Goal: Task Accomplishment & Management: Use online tool/utility

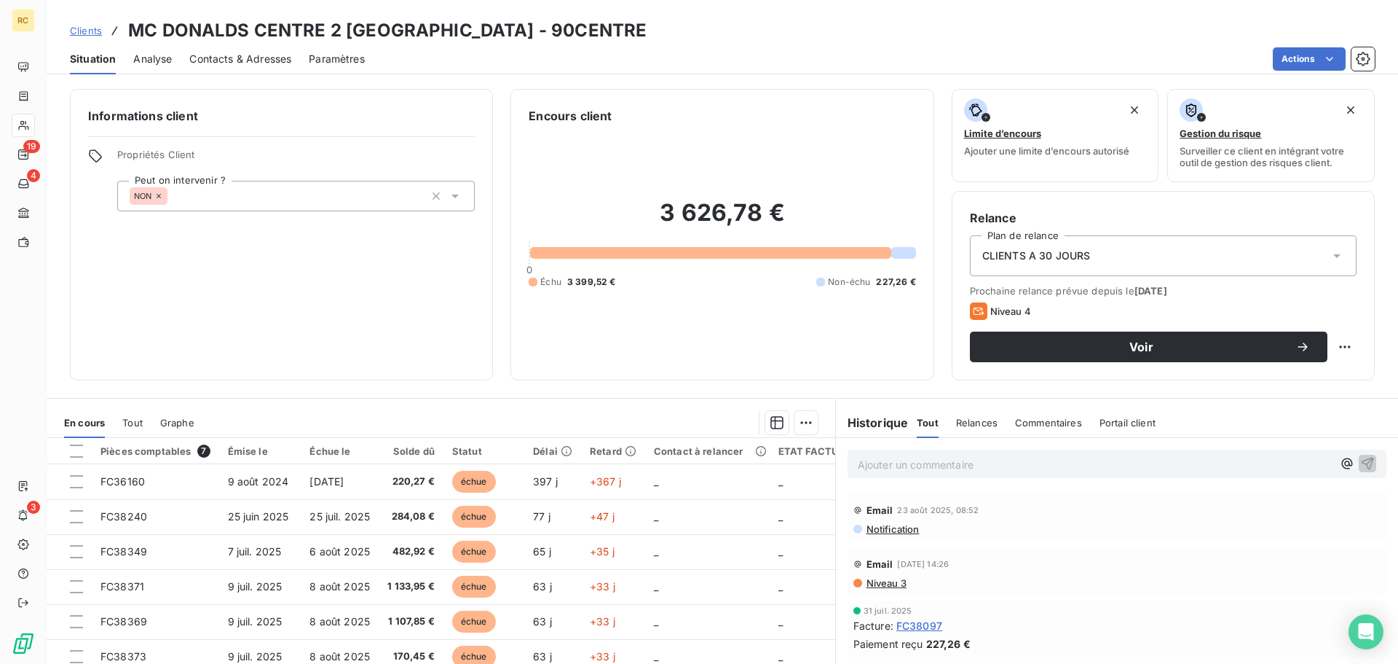
scroll to position [146, 0]
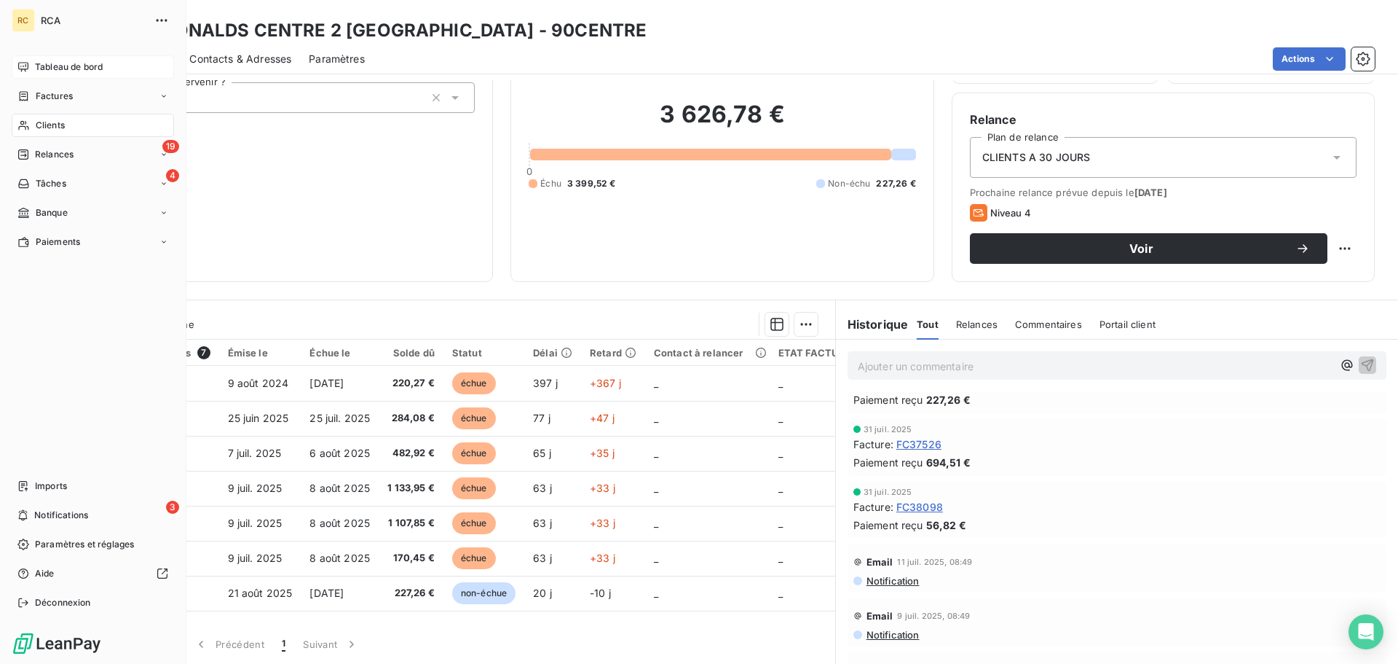
click at [49, 70] on span "Tableau de bord" at bounding box center [69, 66] width 68 height 13
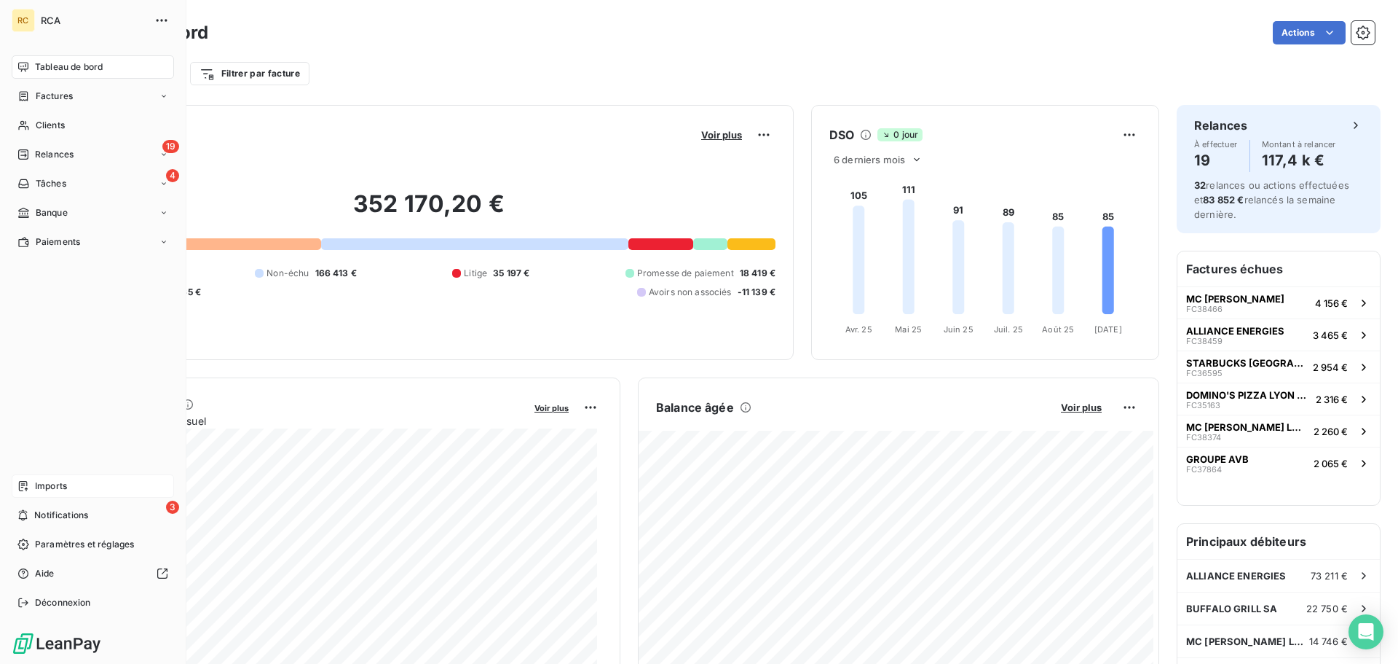
click at [53, 490] on span "Imports" at bounding box center [51, 485] width 32 height 13
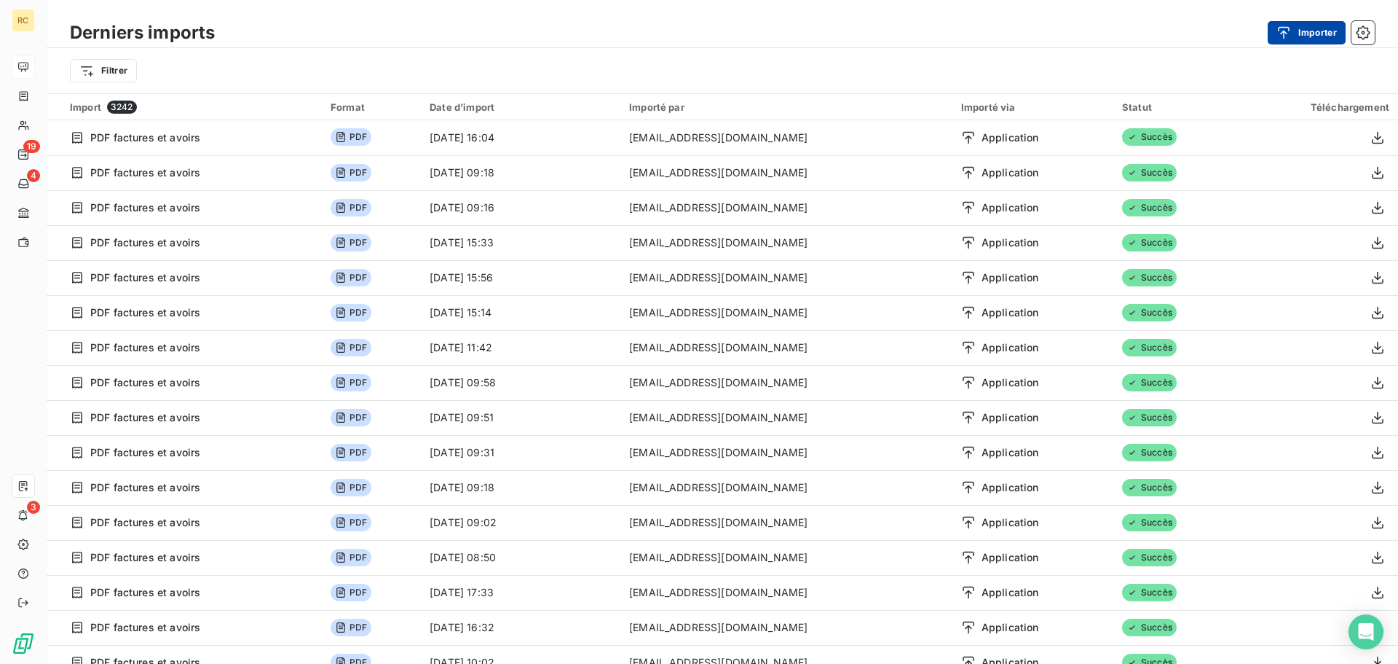
click at [1268, 25] on button "Importer" at bounding box center [1307, 32] width 78 height 23
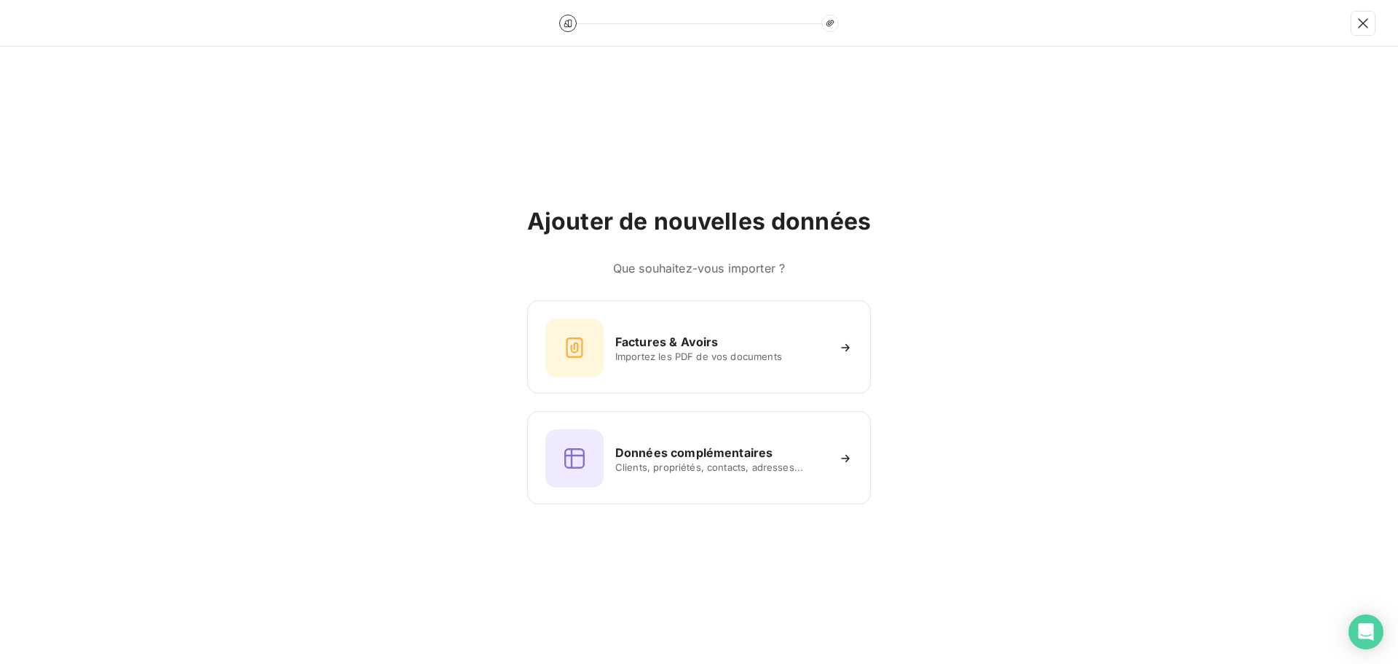
click at [1279, 32] on div at bounding box center [699, 23] width 1398 height 47
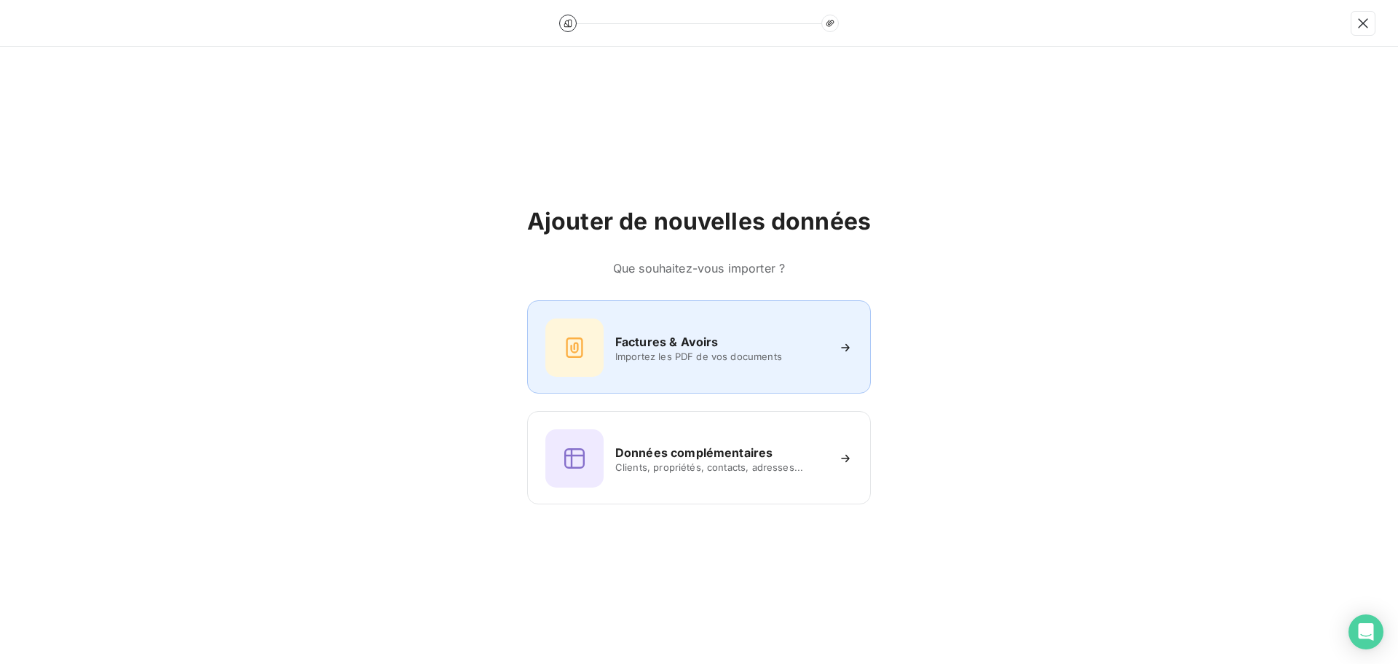
click at [618, 382] on div "Factures & Avoirs Importez les PDF de vos documents" at bounding box center [699, 346] width 344 height 93
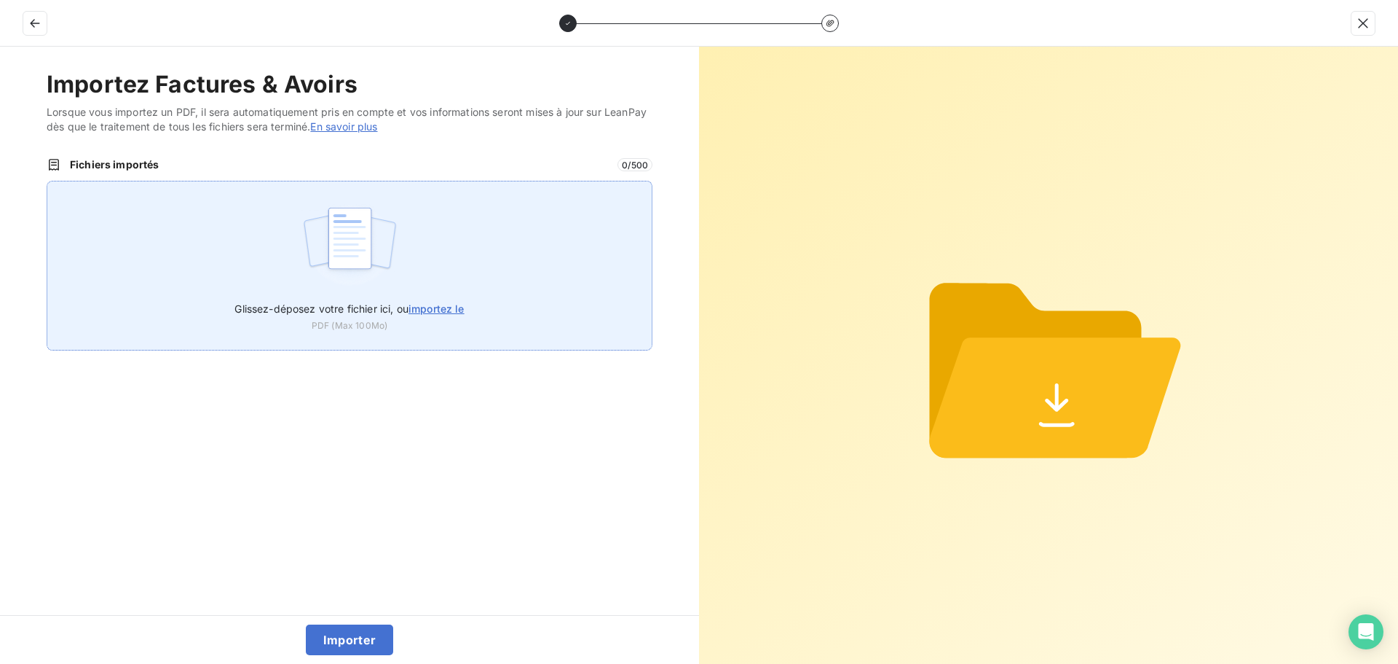
click at [256, 258] on div "Glissez-déposez votre fichier ici, ou importez le PDF (Max 100Mo)" at bounding box center [350, 266] width 606 height 170
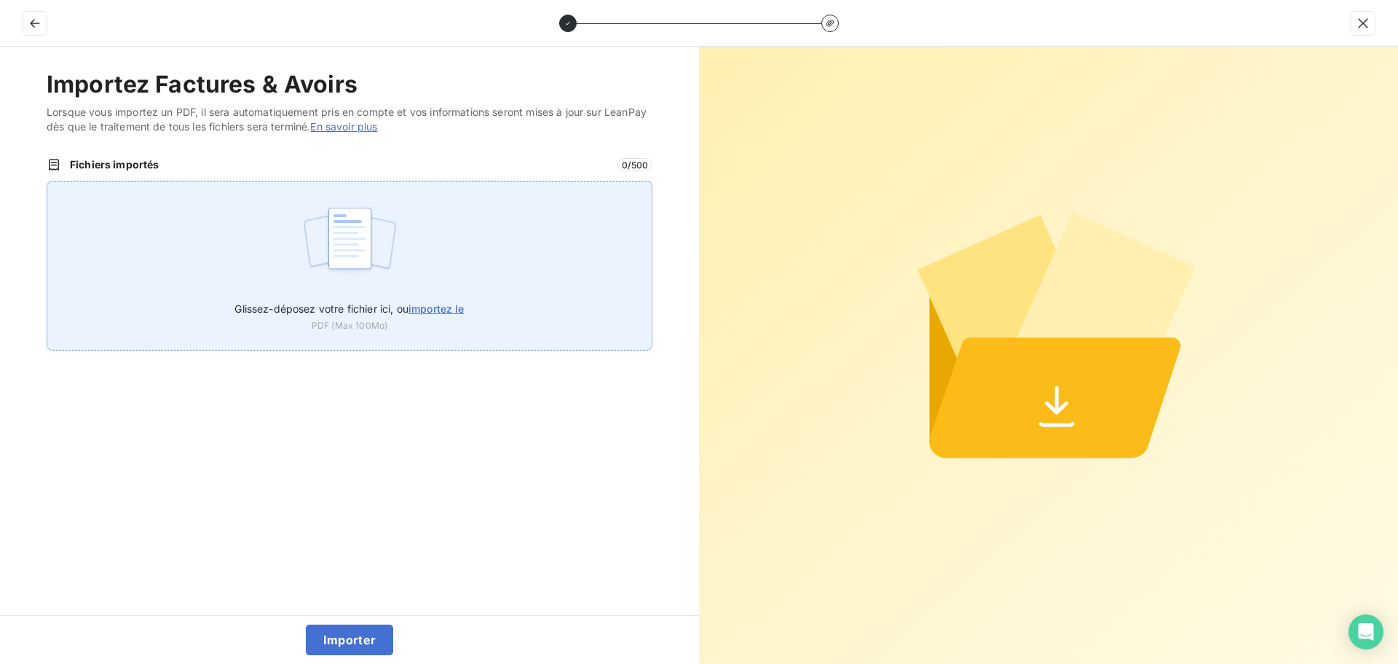
type input "C:\fakepath\FC38756.pdf"
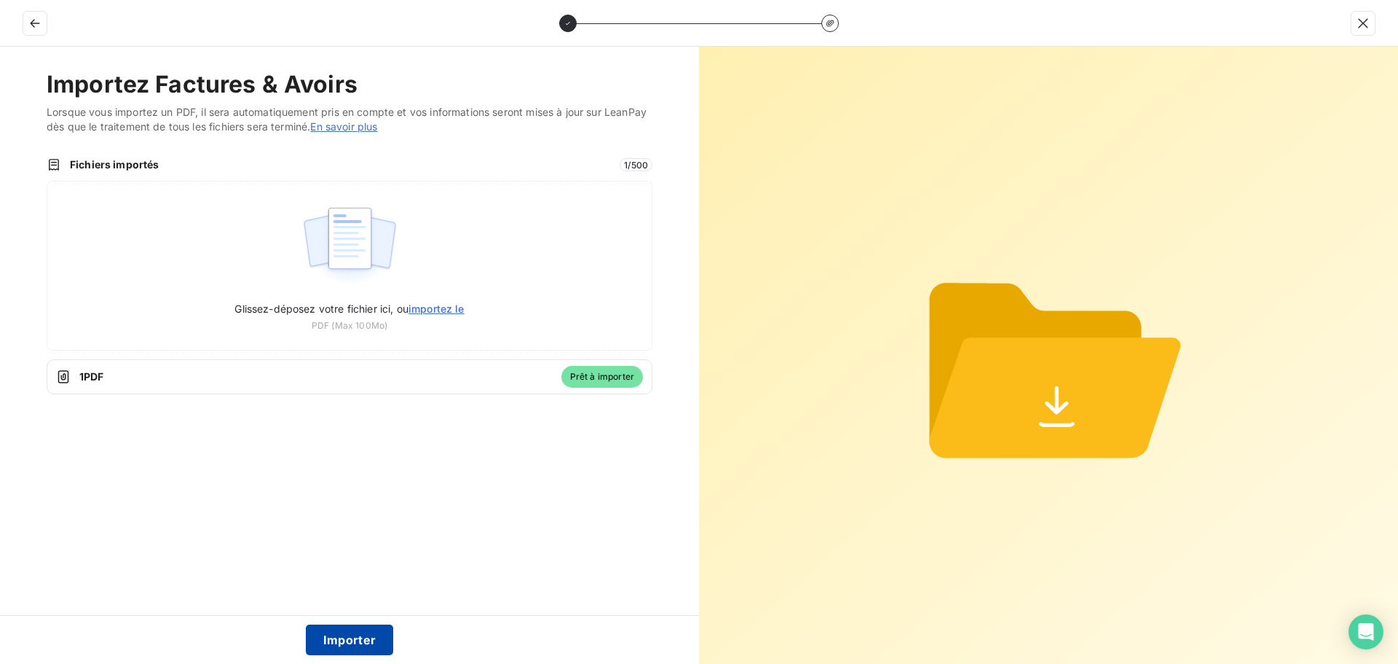
click at [344, 641] on button "Importer" at bounding box center [350, 639] width 88 height 31
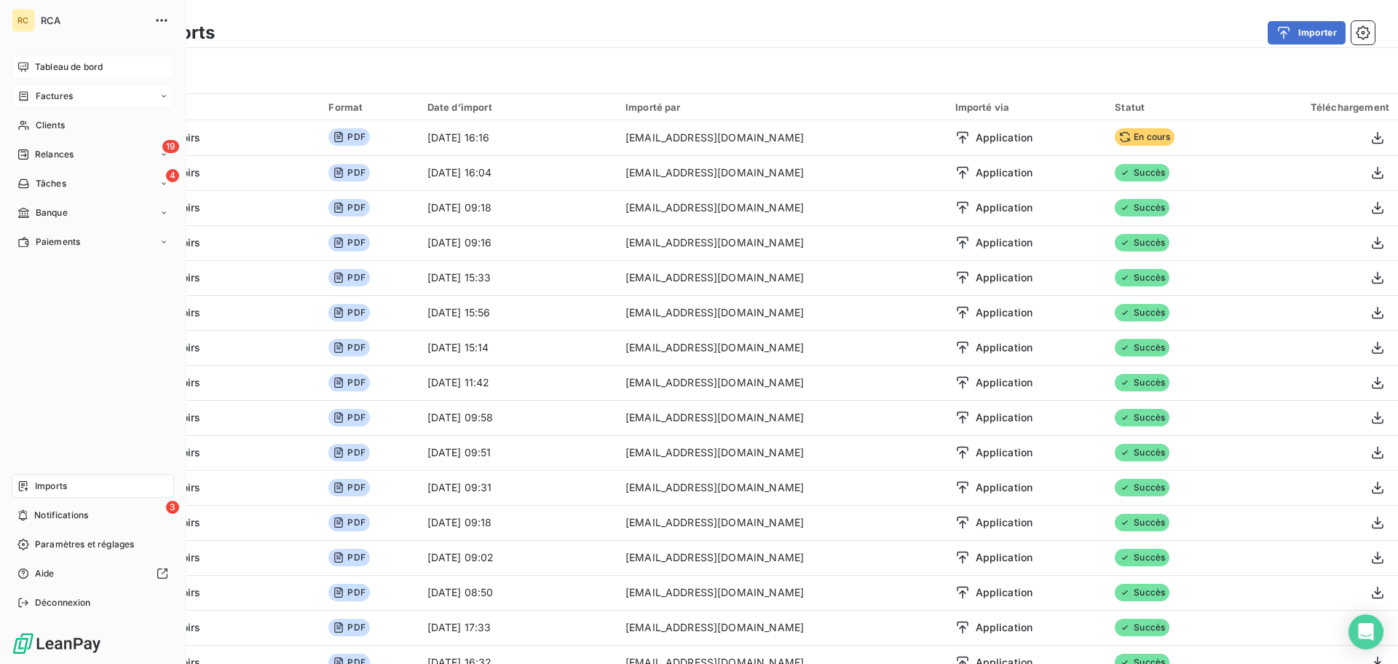
click at [43, 89] on div "Factures" at bounding box center [93, 95] width 162 height 23
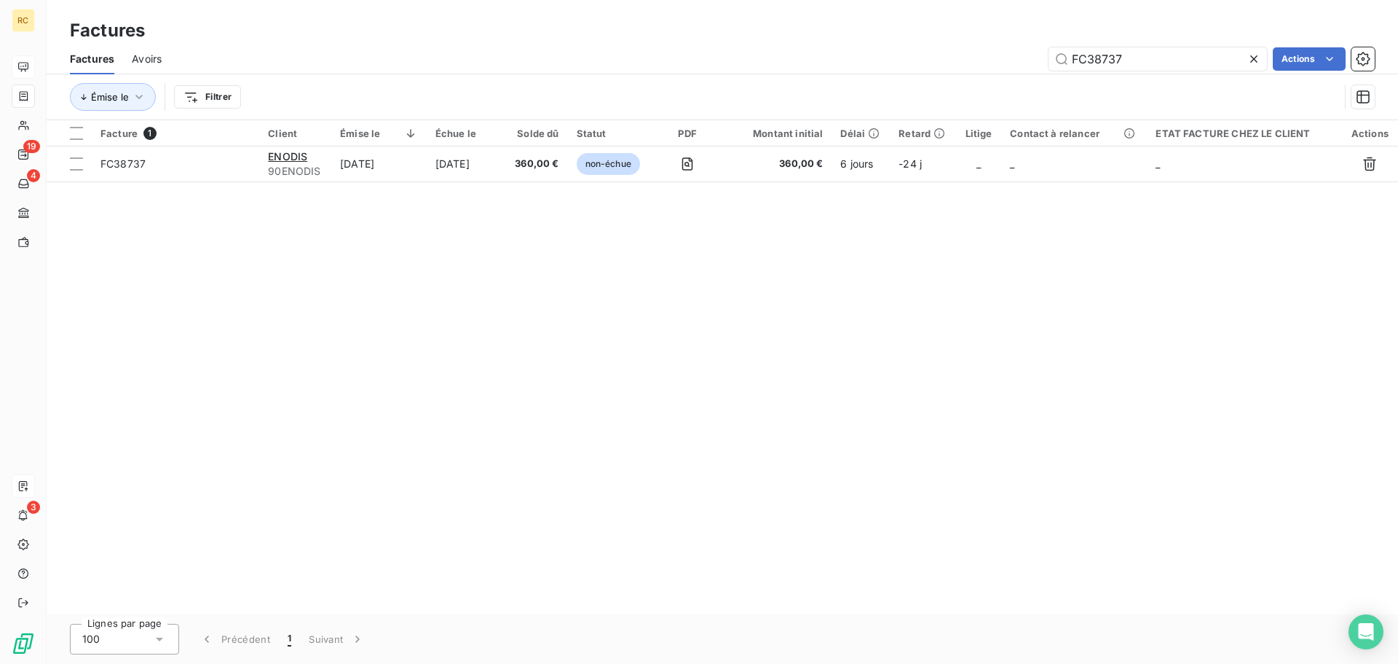
drag, startPoint x: 1146, startPoint y: 52, endPoint x: 886, endPoint y: 27, distance: 261.3
click at [901, 28] on div "Factures Factures Avoirs FC38737 Actions Émise le Filtrer" at bounding box center [723, 60] width 1352 height 120
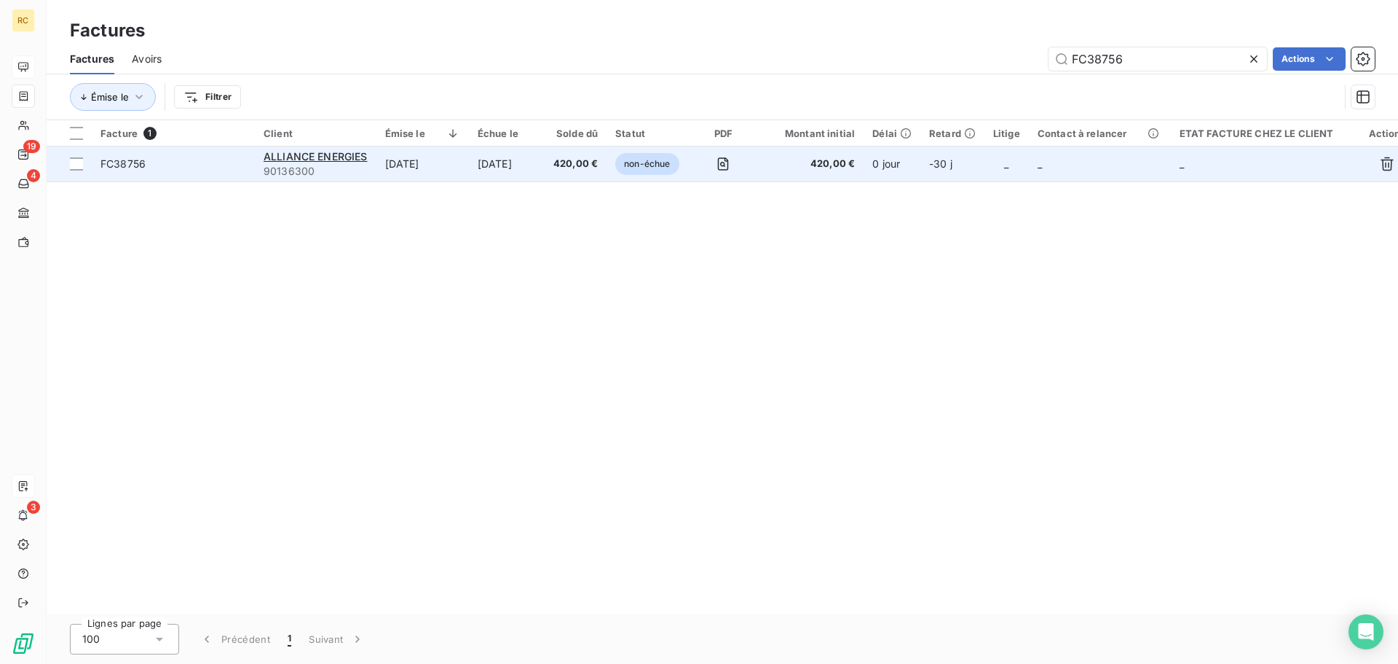
type input "FC38756"
click at [164, 173] on td "FC38756" at bounding box center [173, 163] width 163 height 35
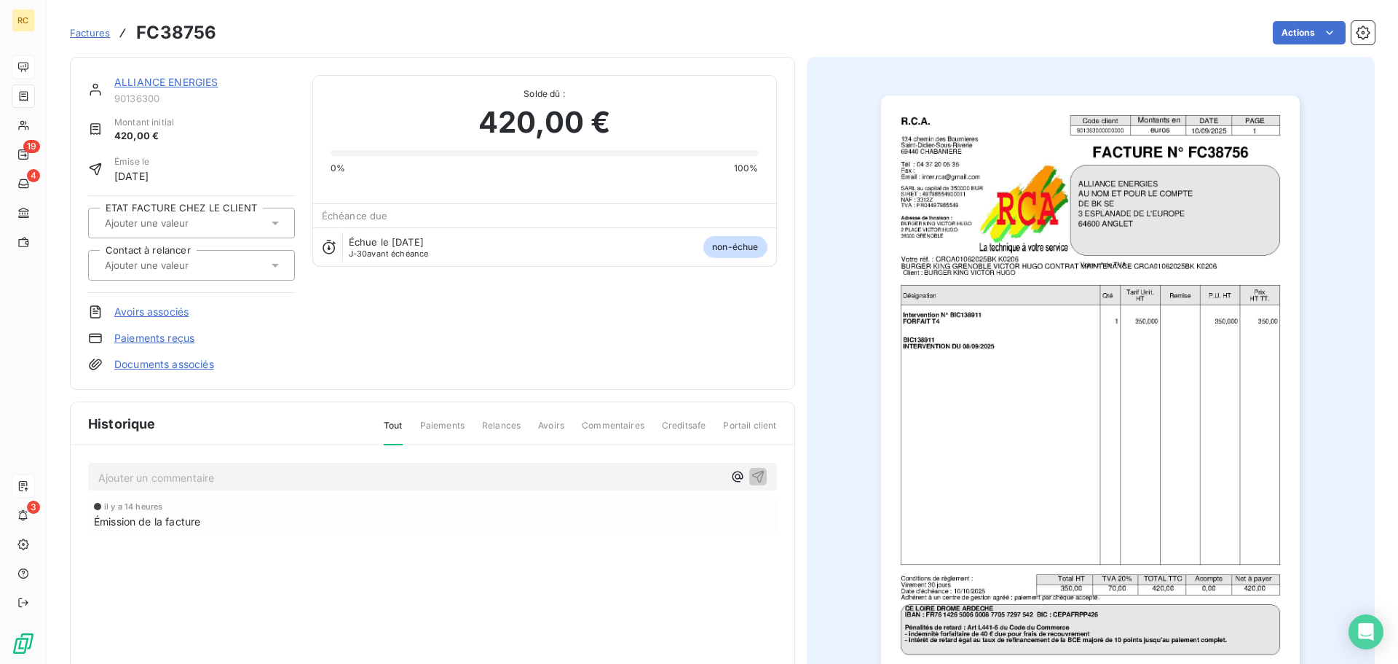
click at [169, 358] on link "Documents associés" at bounding box center [164, 364] width 100 height 15
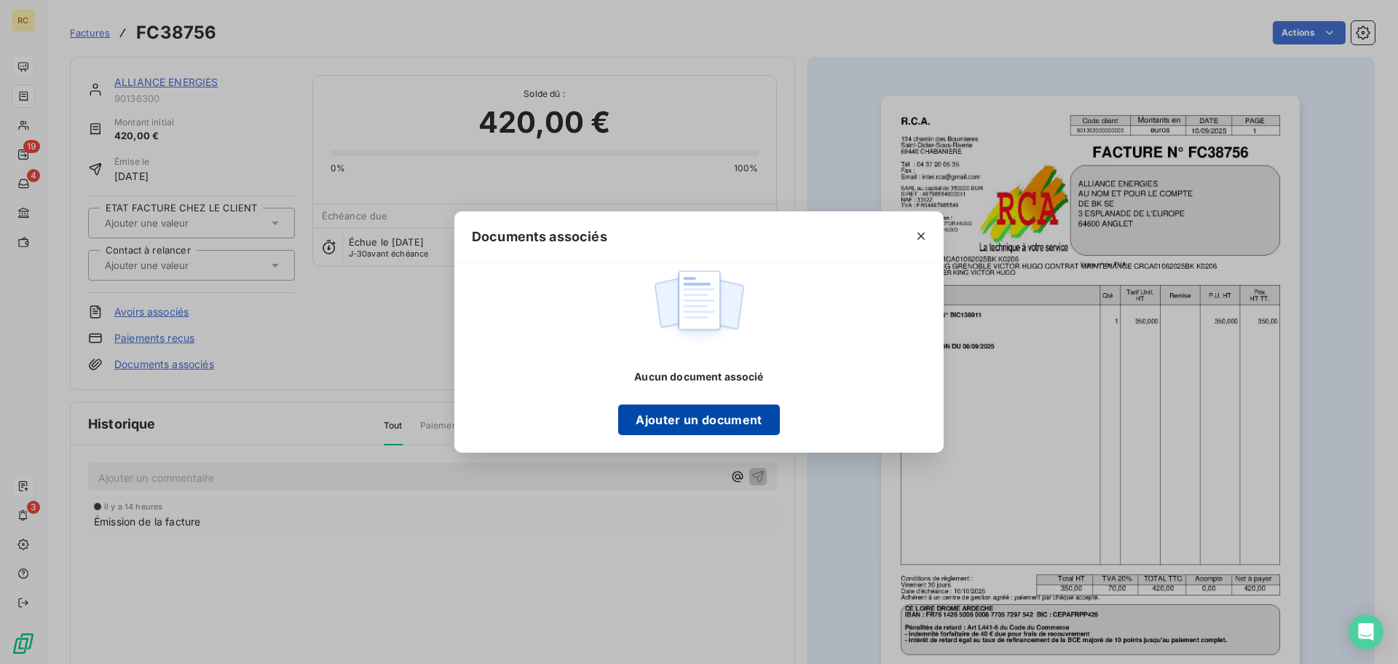
click at [658, 417] on button "Ajouter un document" at bounding box center [698, 419] width 161 height 31
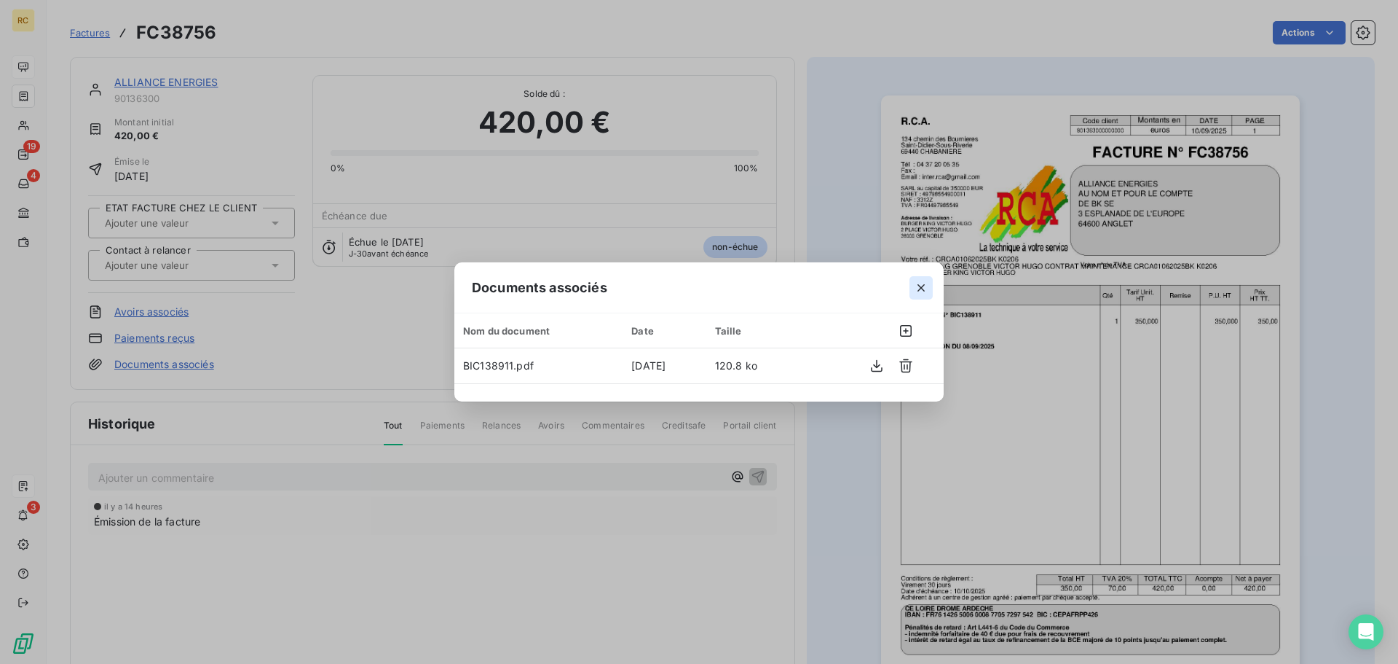
click at [923, 291] on icon "button" at bounding box center [921, 287] width 15 height 15
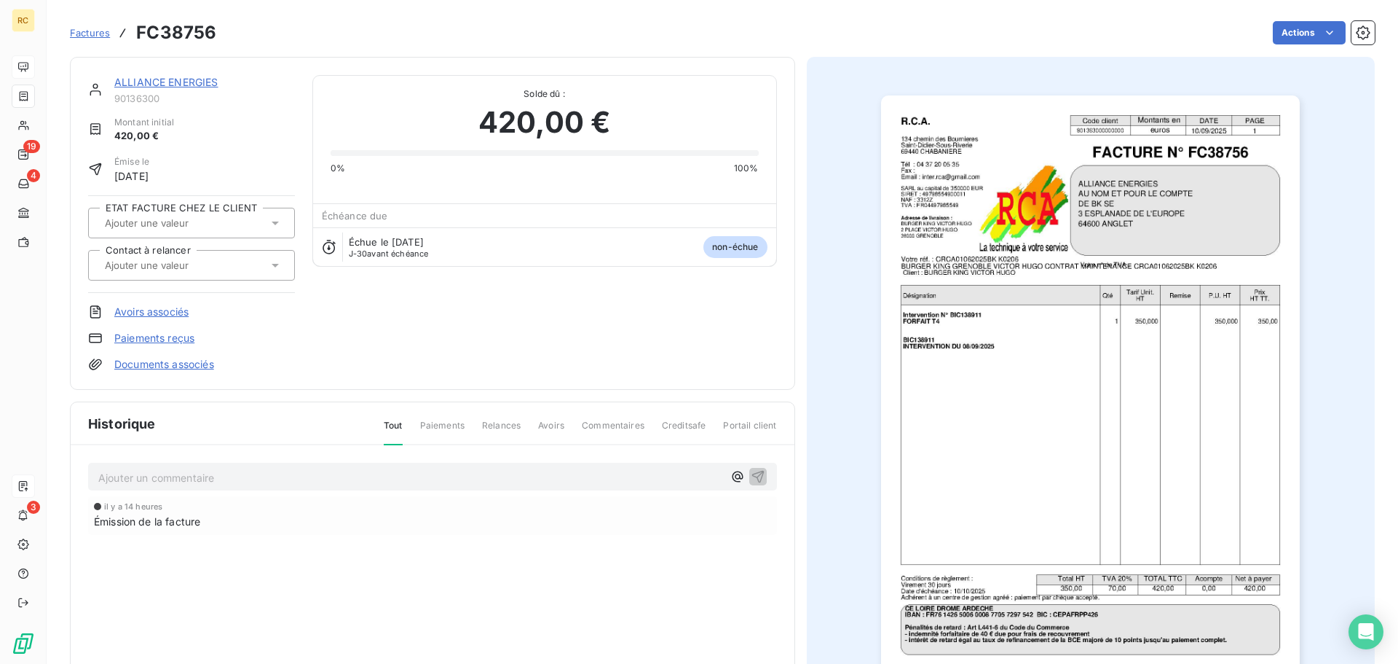
click at [1163, 247] on img "button" at bounding box center [1090, 391] width 419 height 593
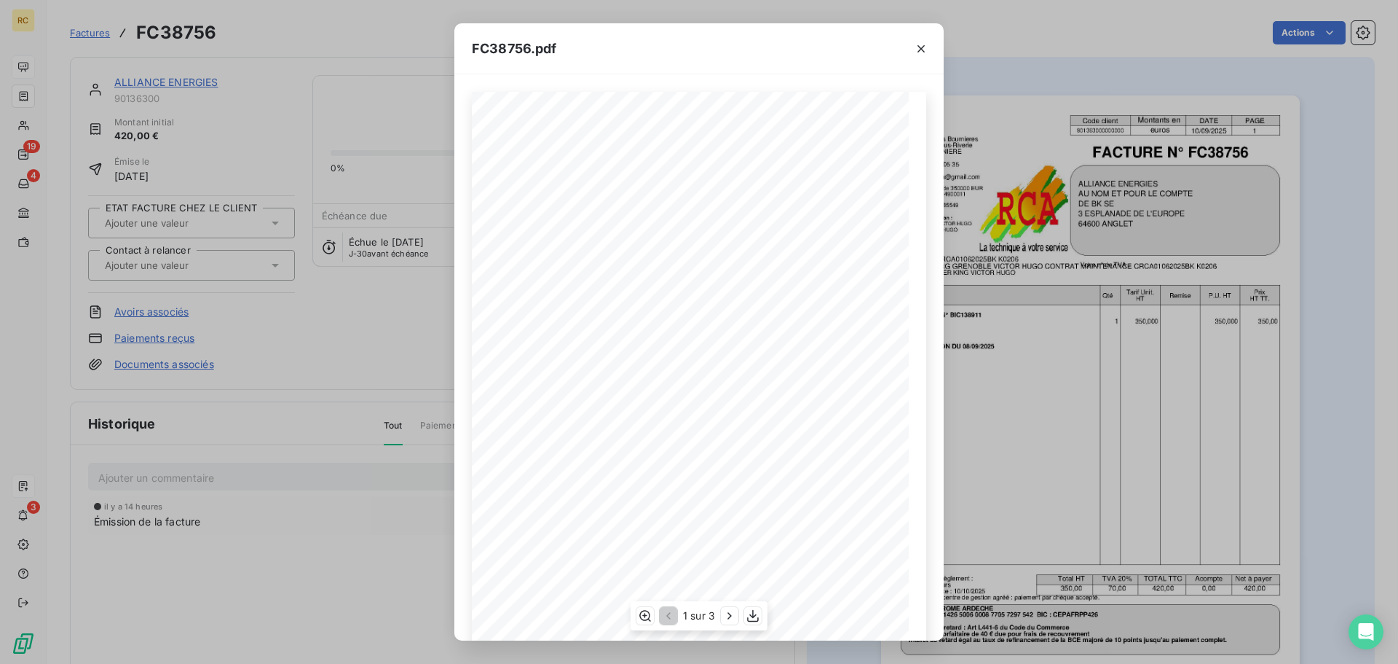
scroll to position [87, 0]
click at [918, 55] on button "button" at bounding box center [921, 48] width 23 height 23
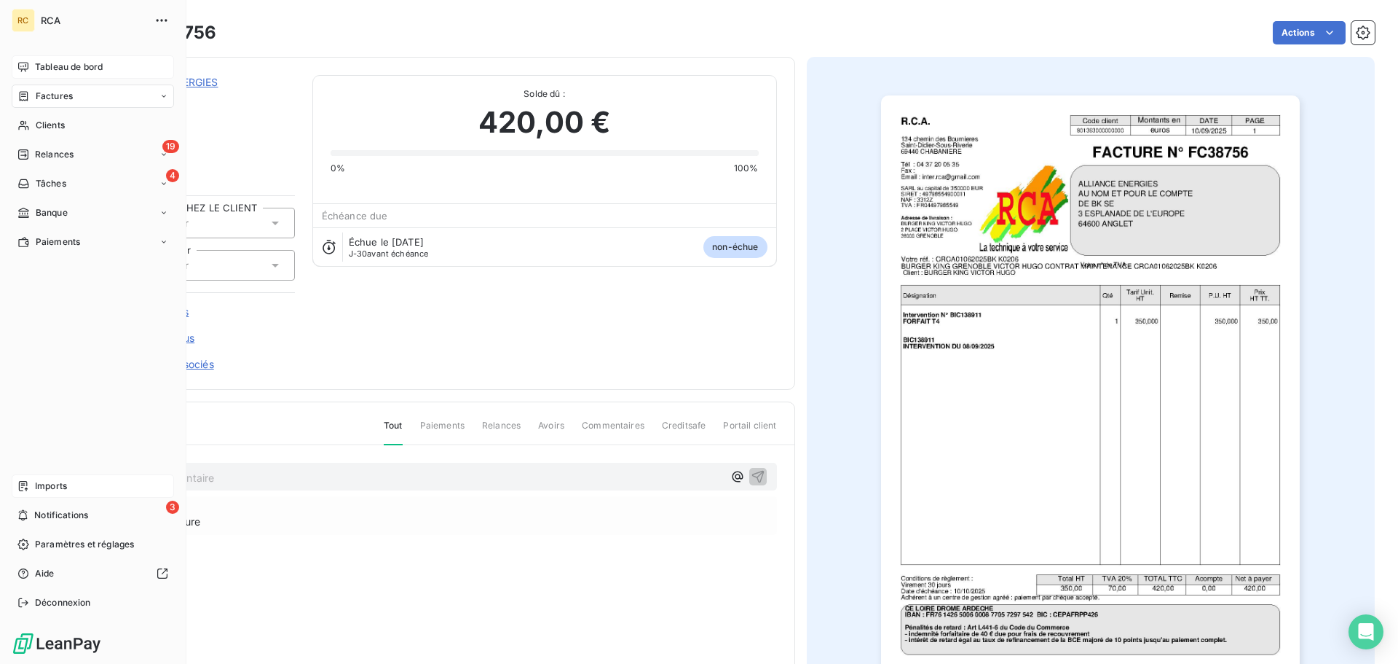
click at [20, 493] on div "Imports" at bounding box center [93, 485] width 162 height 23
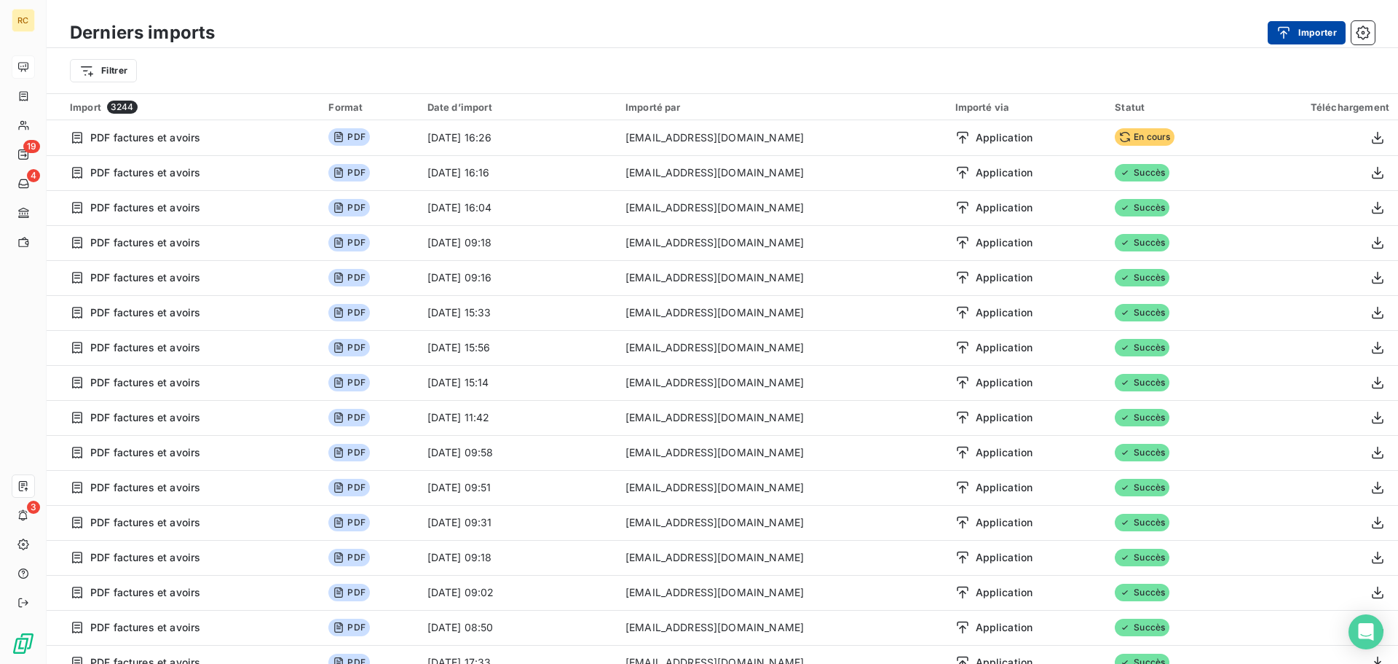
click at [1319, 31] on button "Importer" at bounding box center [1307, 32] width 78 height 23
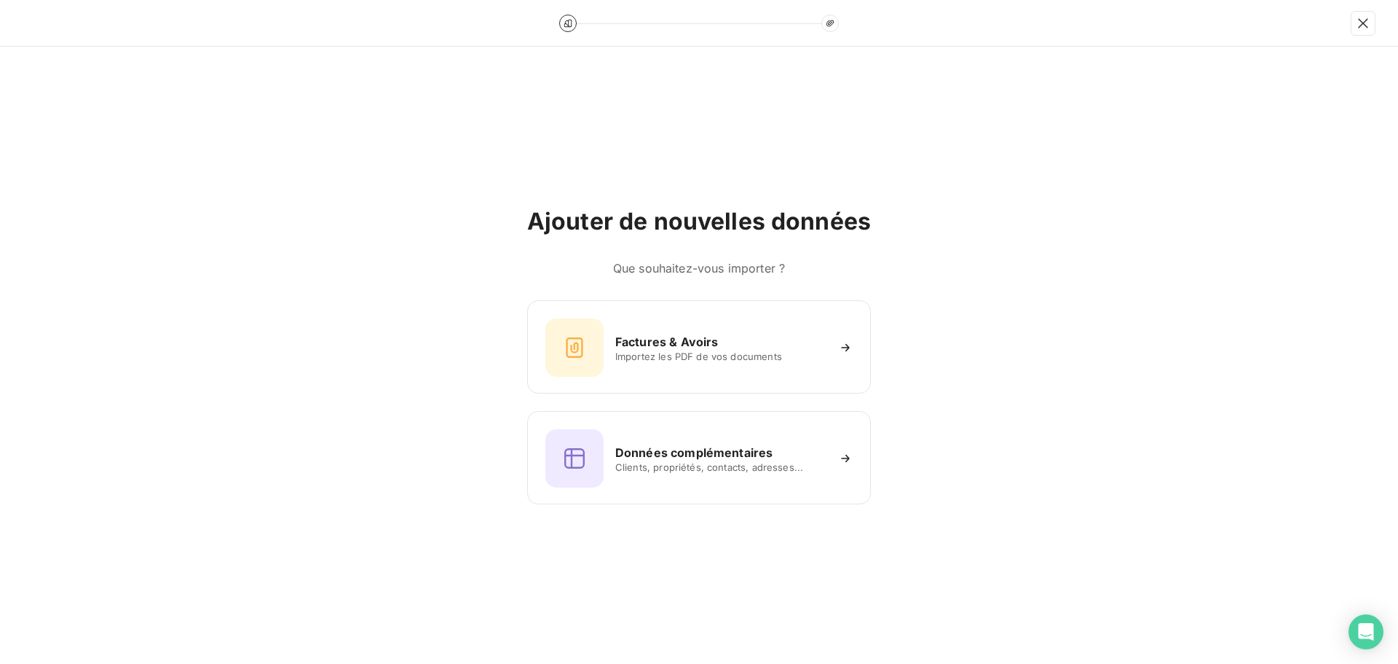
click at [631, 294] on div "Ajouter de nouvelles données Que souhaitez-vous importer ? Factures & Avoirs Im…" at bounding box center [699, 355] width 344 height 297
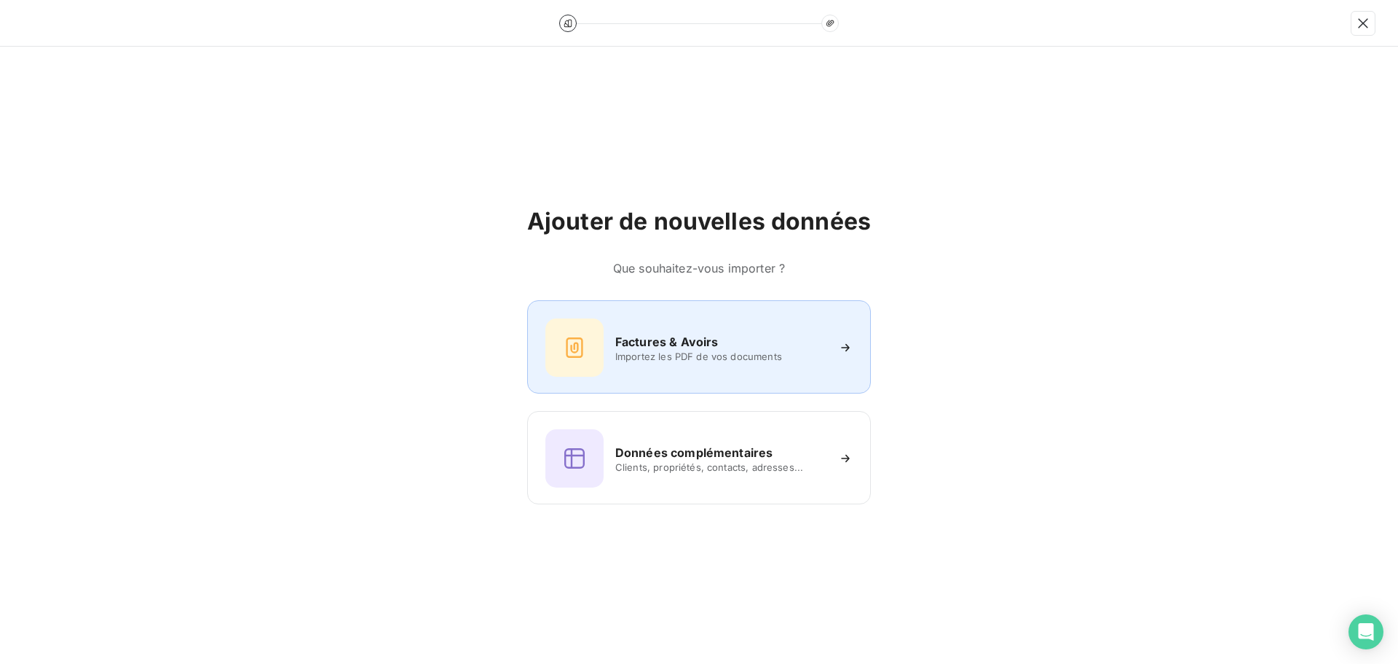
click at [622, 311] on div "Factures & Avoirs Importez les PDF de vos documents" at bounding box center [699, 346] width 344 height 93
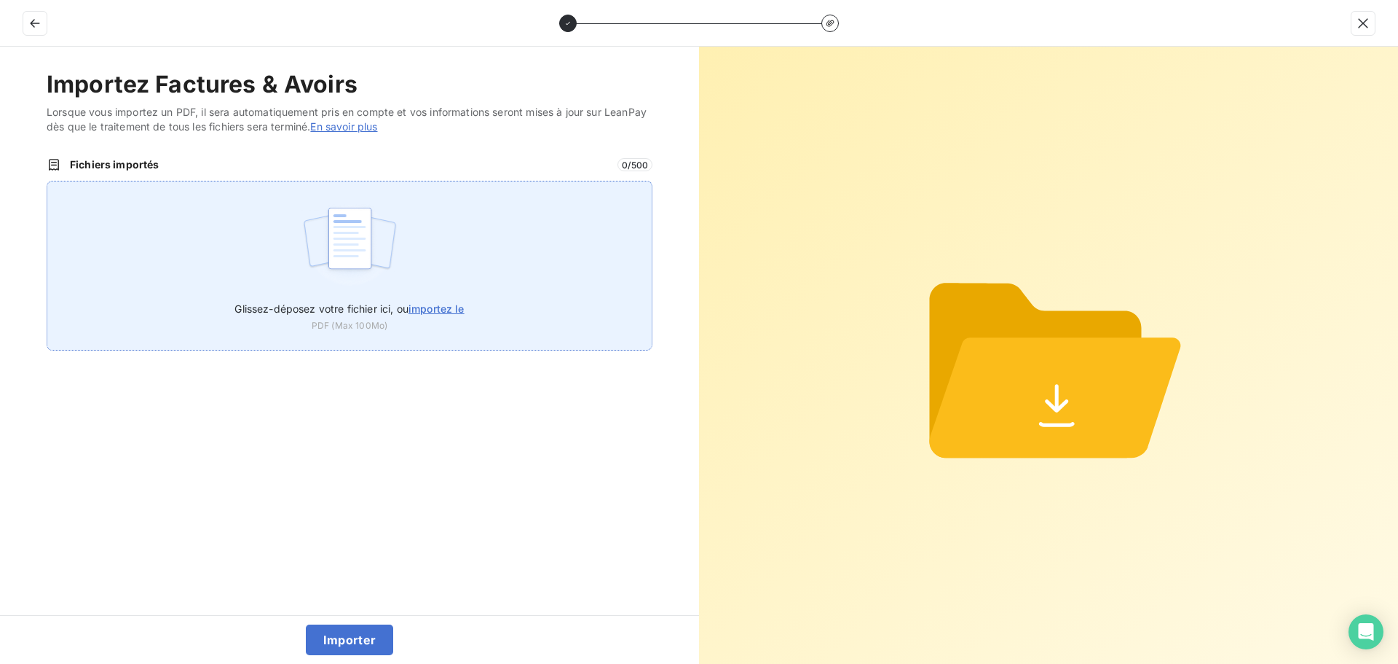
click at [449, 229] on div "Glissez-déposez votre fichier ici, ou importez le PDF (Max 100Mo)" at bounding box center [350, 266] width 606 height 170
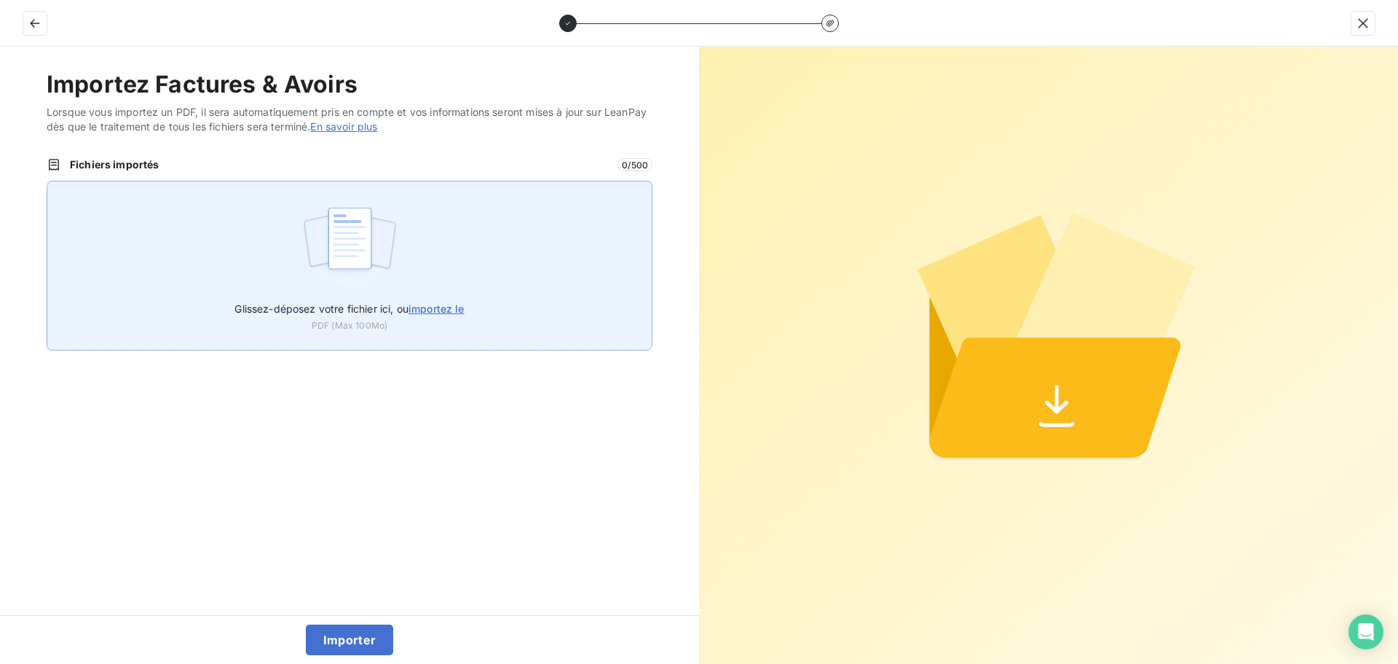
type input "C:\fakepath\FC38758.pdf"
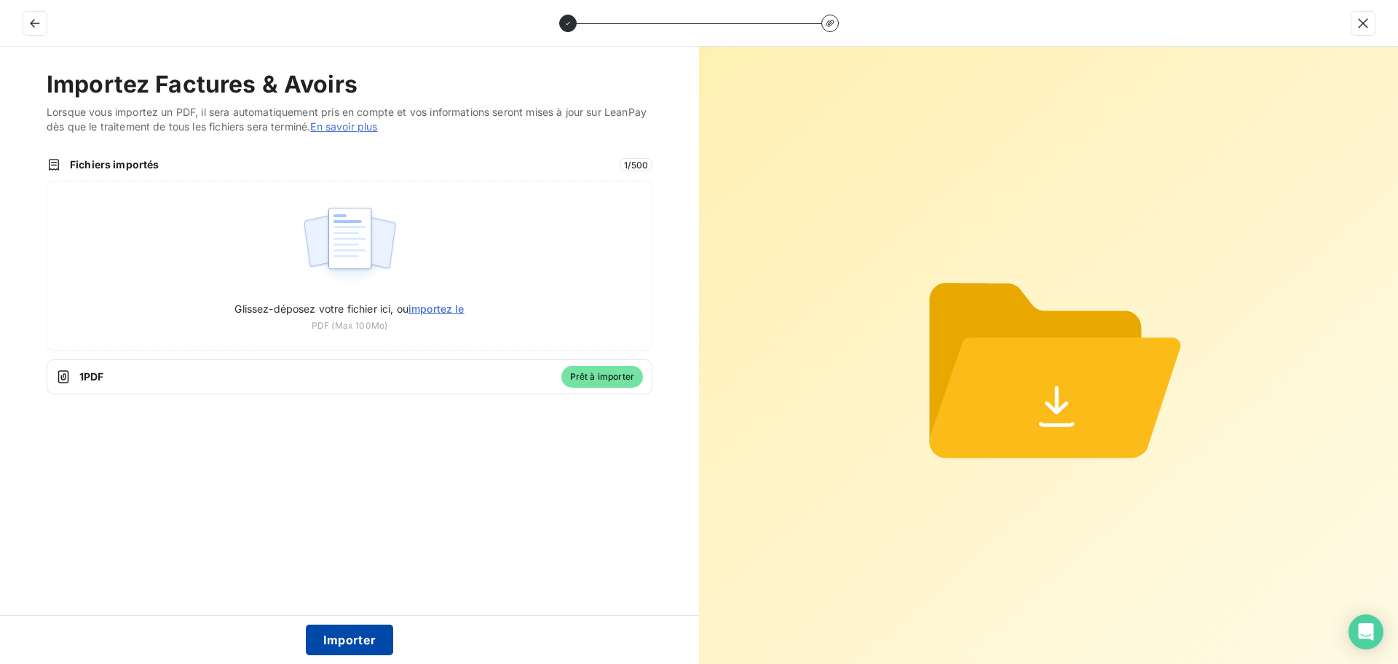
click at [338, 641] on button "Importer" at bounding box center [350, 639] width 88 height 31
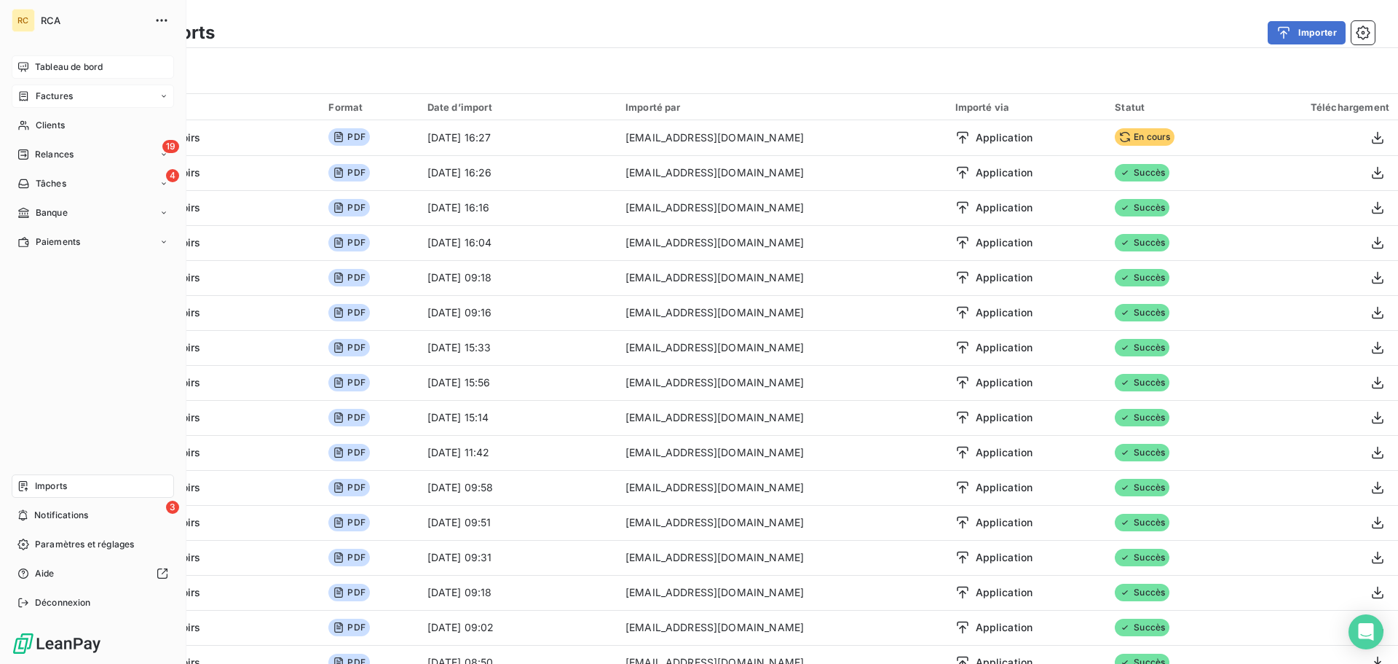
click at [34, 92] on div "Factures" at bounding box center [44, 96] width 55 height 13
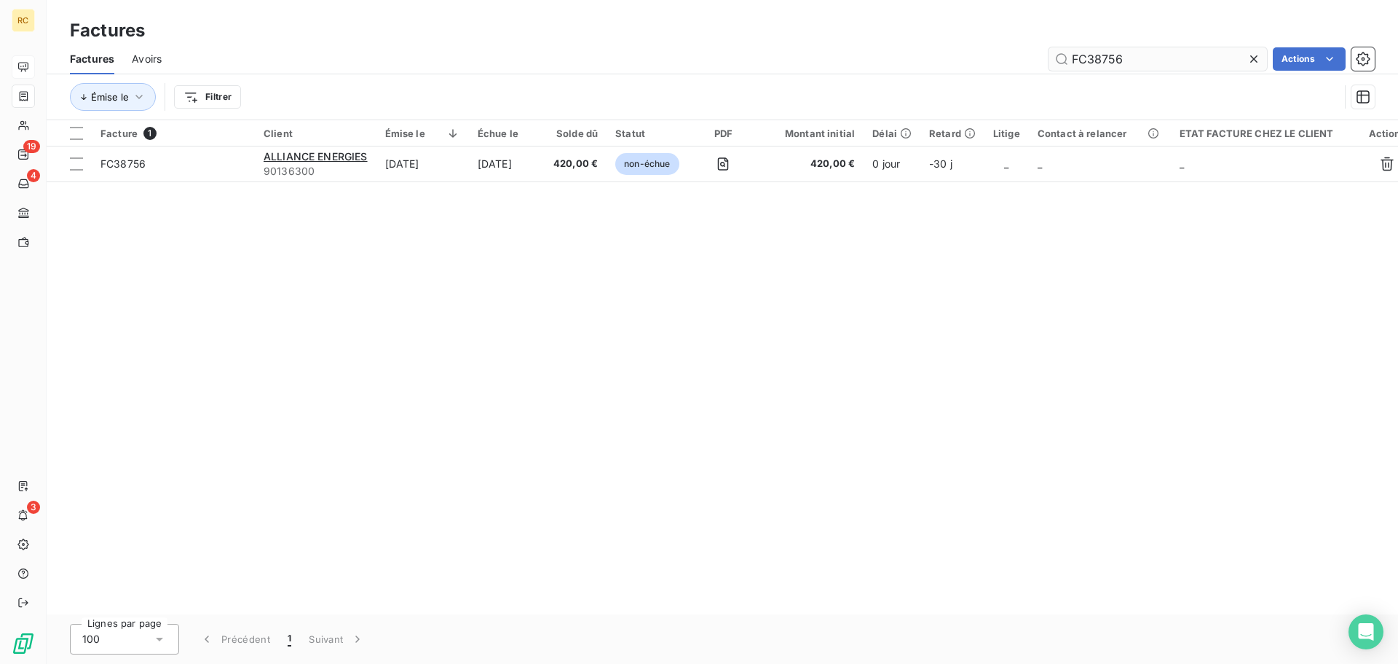
click at [1141, 58] on input "FC38756" at bounding box center [1158, 58] width 219 height 23
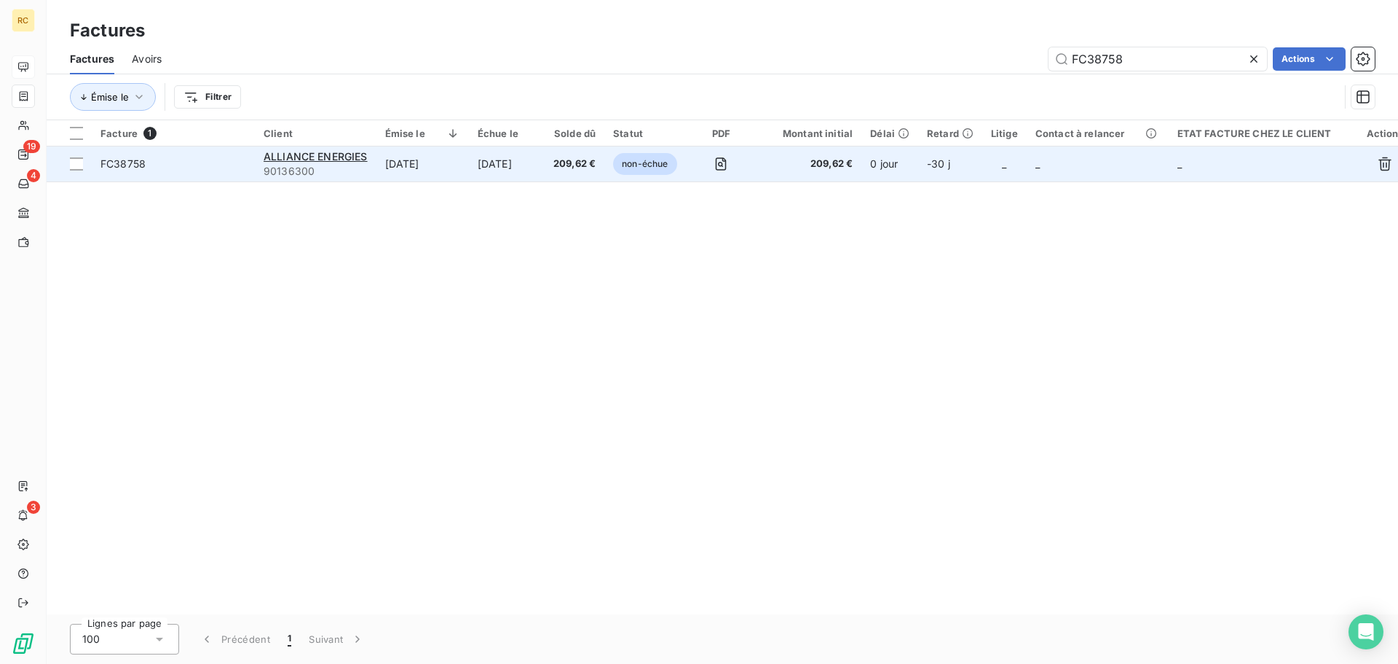
type input "FC38758"
click at [173, 162] on span "FC38758" at bounding box center [174, 164] width 146 height 15
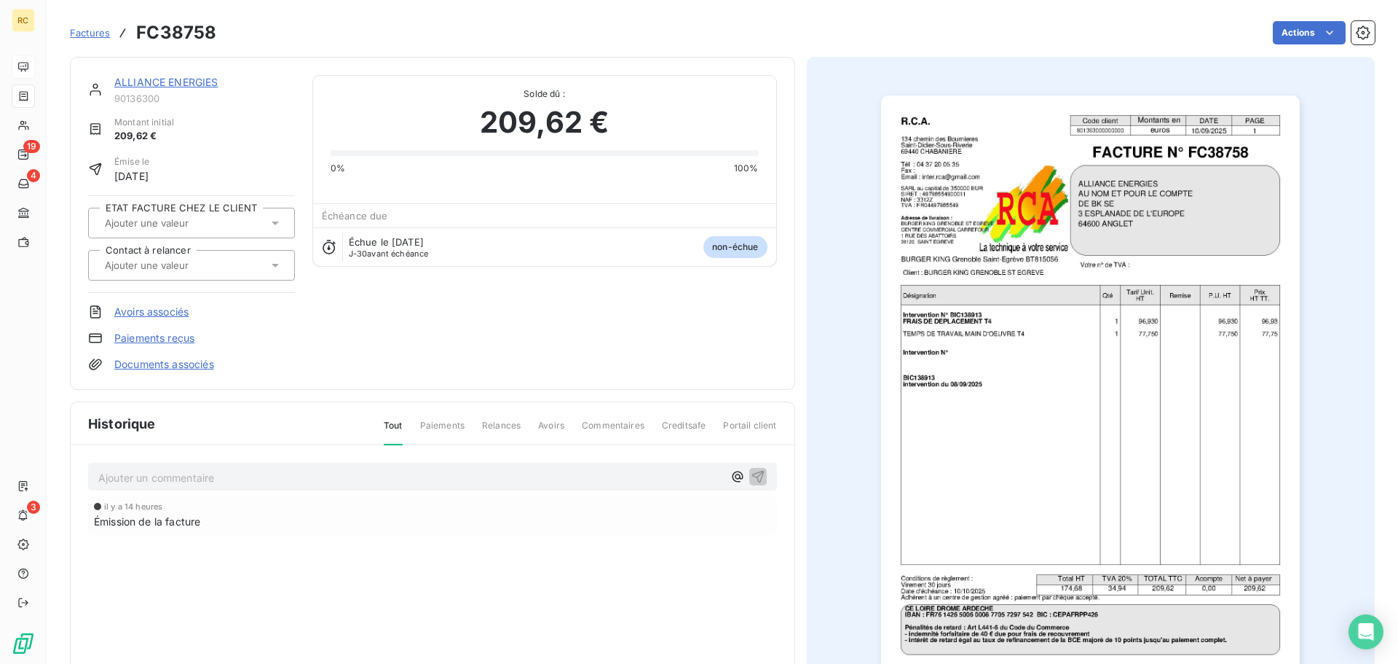
click at [155, 369] on link "Documents associés" at bounding box center [164, 364] width 100 height 15
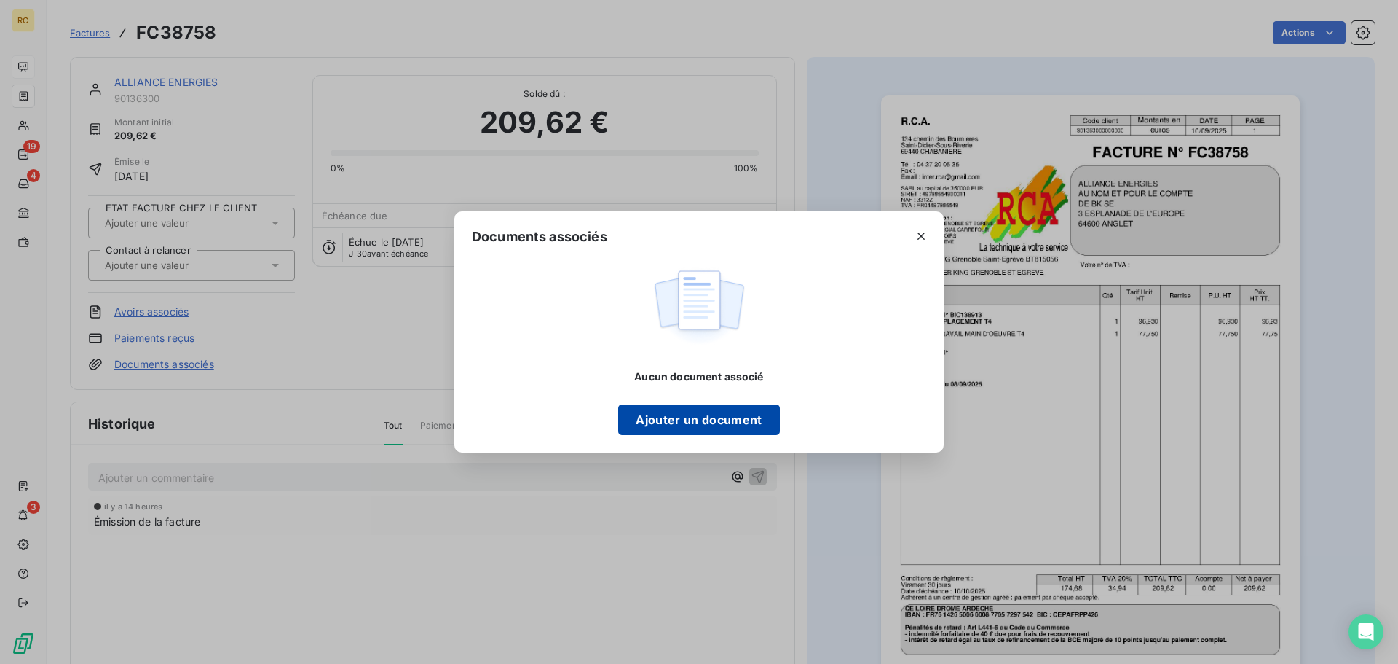
click at [663, 430] on button "Ajouter un document" at bounding box center [698, 419] width 161 height 31
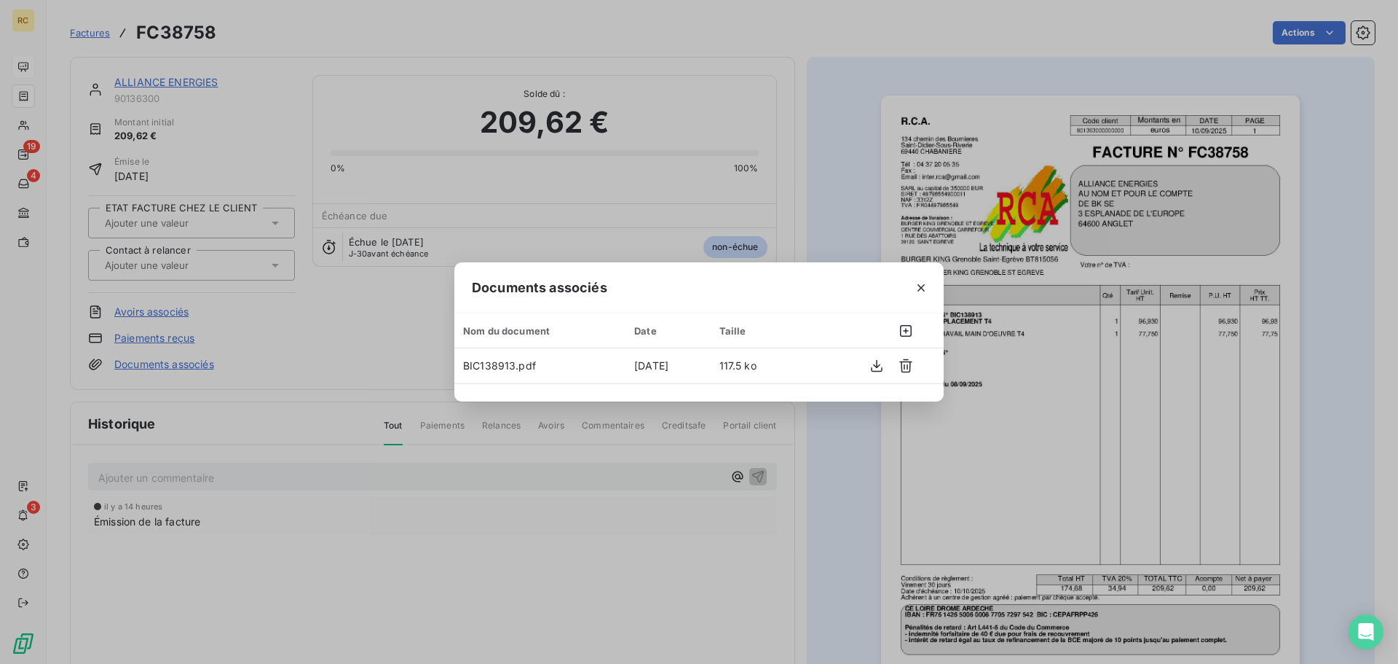
click at [542, 543] on div "Documents associés Nom du document Date Taille BIC138913.pdf [DATE] 117.5 ko" at bounding box center [699, 332] width 1398 height 664
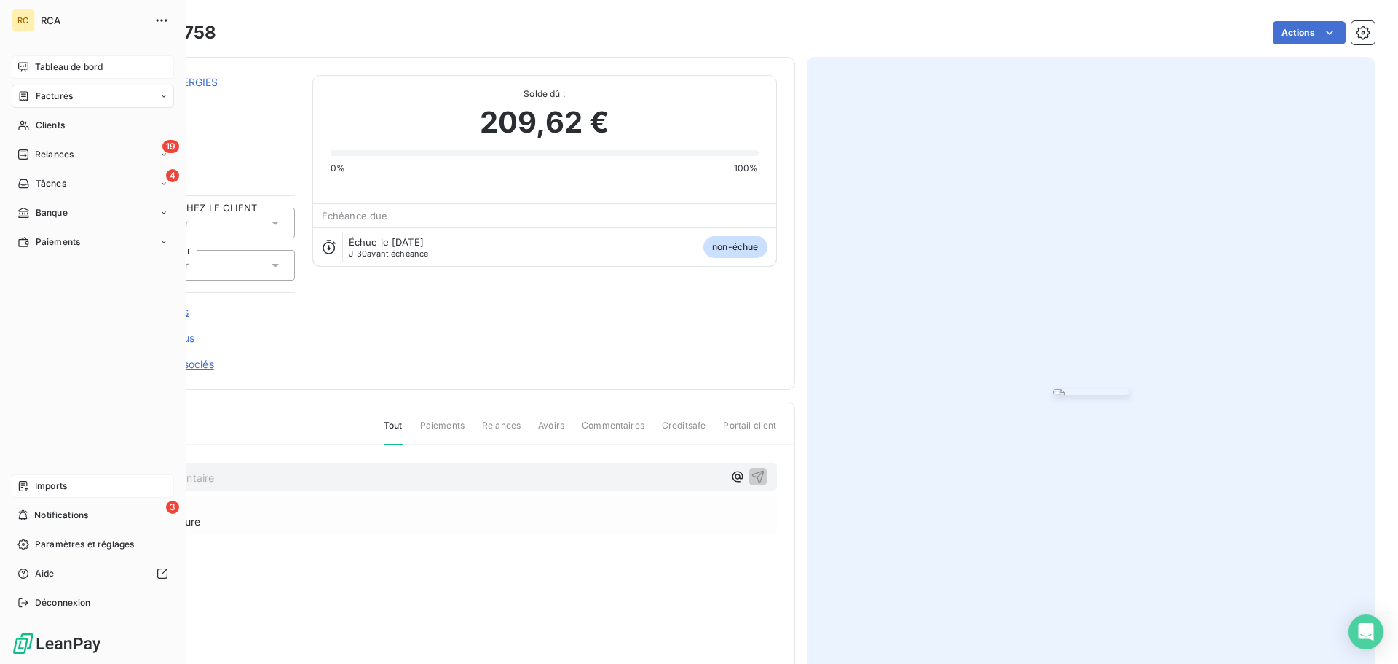
click at [66, 489] on span "Imports" at bounding box center [51, 485] width 32 height 13
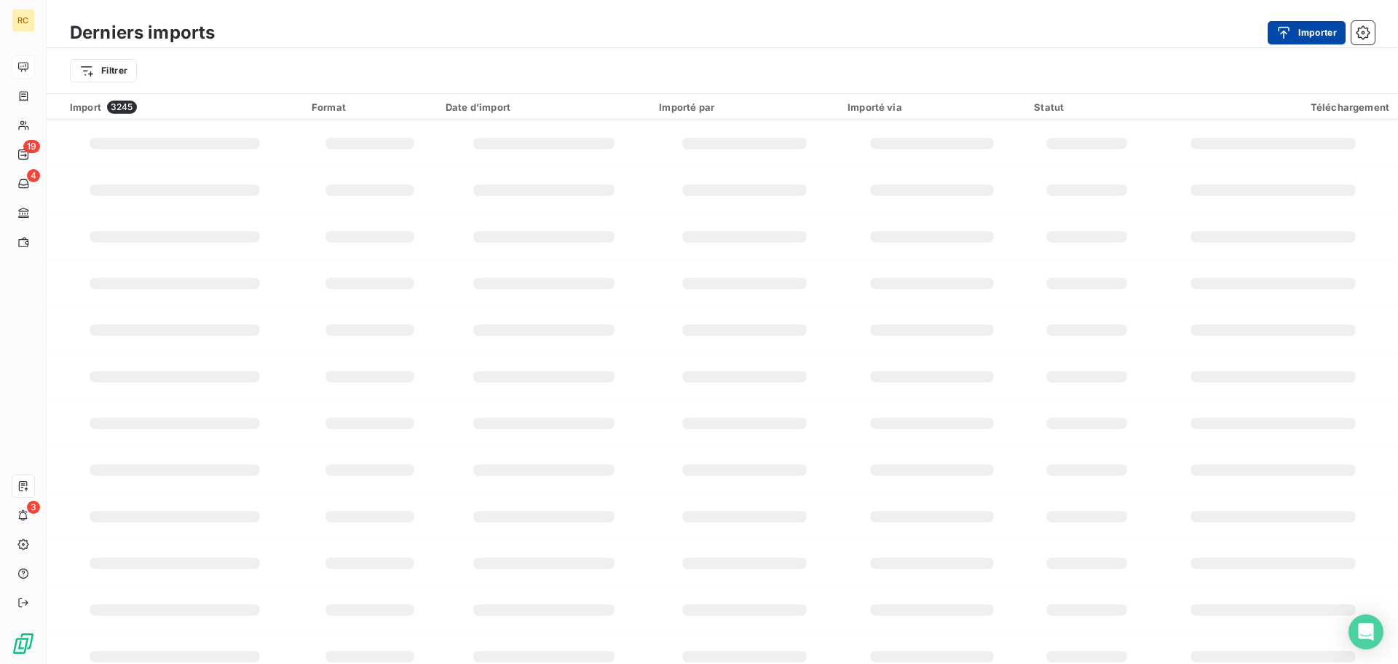
click at [1324, 34] on button "Importer" at bounding box center [1307, 32] width 78 height 23
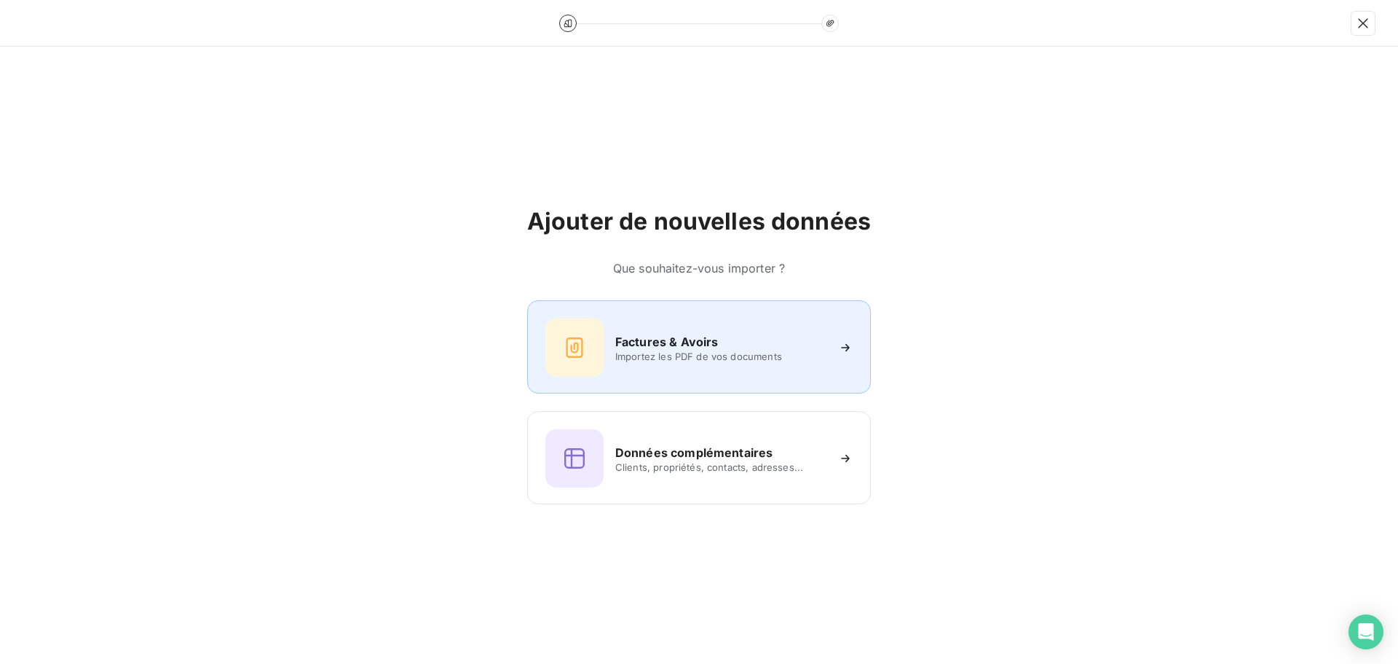
click at [657, 312] on div "Factures & Avoirs Importez les PDF de vos documents" at bounding box center [699, 346] width 344 height 93
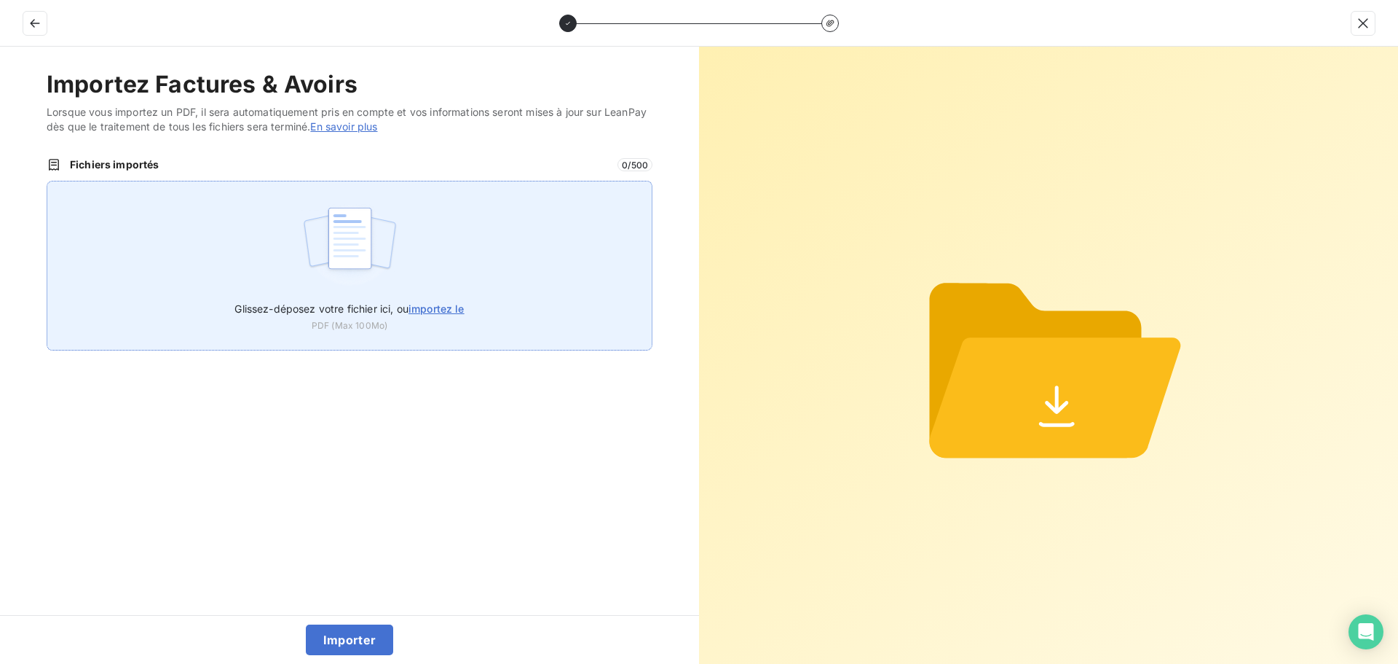
click at [259, 253] on div "Glissez-déposez votre fichier ici, ou importez le PDF (Max 100Mo)" at bounding box center [350, 266] width 606 height 170
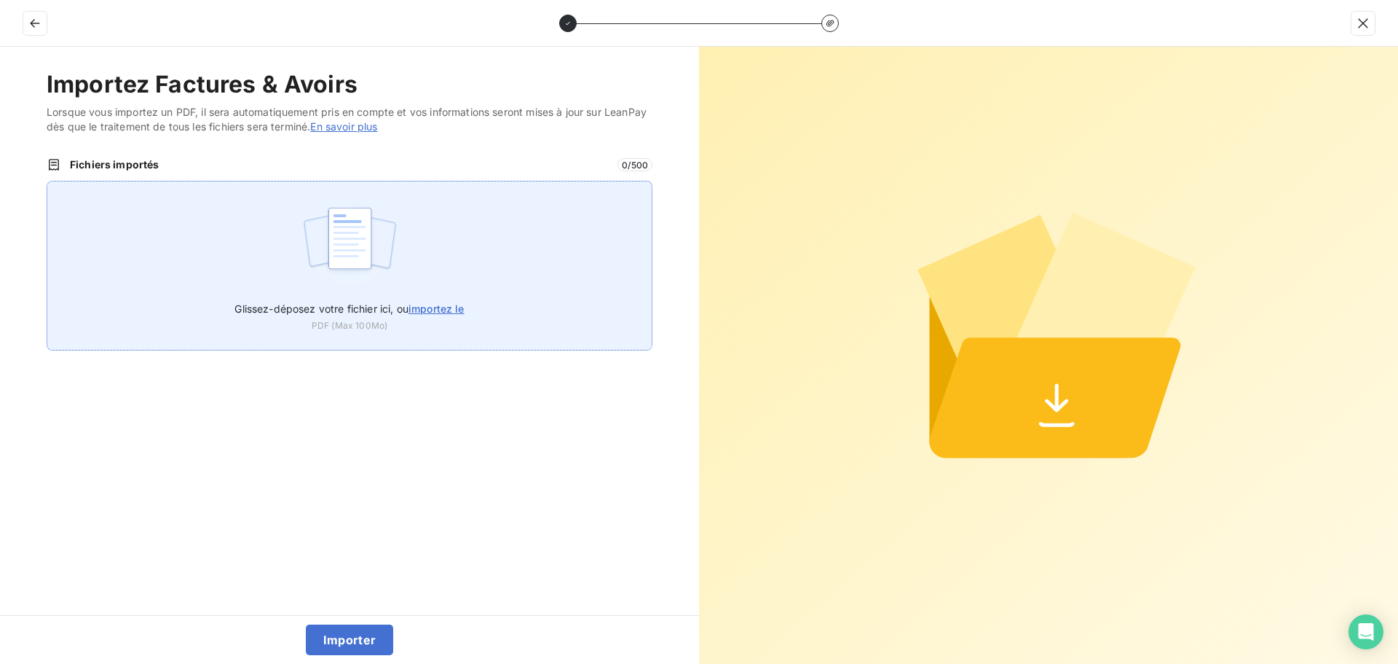
type input "C:\fakepath\FC38759.pdf"
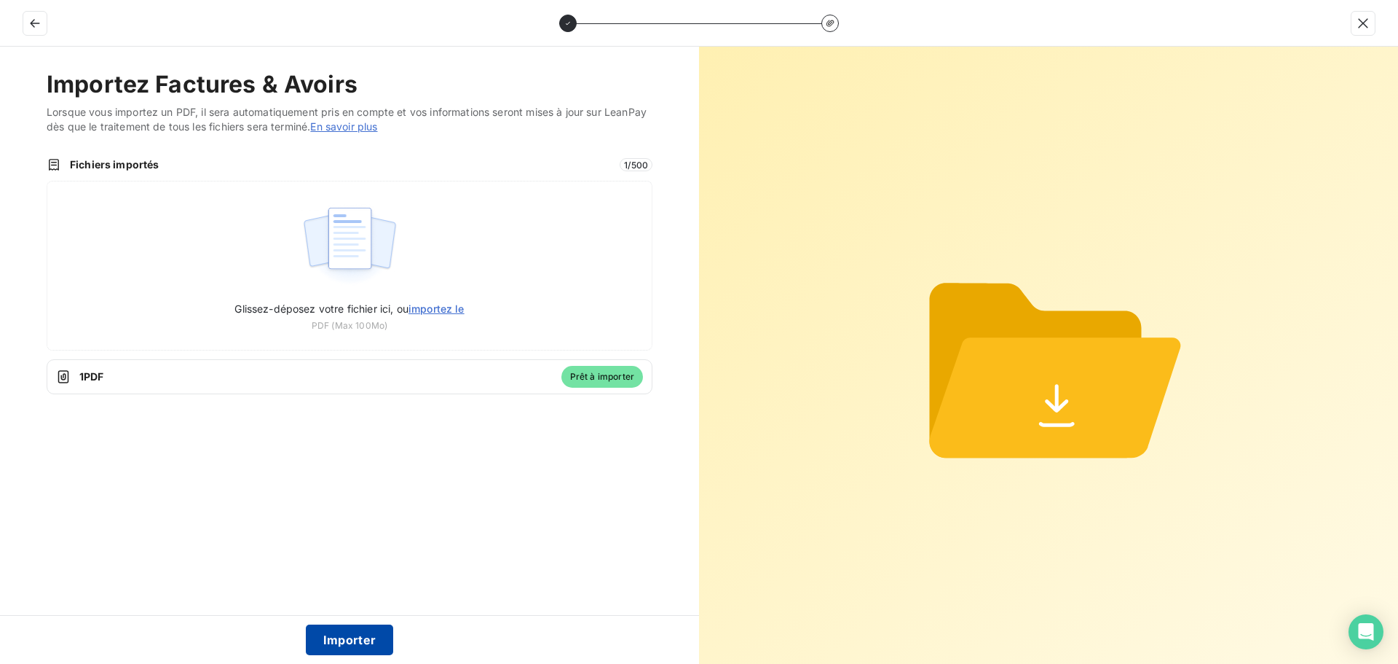
click at [344, 637] on button "Importer" at bounding box center [350, 639] width 88 height 31
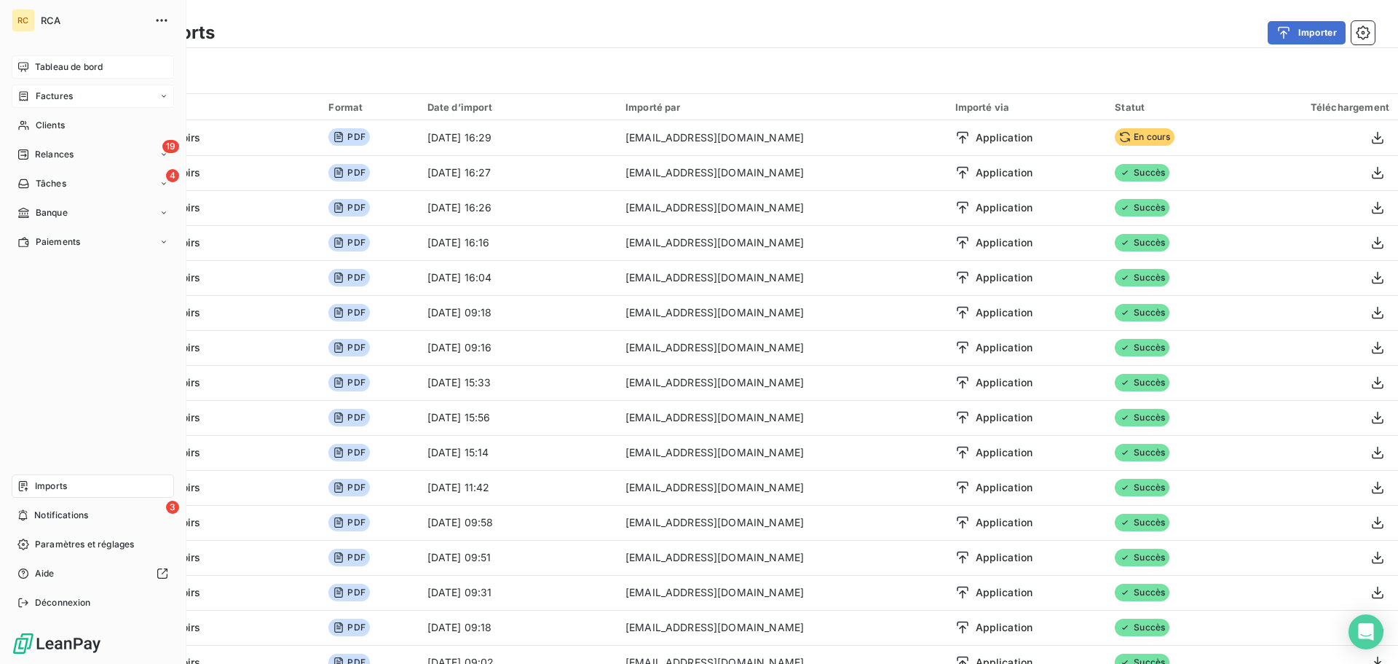
click at [61, 98] on span "Factures" at bounding box center [54, 96] width 37 height 13
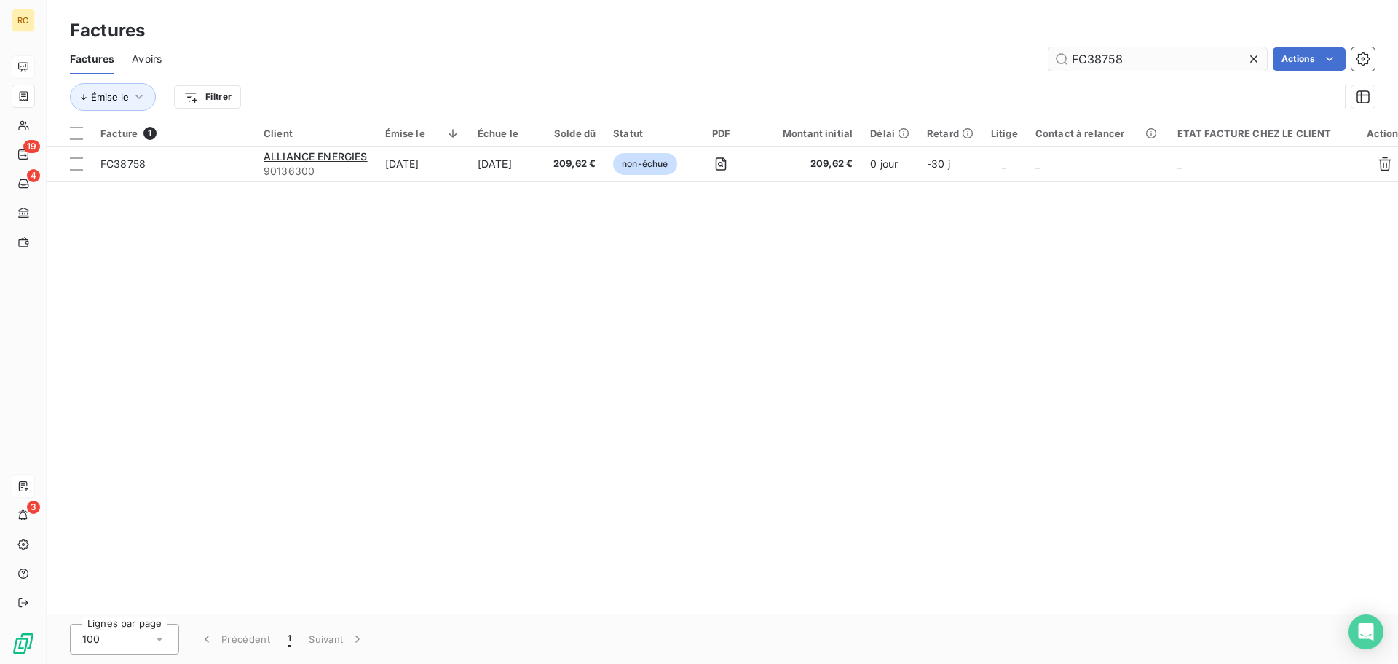
click at [1144, 52] on input "FC38758" at bounding box center [1158, 58] width 219 height 23
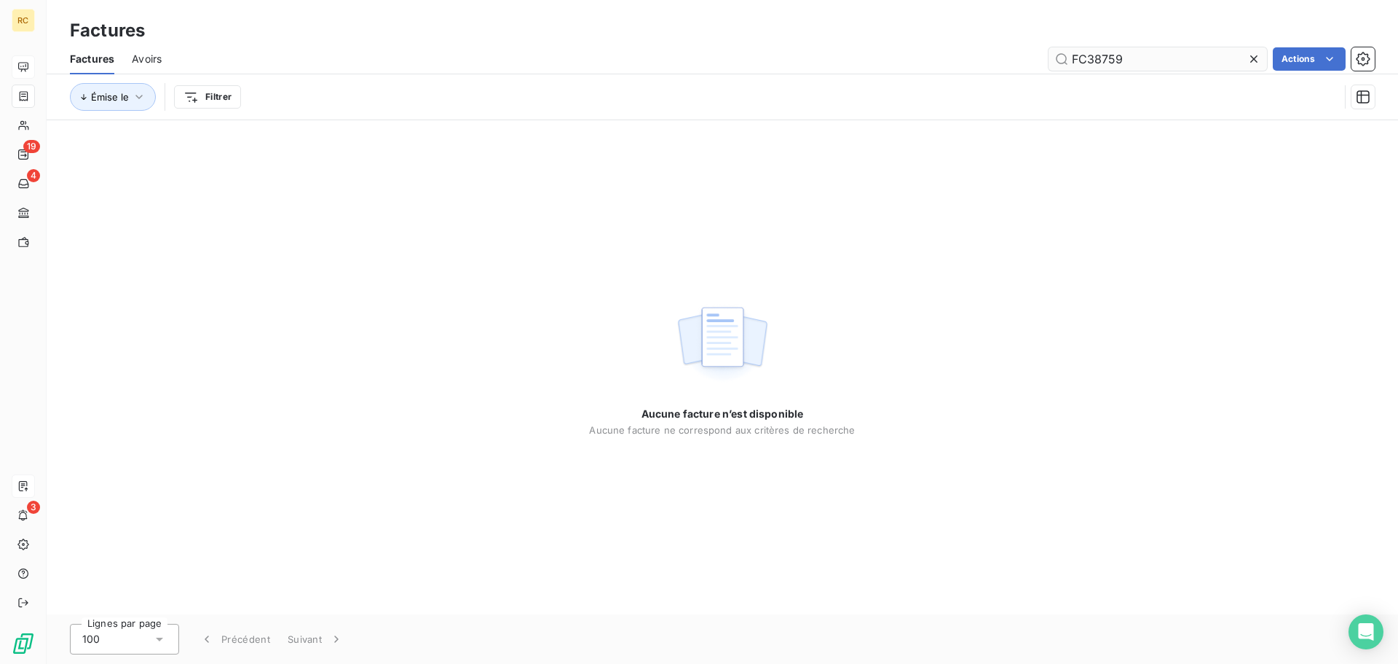
type input "FC38759"
click at [1201, 50] on input "FC38759" at bounding box center [1158, 58] width 219 height 23
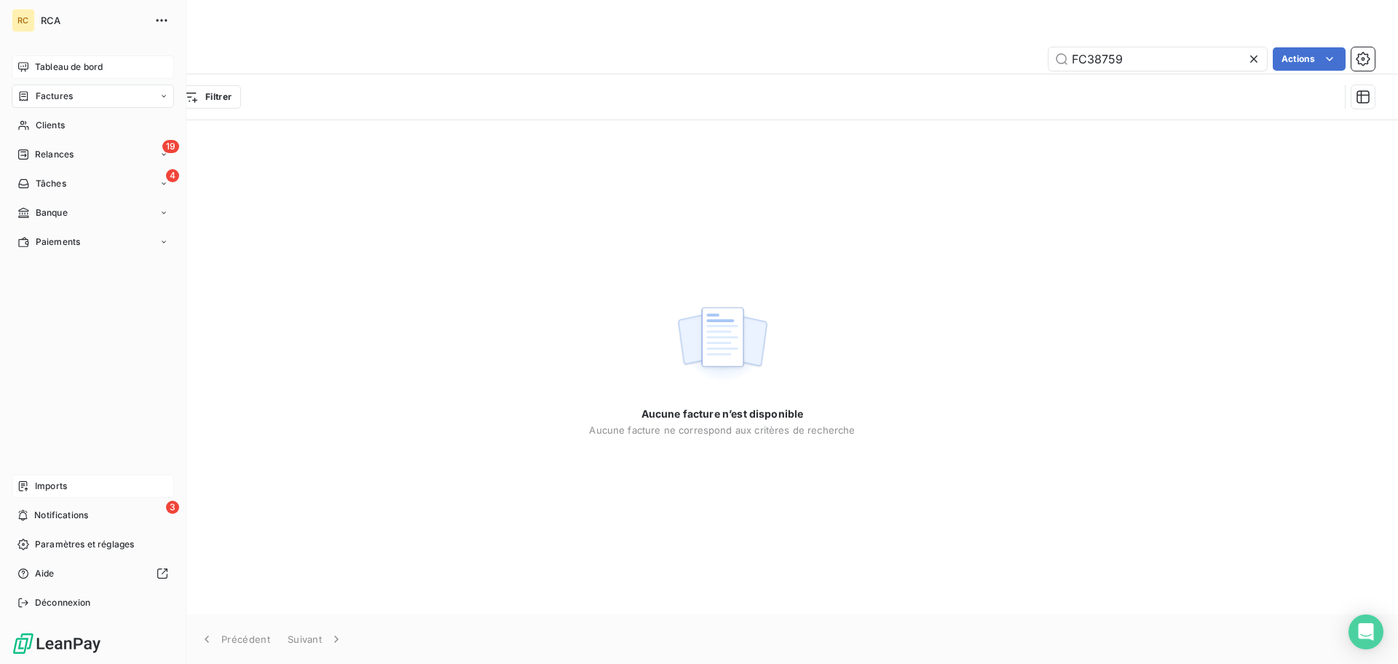
click at [38, 487] on span "Imports" at bounding box center [51, 485] width 32 height 13
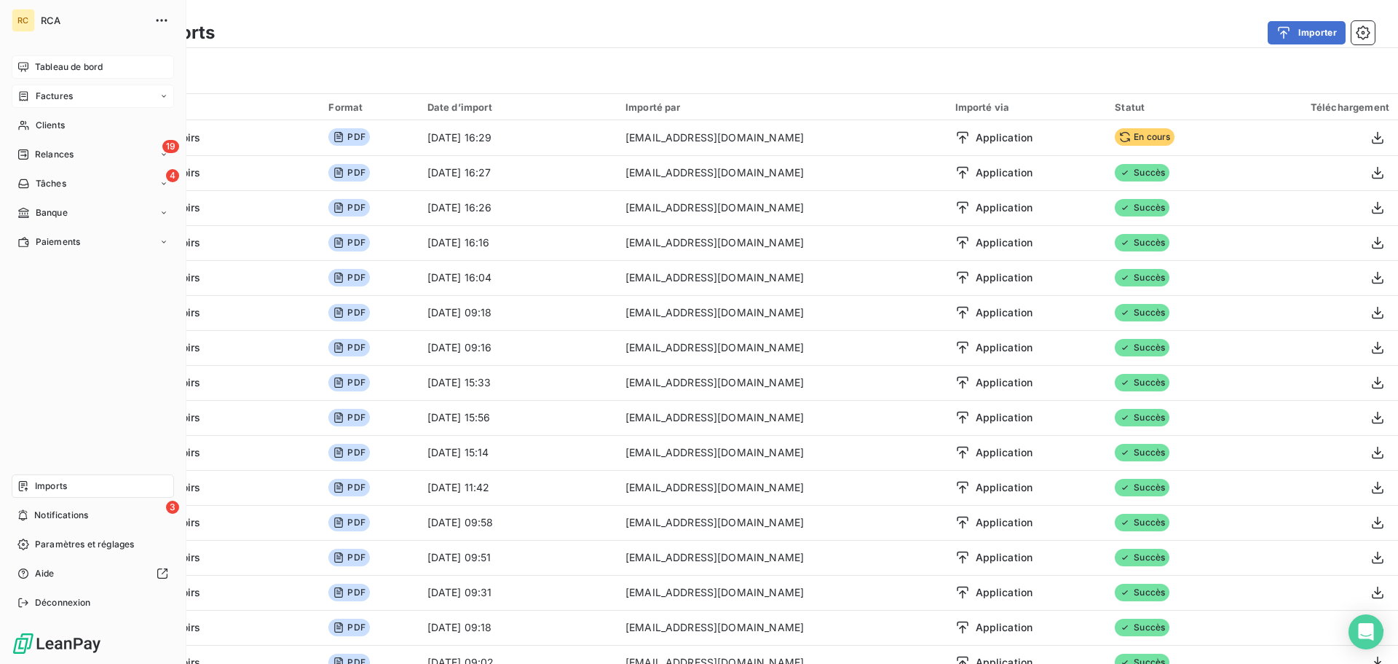
click at [61, 96] on span "Factures" at bounding box center [54, 96] width 37 height 13
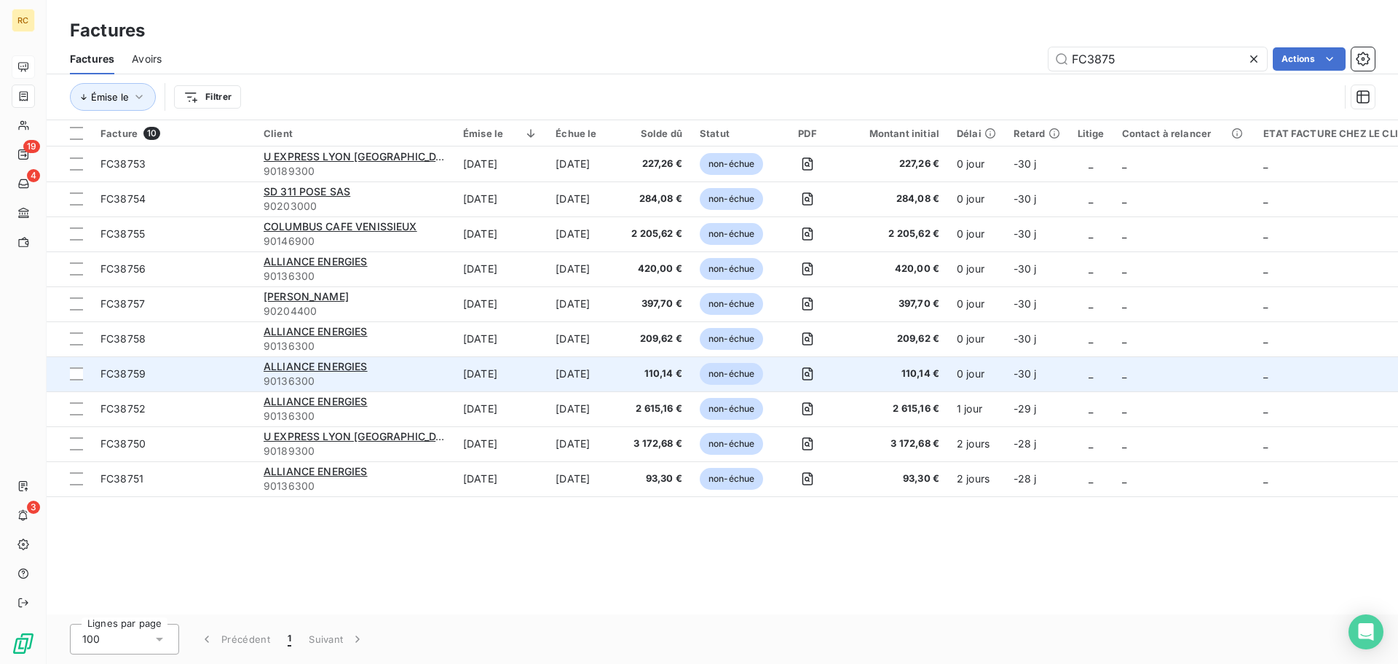
type input "FC3875"
click at [160, 379] on span "FC38759" at bounding box center [174, 373] width 146 height 15
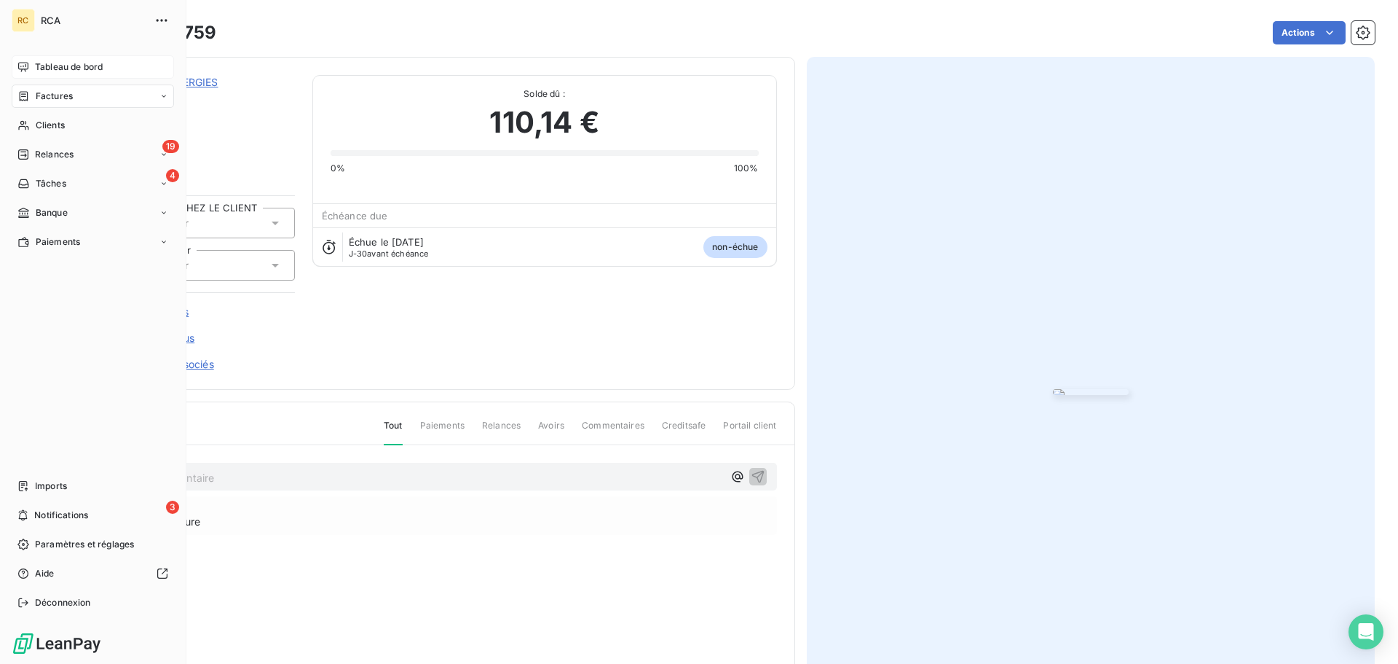
click at [29, 95] on icon at bounding box center [23, 96] width 12 height 12
click at [64, 100] on span "Factures" at bounding box center [54, 96] width 37 height 13
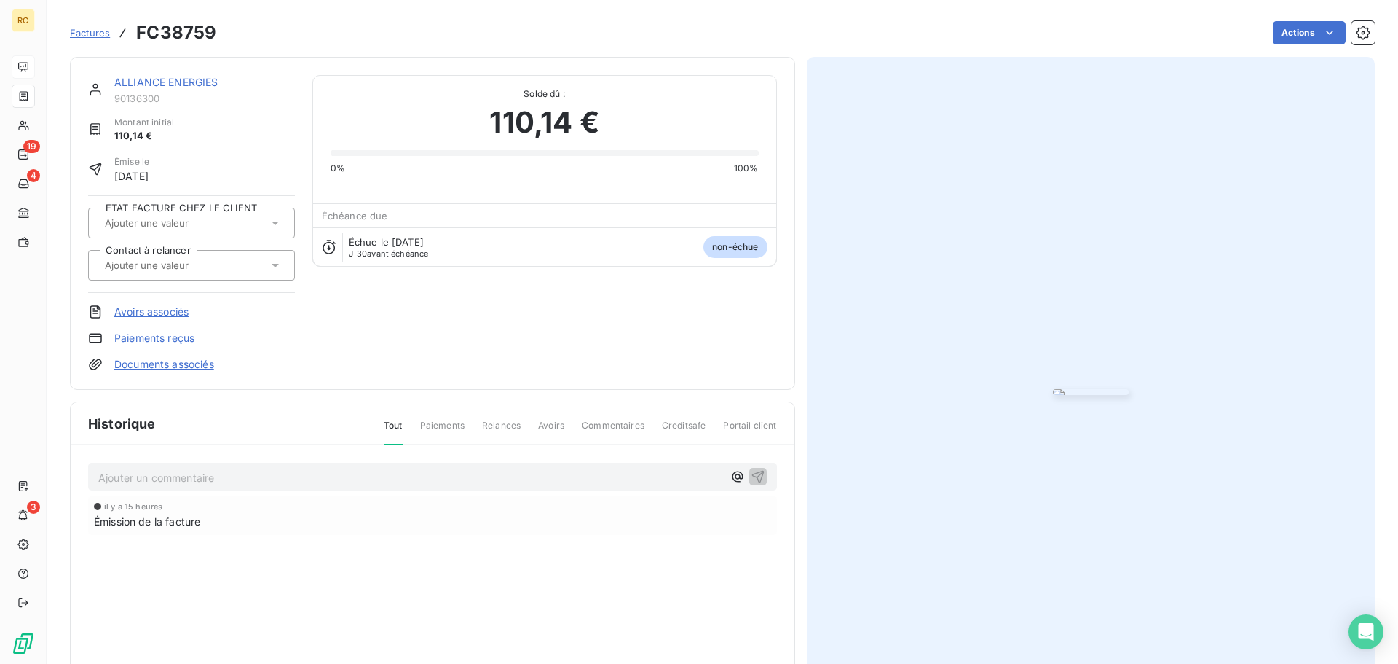
click at [459, 56] on div "ALLIANCE ENERGIES 90136300 Montant initial 110,14 € Émise le [DATE] ETAT FACTUR…" at bounding box center [722, 394] width 1305 height 692
click at [99, 32] on span "Factures" at bounding box center [90, 33] width 40 height 12
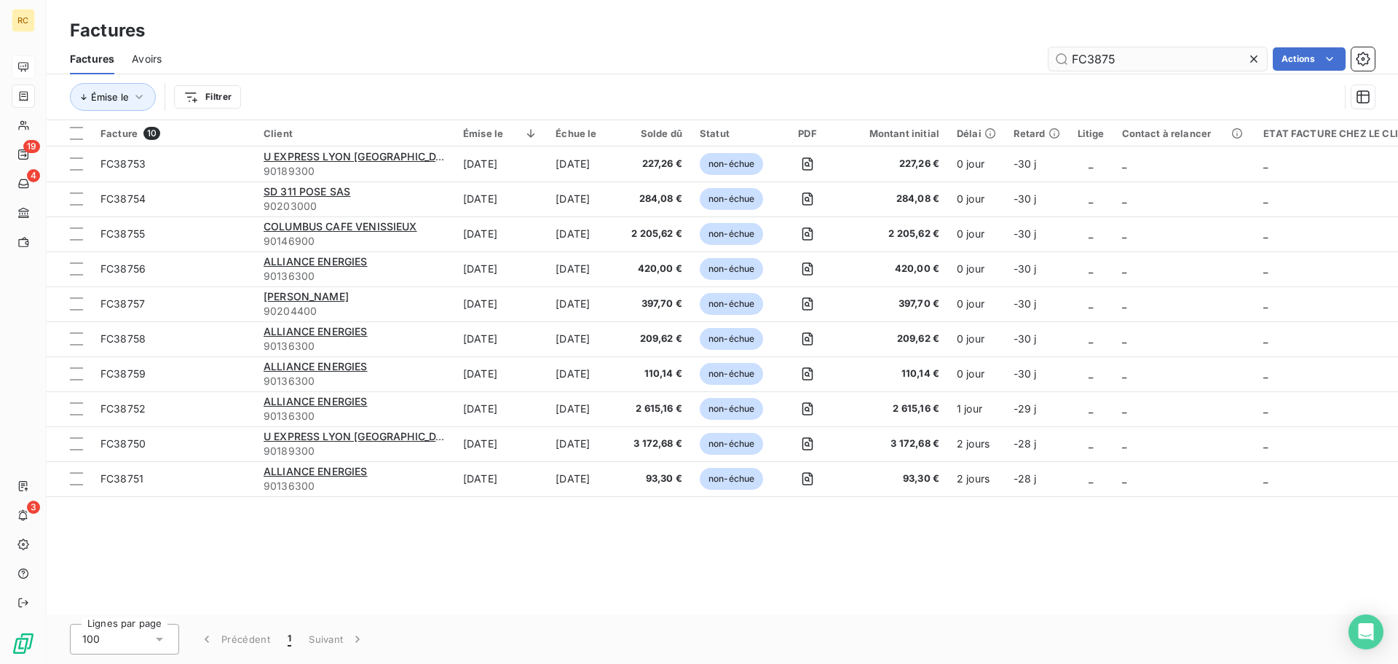
click at [1133, 62] on input "FC3875" at bounding box center [1158, 58] width 219 height 23
click at [1135, 60] on input "FC3875" at bounding box center [1158, 58] width 219 height 23
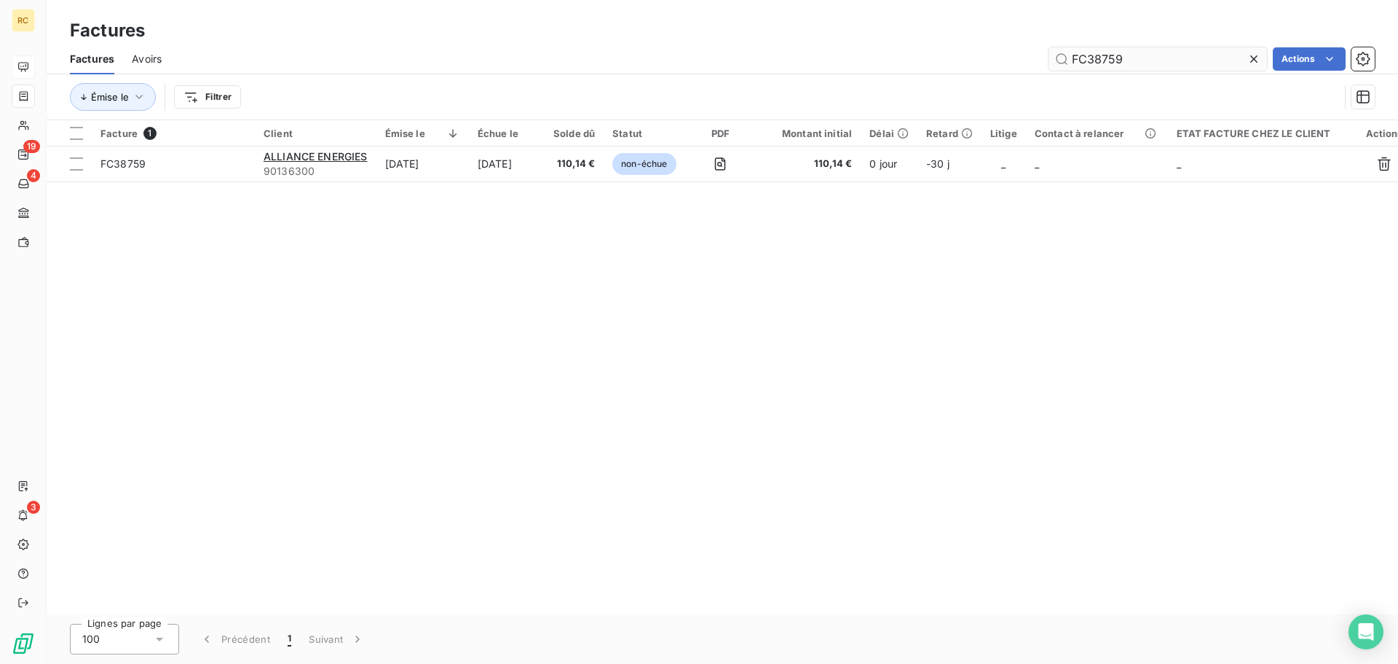
type input "FC38759"
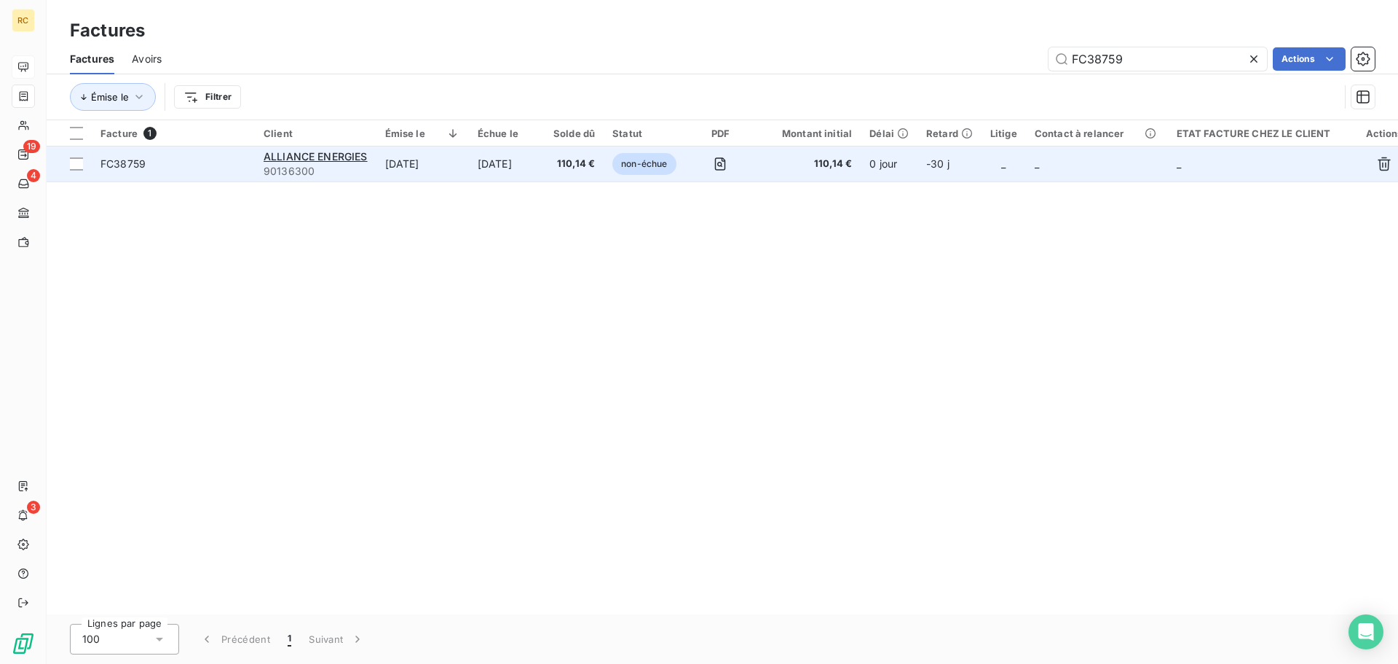
click at [168, 154] on td "FC38759" at bounding box center [173, 163] width 163 height 35
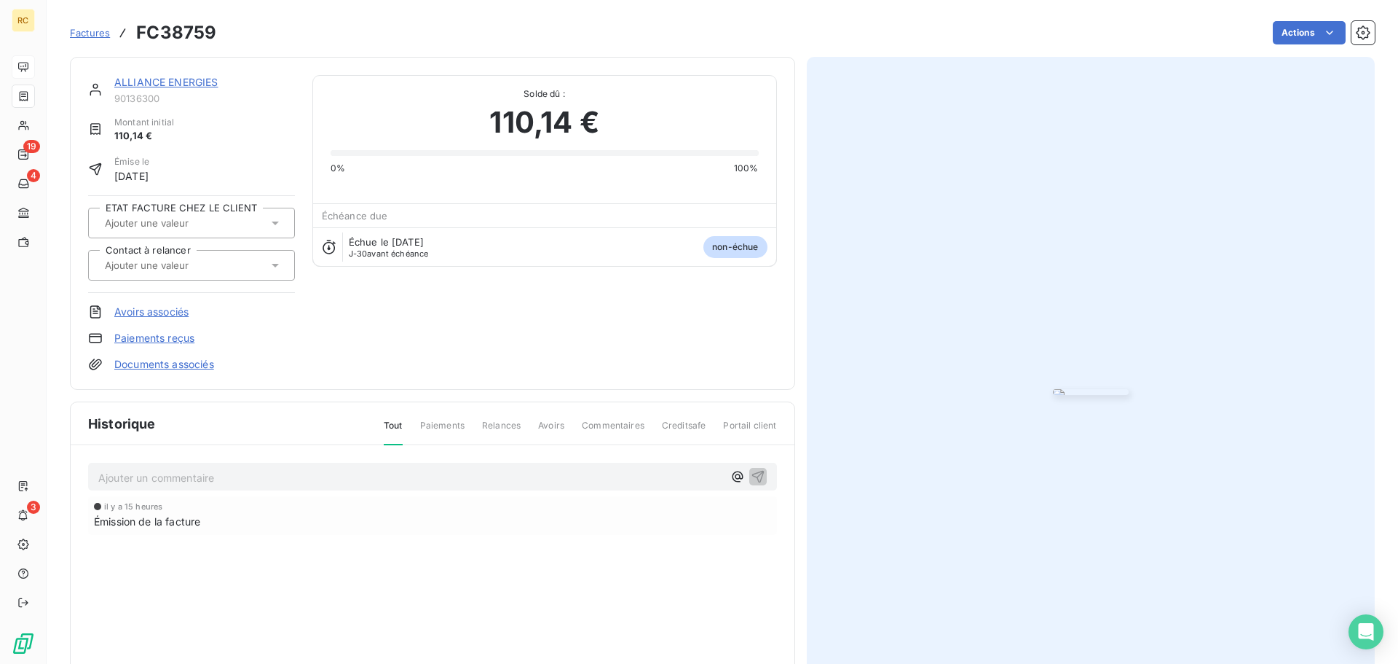
click at [136, 365] on link "Documents associés" at bounding box center [164, 364] width 100 height 15
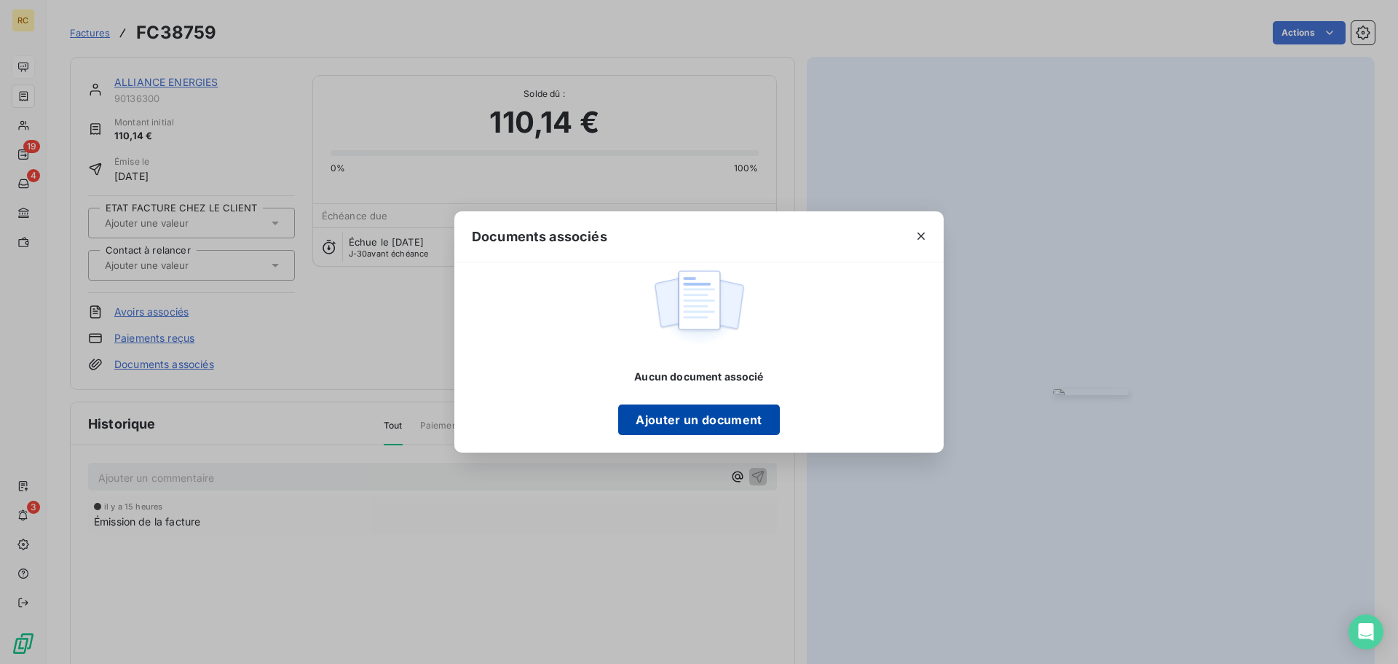
click at [662, 415] on button "Ajouter un document" at bounding box center [698, 419] width 161 height 31
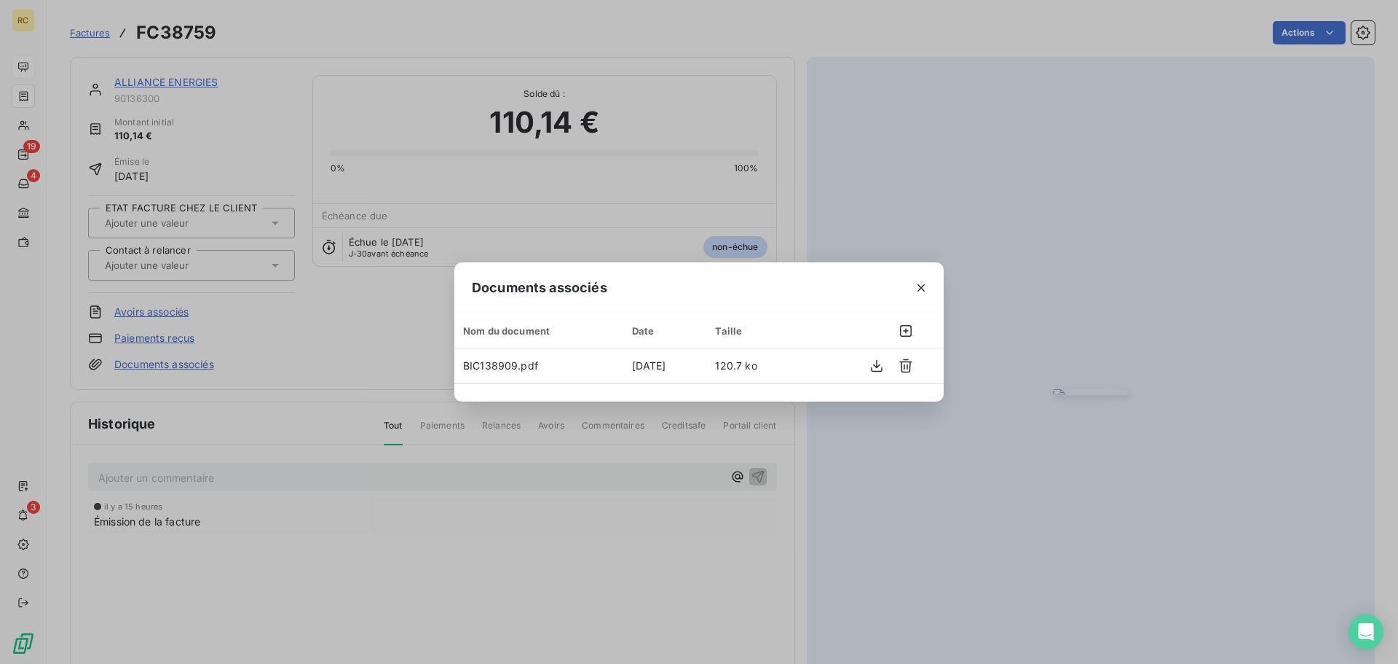
click at [315, 262] on div "Documents associés Nom du document Date Taille BIC138909.pdf [DATE] 120.7 ko" at bounding box center [699, 332] width 1398 height 664
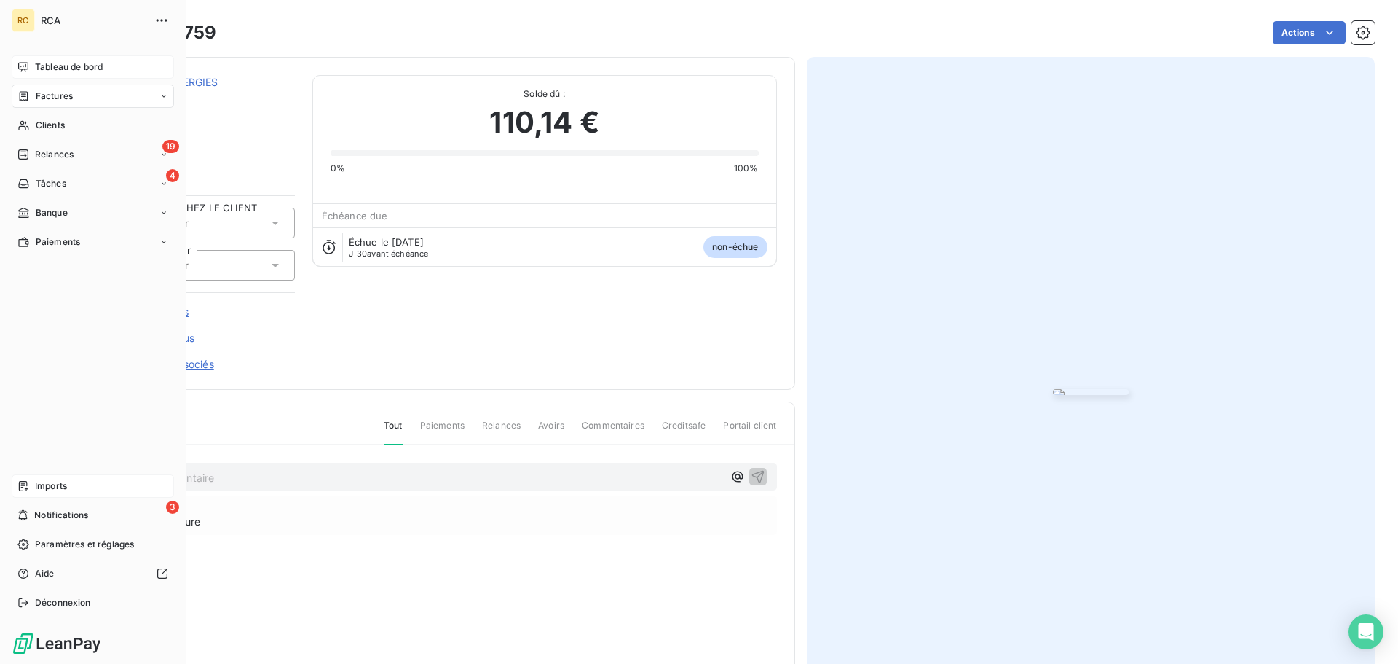
click at [31, 481] on div "Imports" at bounding box center [93, 485] width 162 height 23
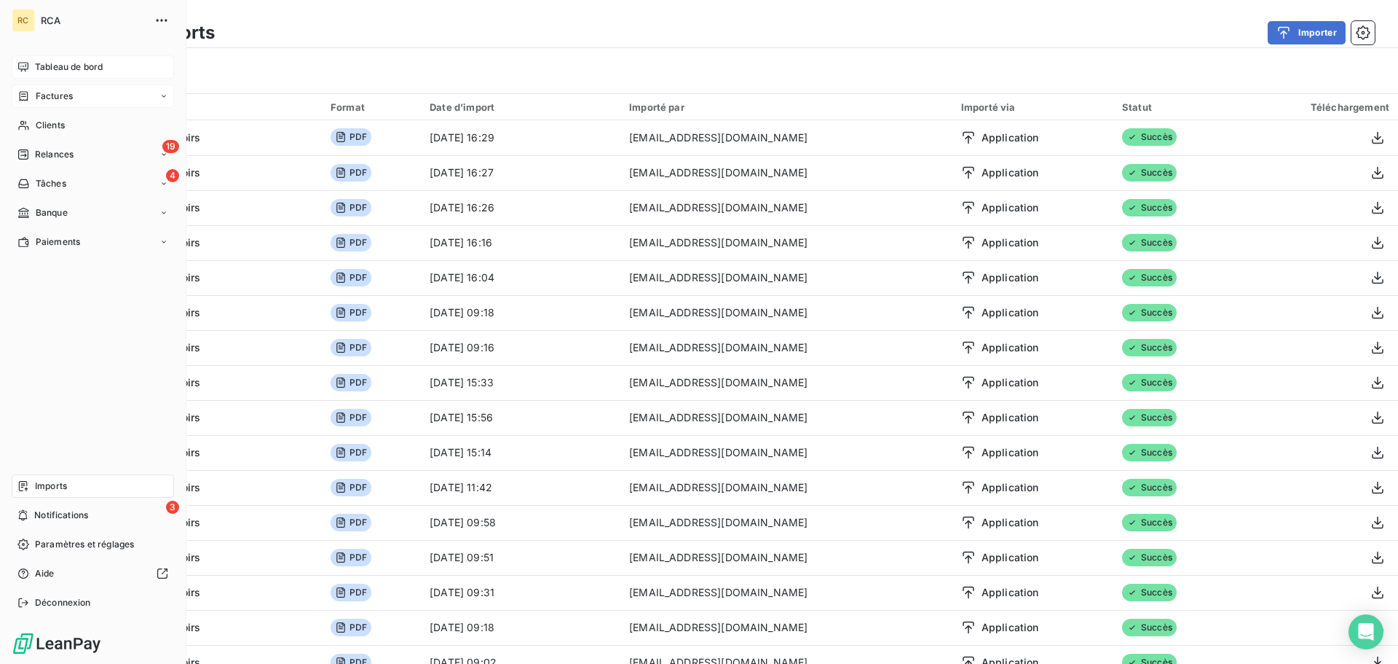
click at [50, 489] on span "Imports" at bounding box center [51, 485] width 32 height 13
click at [36, 84] on nav "Tableau de bord Factures Clients 19 Relances 4 Tâches Banque Paiements" at bounding box center [93, 154] width 162 height 198
click at [42, 93] on span "Factures" at bounding box center [54, 96] width 37 height 13
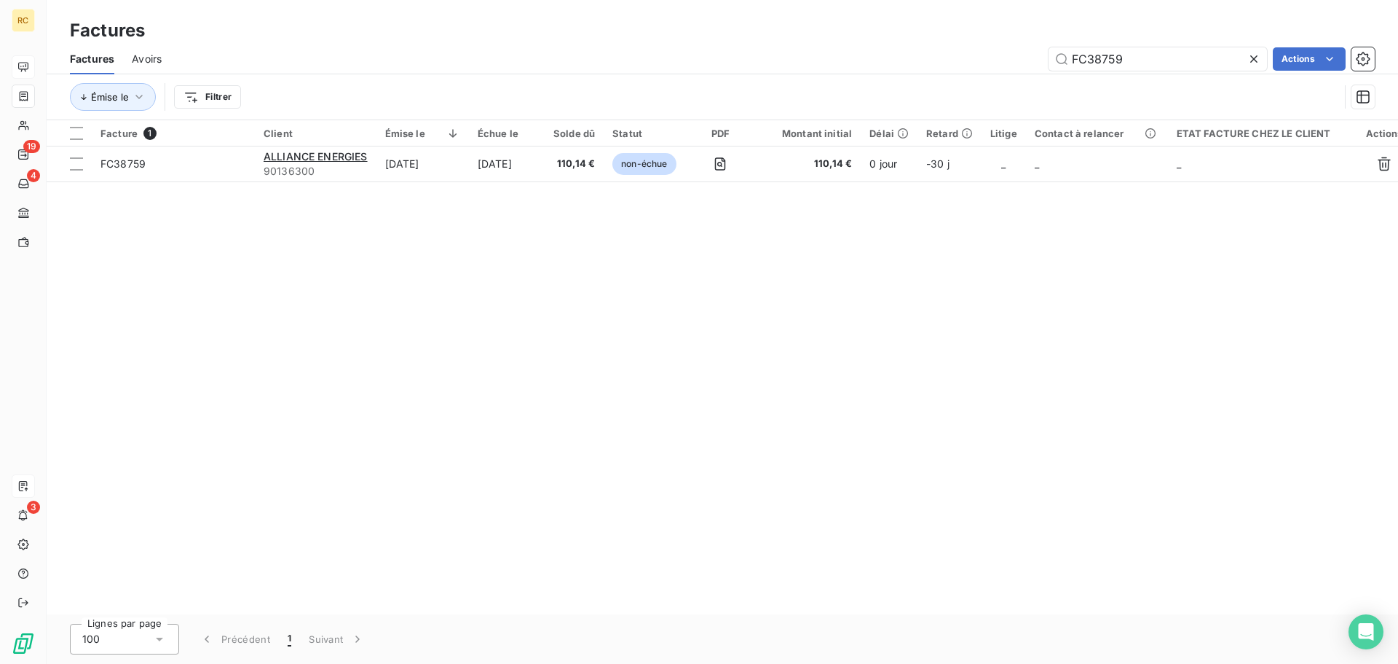
drag, startPoint x: 1152, startPoint y: 61, endPoint x: 996, endPoint y: 60, distance: 155.9
click at [997, 61] on div "FC38759 Actions" at bounding box center [777, 58] width 1196 height 23
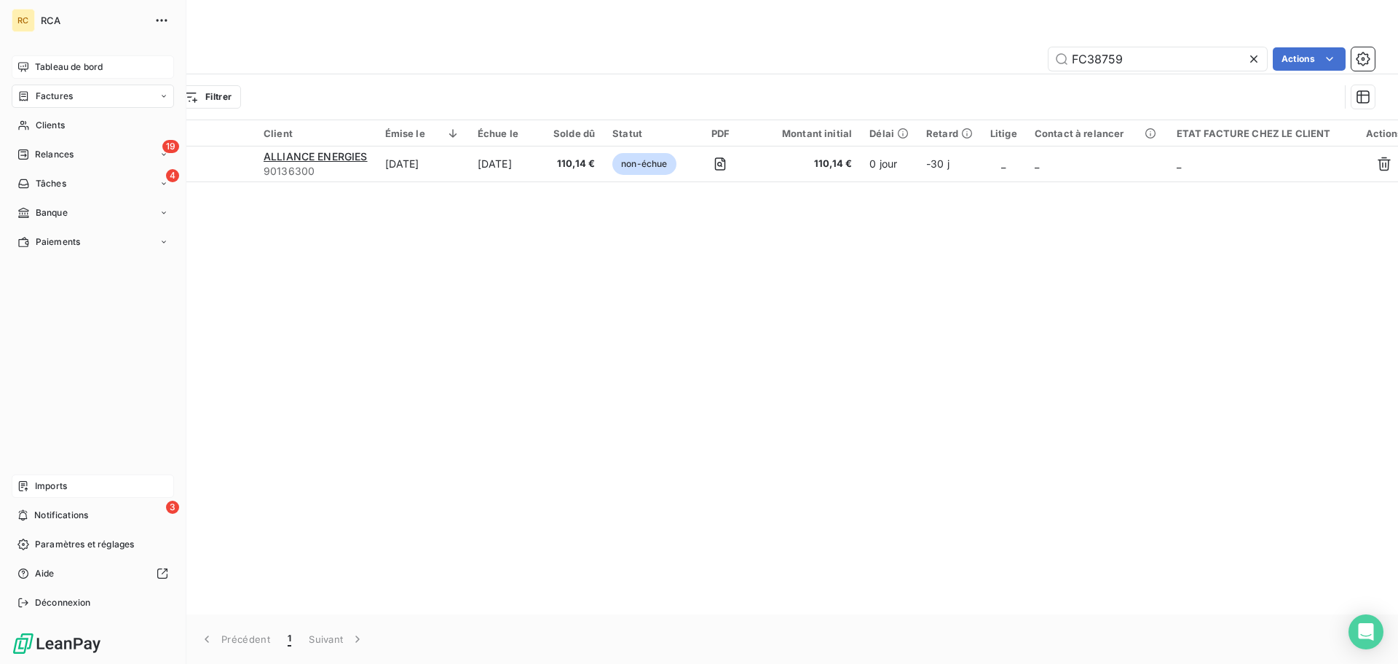
click at [36, 473] on div "Tableau de bord Factures Clients 19 Relances 4 Tâches Banque Paiements Imports …" at bounding box center [93, 334] width 162 height 559
click at [34, 482] on div "Imports" at bounding box center [93, 485] width 162 height 23
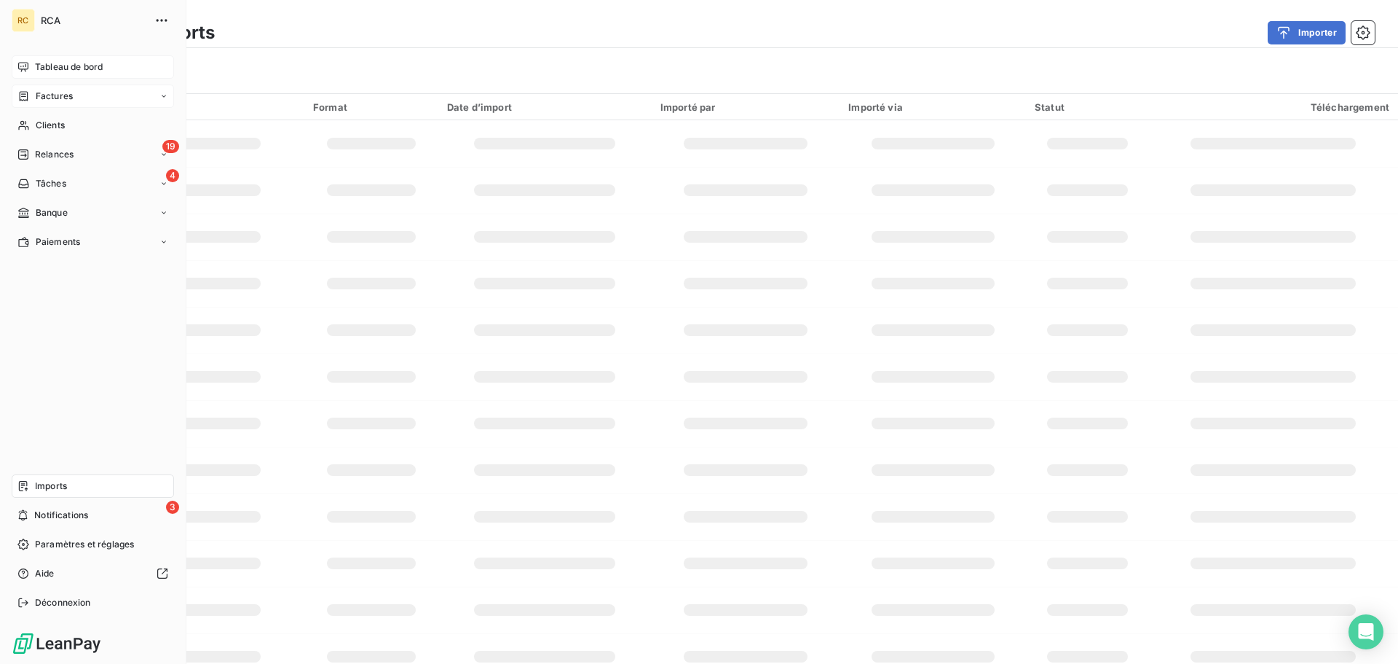
click at [25, 488] on icon at bounding box center [23, 486] width 9 height 10
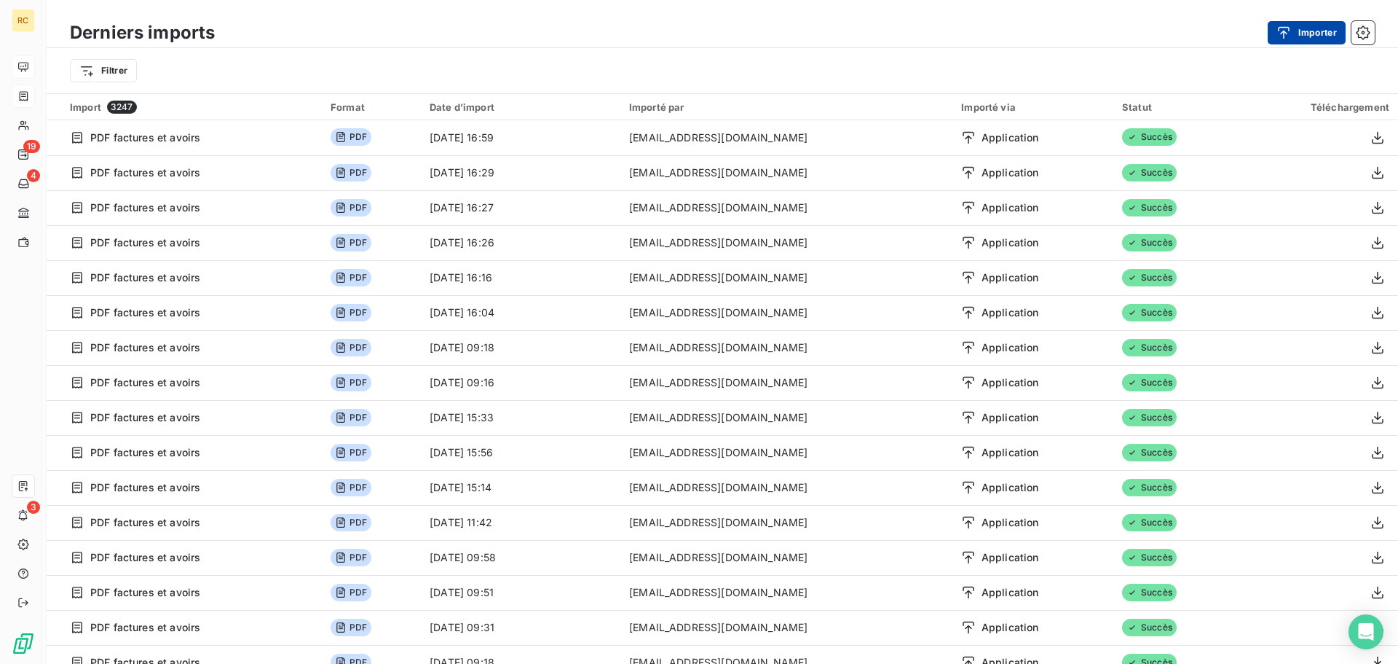
click at [1298, 37] on div "button" at bounding box center [1288, 32] width 22 height 15
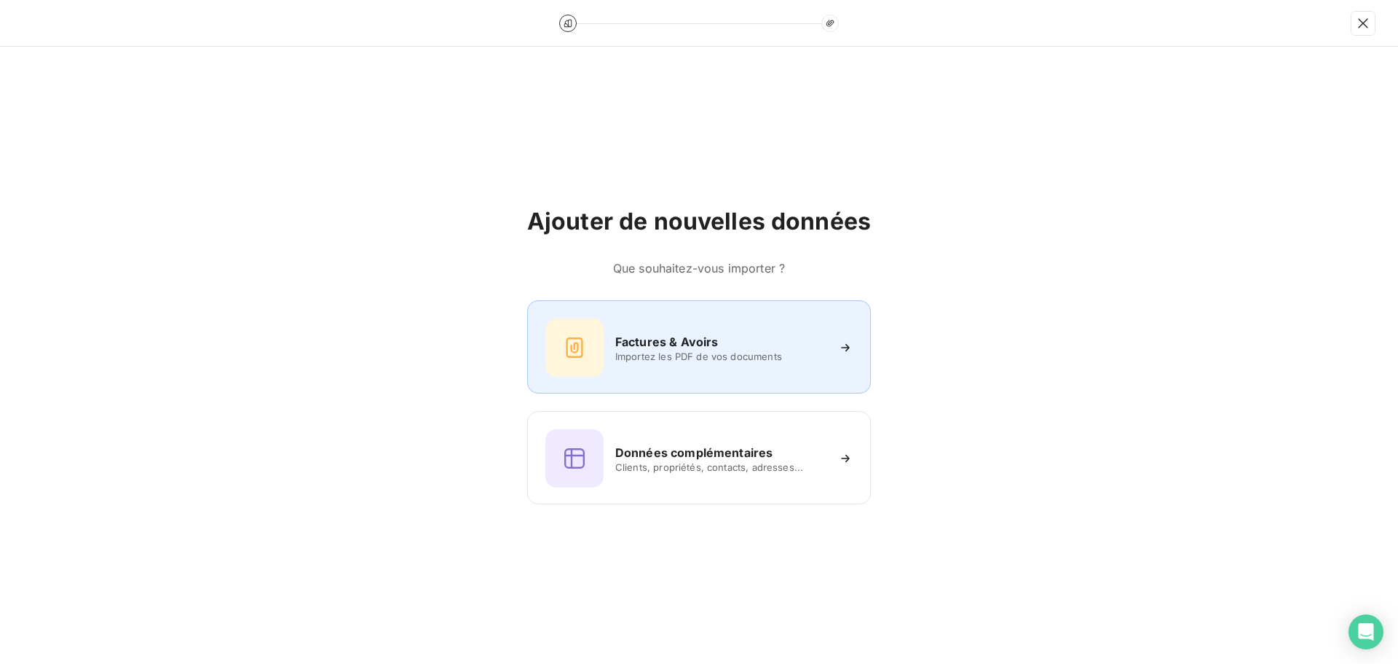
click at [594, 357] on div at bounding box center [575, 347] width 58 height 58
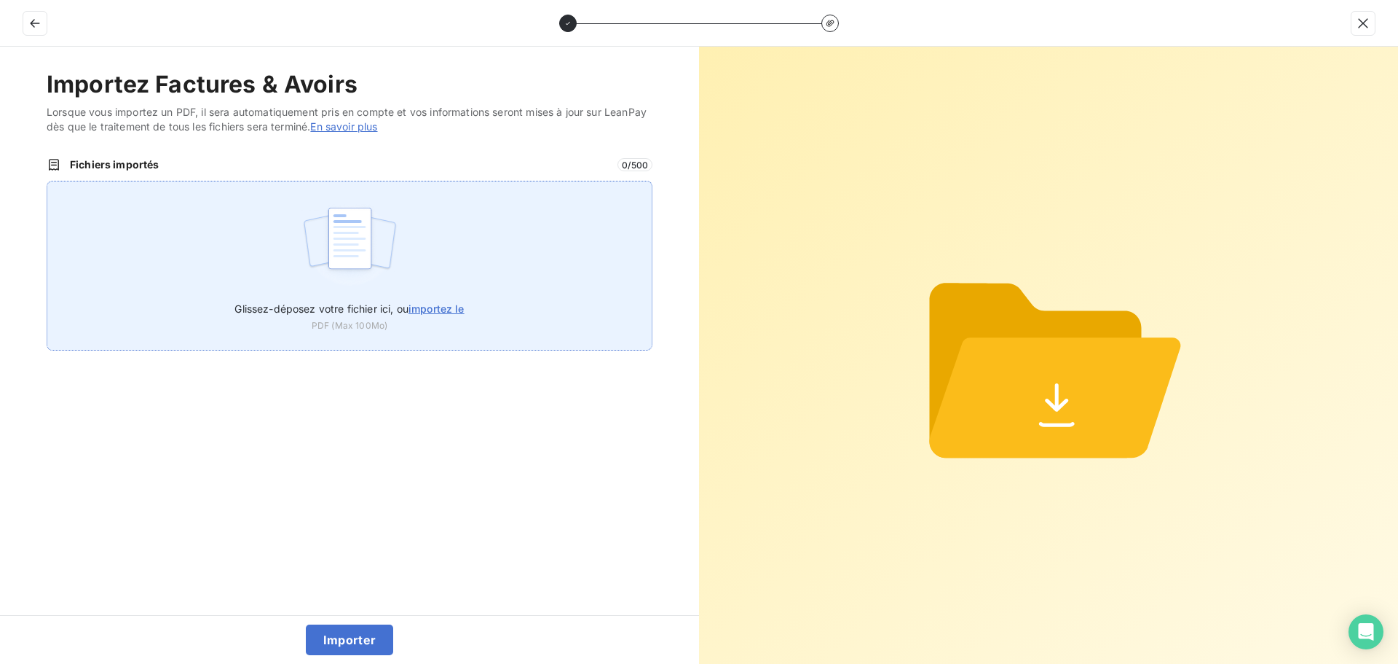
click at [278, 237] on div "Glissez-déposez votre fichier ici, ou importez le PDF (Max 100Mo)" at bounding box center [350, 266] width 606 height 170
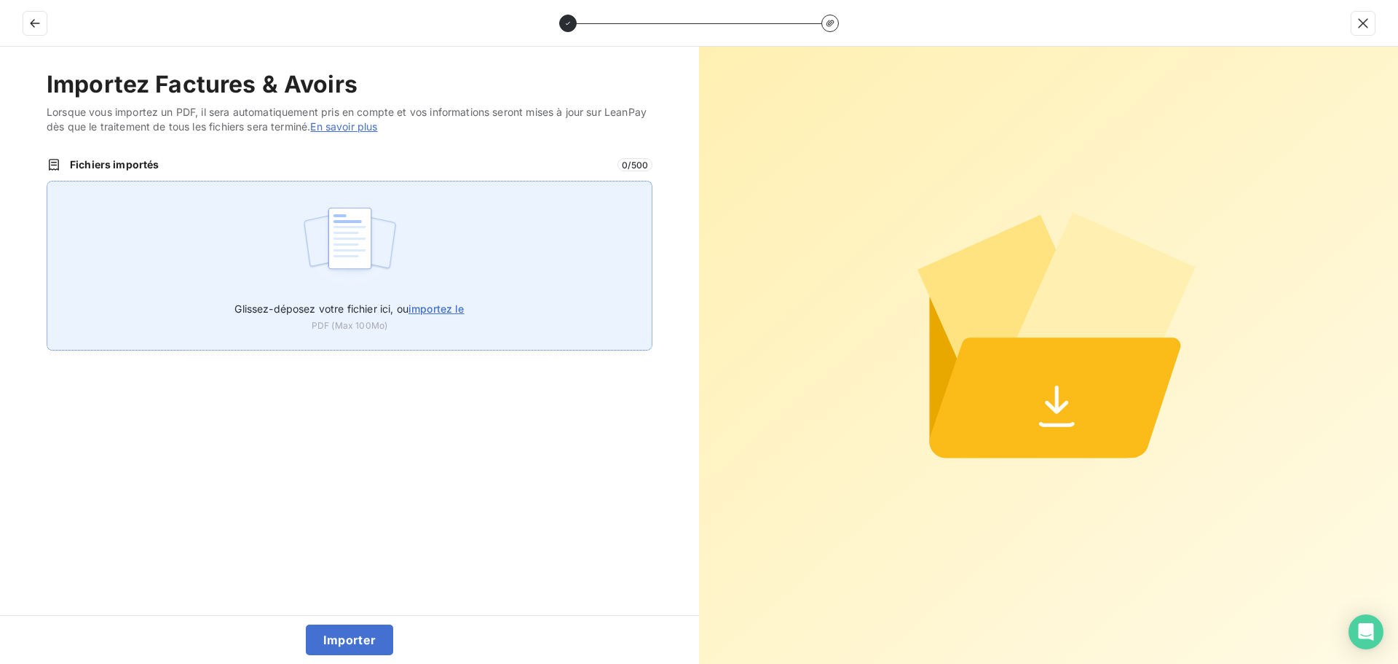
type input "C:\fakepath\FC38761.pdf"
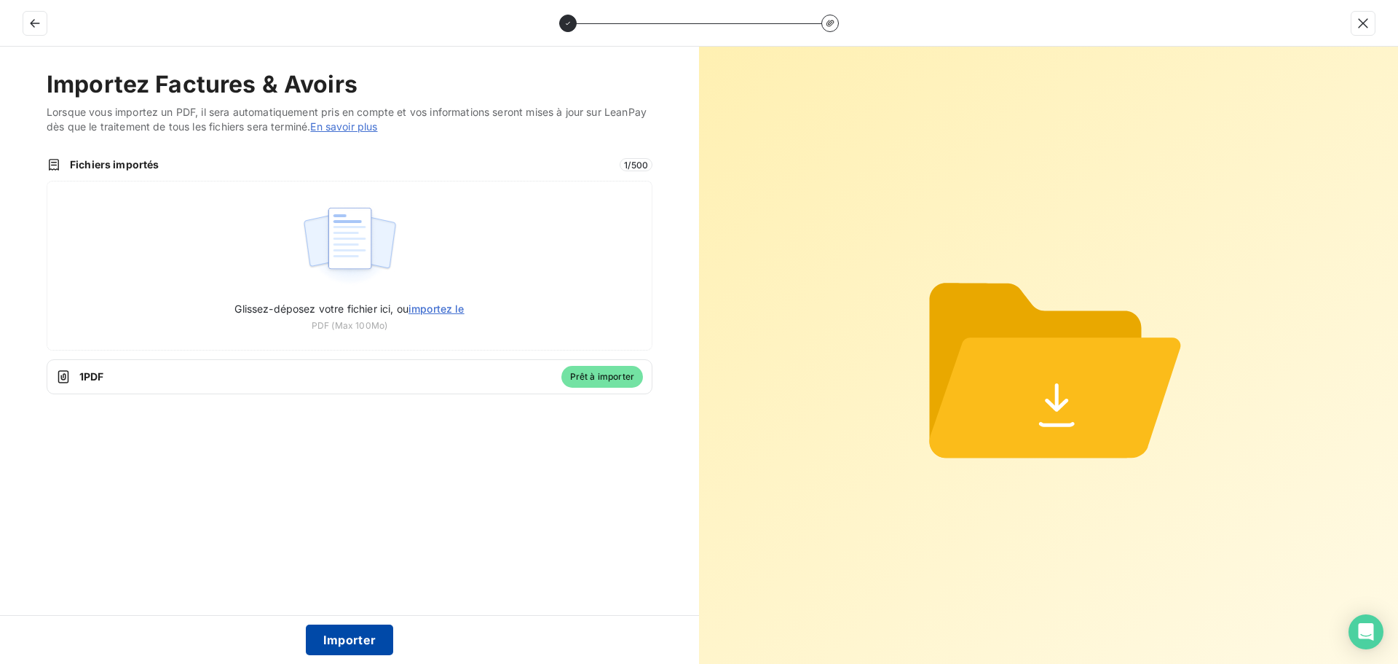
click at [352, 642] on button "Importer" at bounding box center [350, 639] width 88 height 31
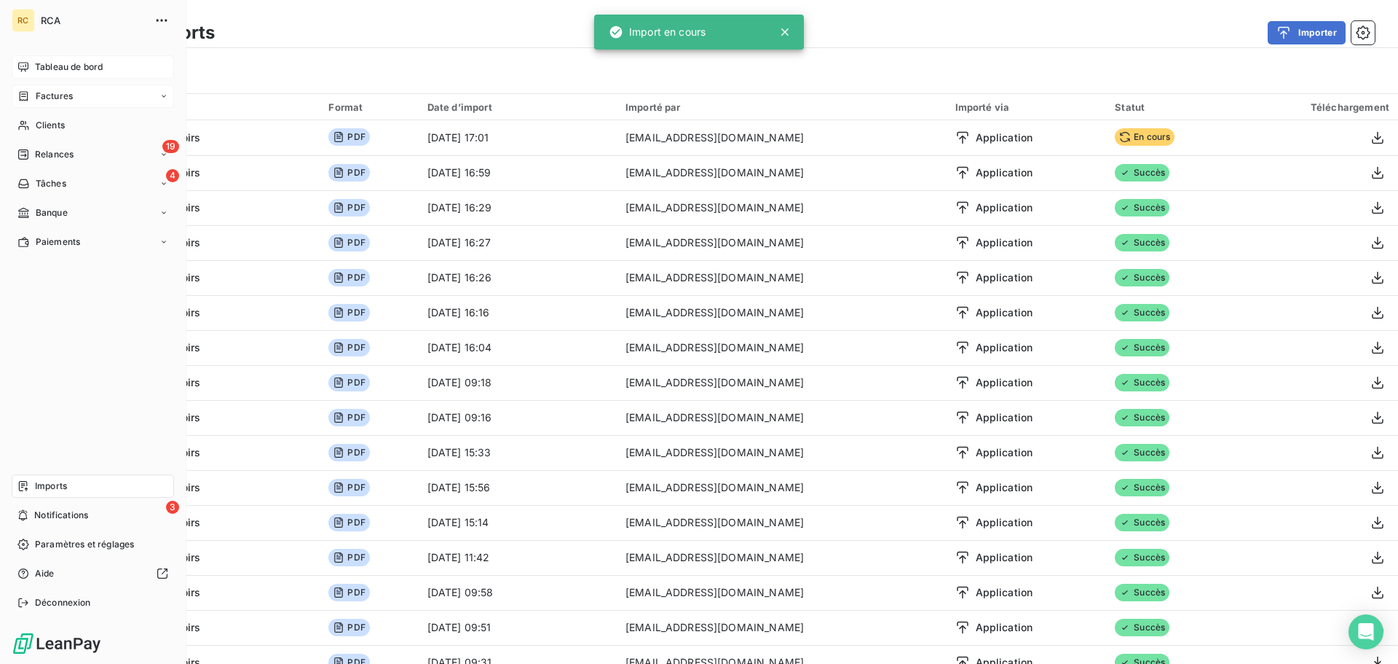
click at [27, 95] on icon at bounding box center [24, 95] width 9 height 9
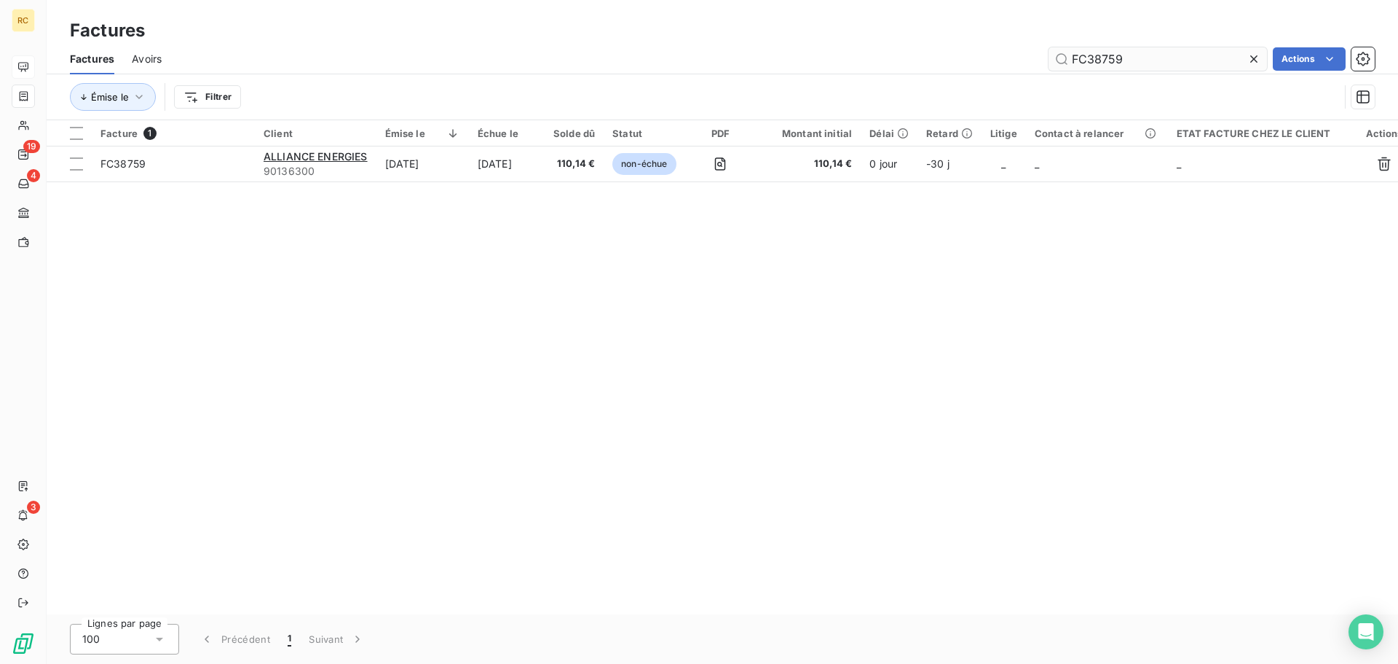
click at [1158, 55] on input "FC38759" at bounding box center [1158, 58] width 219 height 23
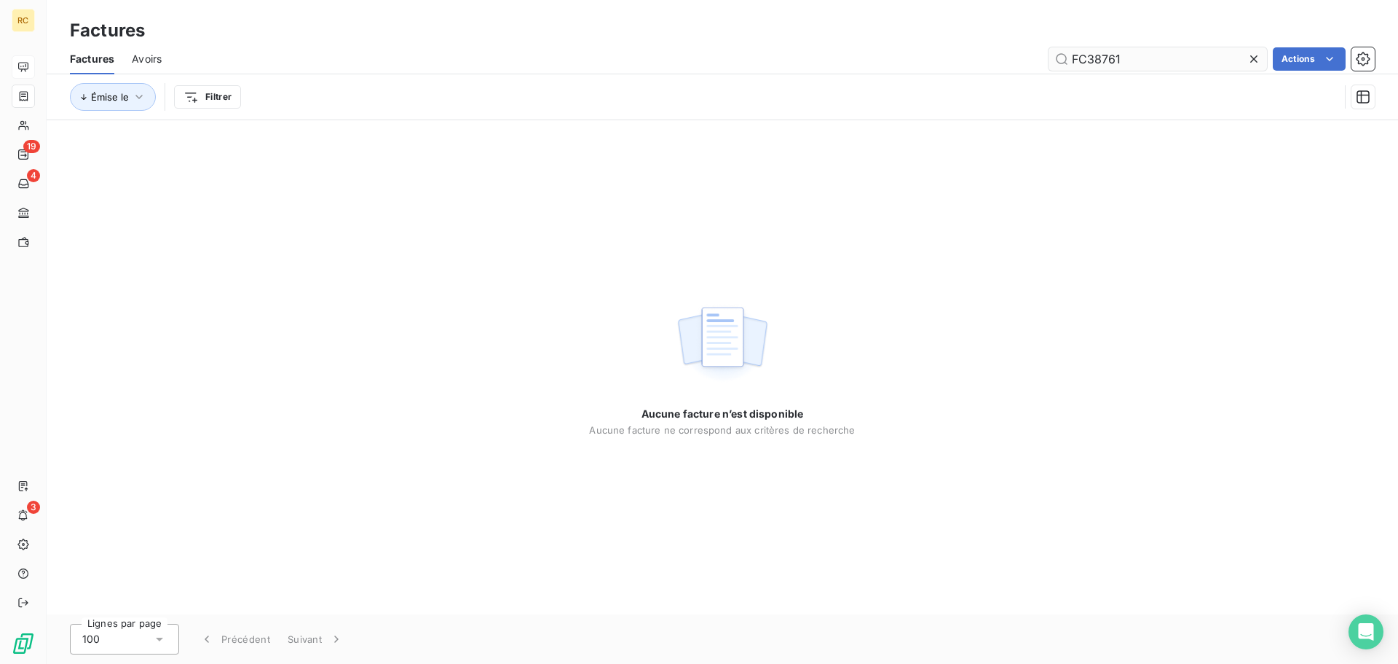
click at [1126, 59] on input "FC38761" at bounding box center [1158, 58] width 219 height 23
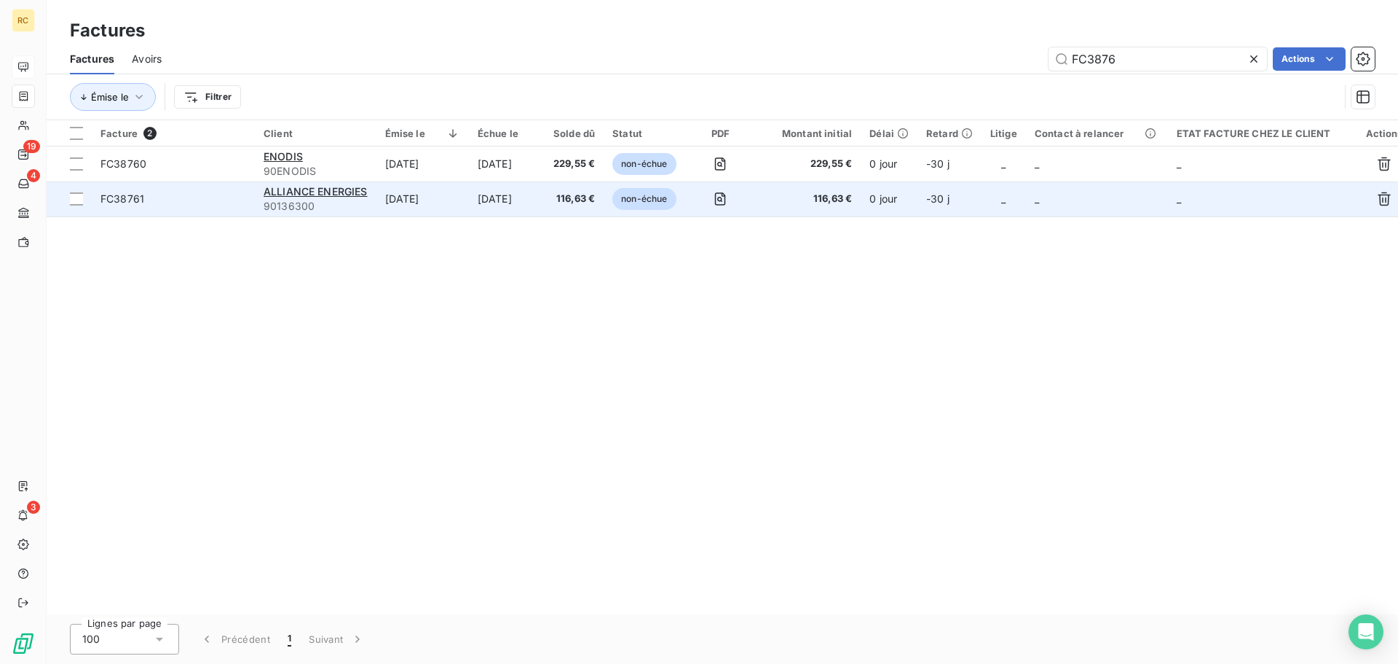
type input "FC3876"
click at [178, 211] on td "FC38761" at bounding box center [173, 198] width 163 height 35
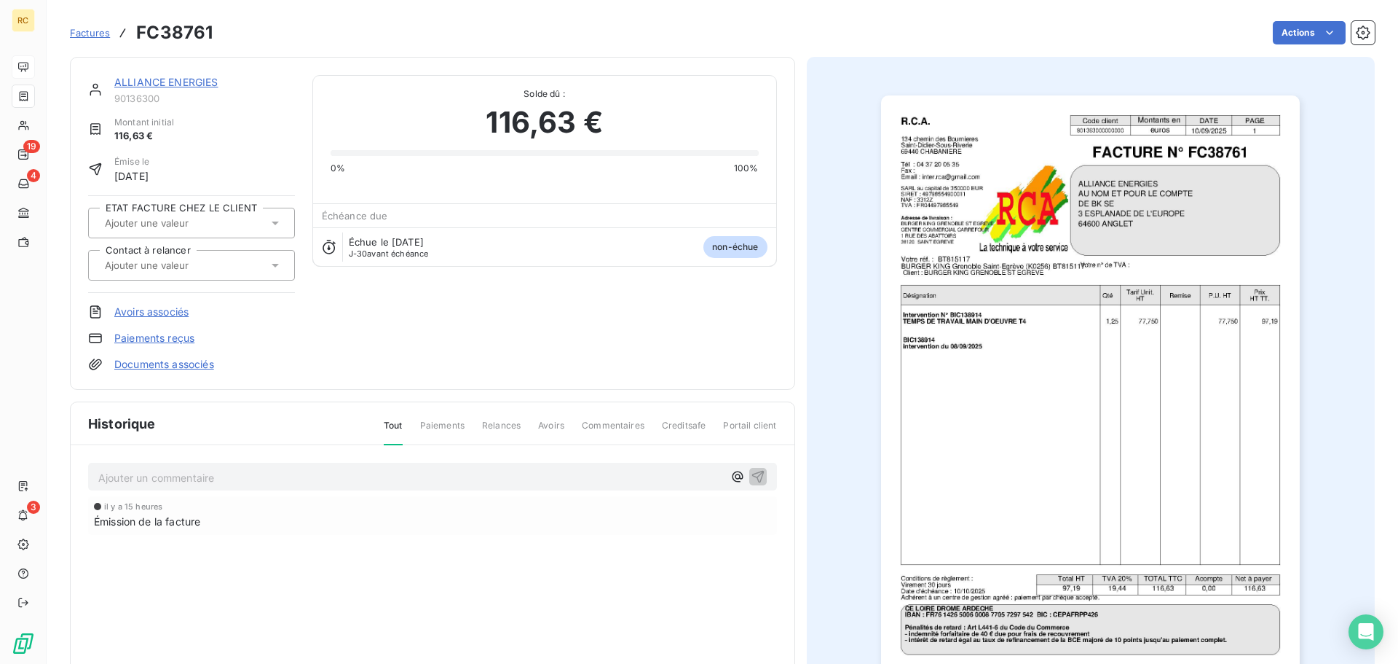
click at [156, 361] on link "Documents associés" at bounding box center [164, 364] width 100 height 15
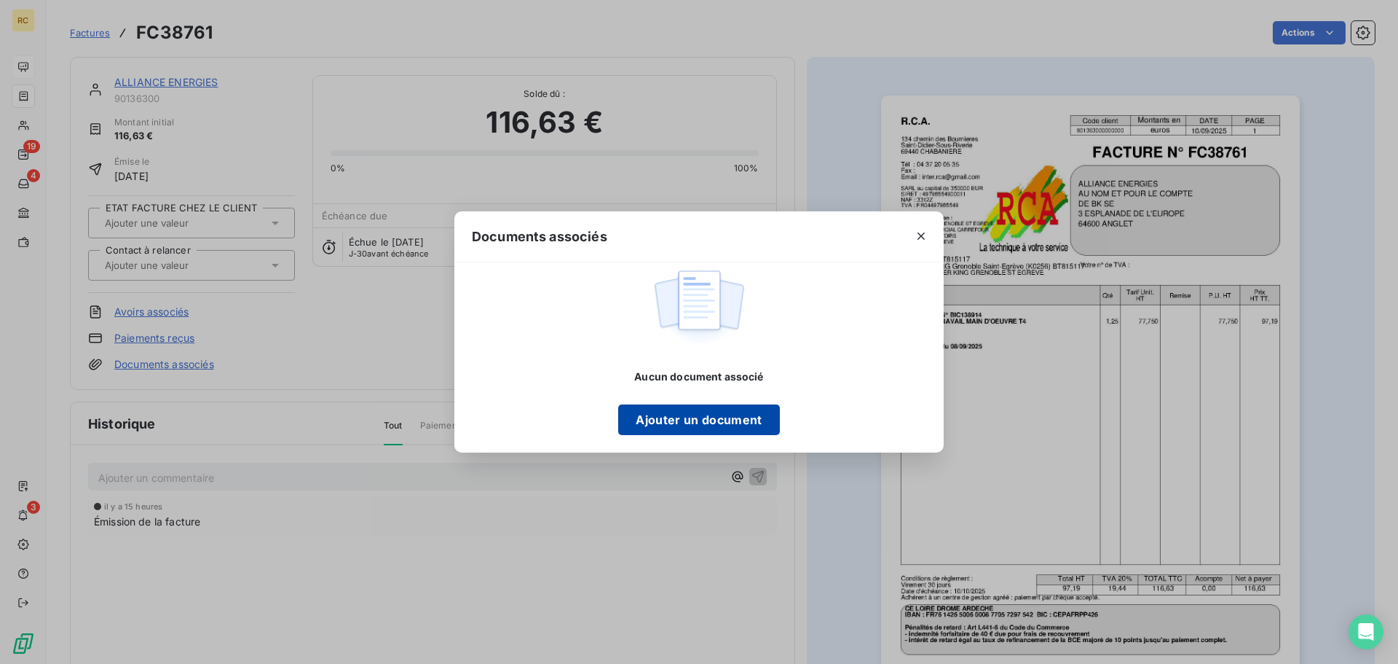
click at [680, 423] on button "Ajouter un document" at bounding box center [698, 419] width 161 height 31
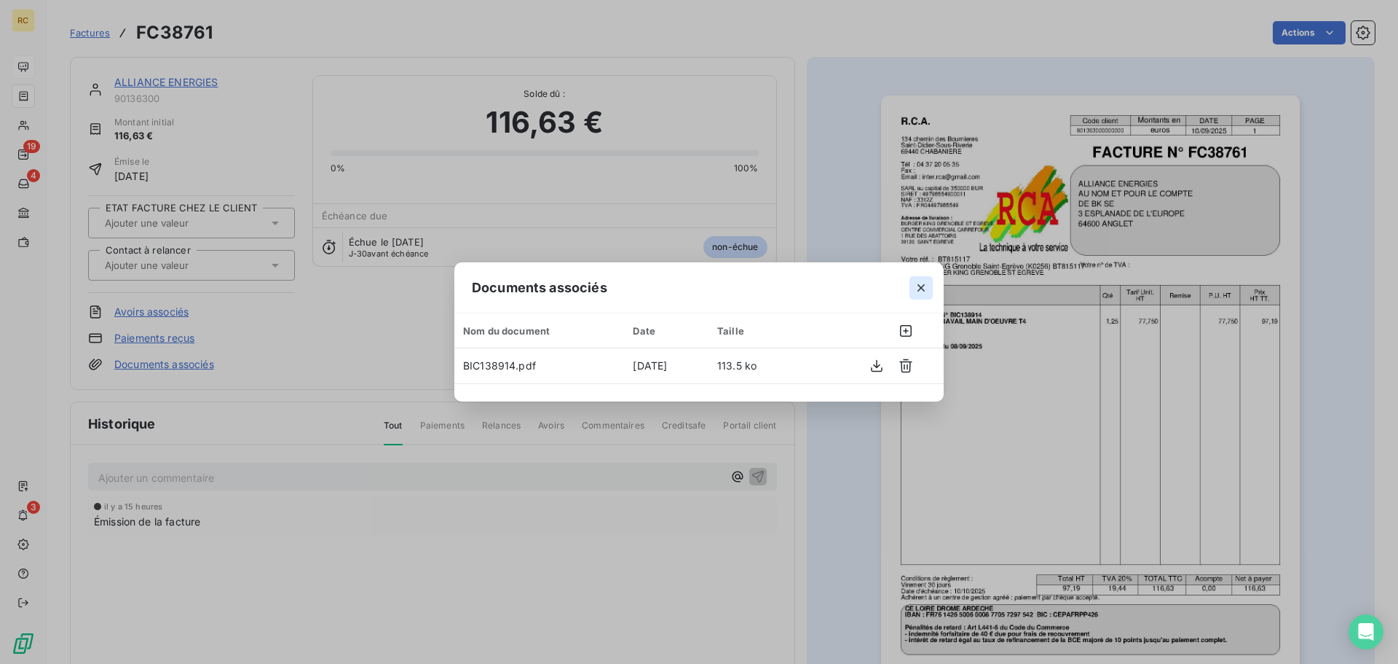
click at [925, 286] on icon "button" at bounding box center [921, 287] width 15 height 15
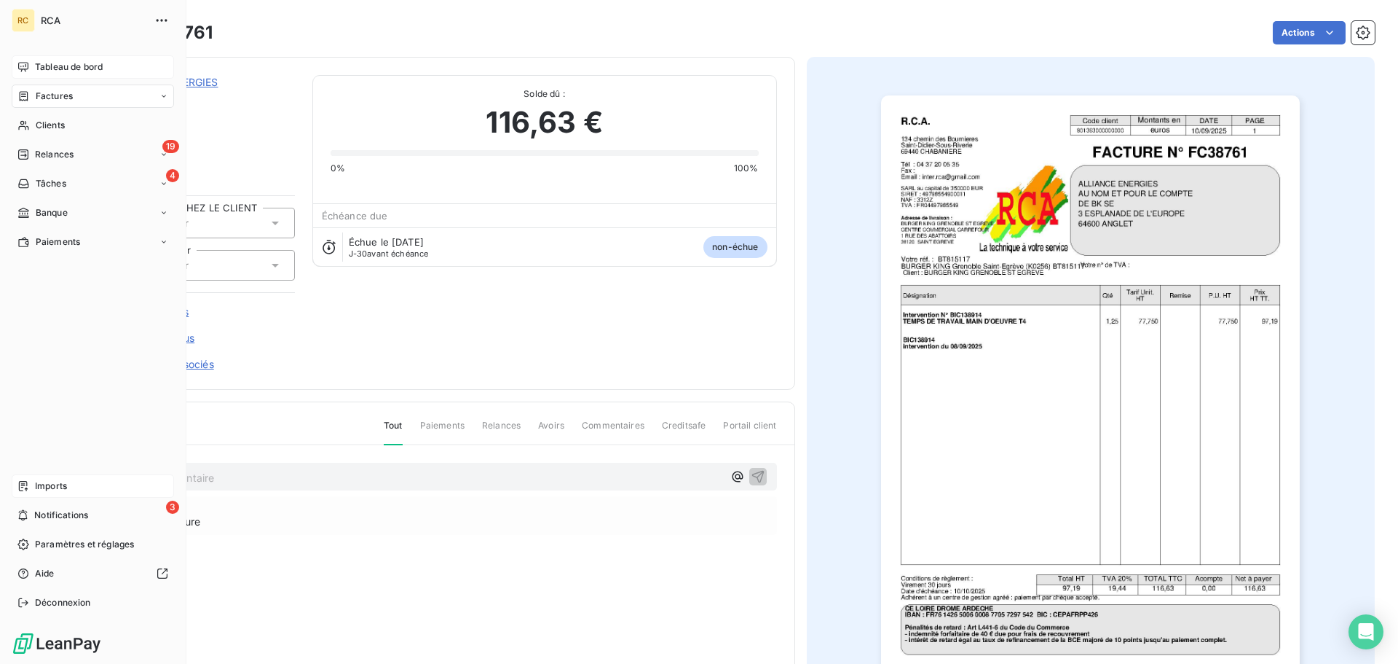
click at [50, 491] on span "Imports" at bounding box center [51, 485] width 32 height 13
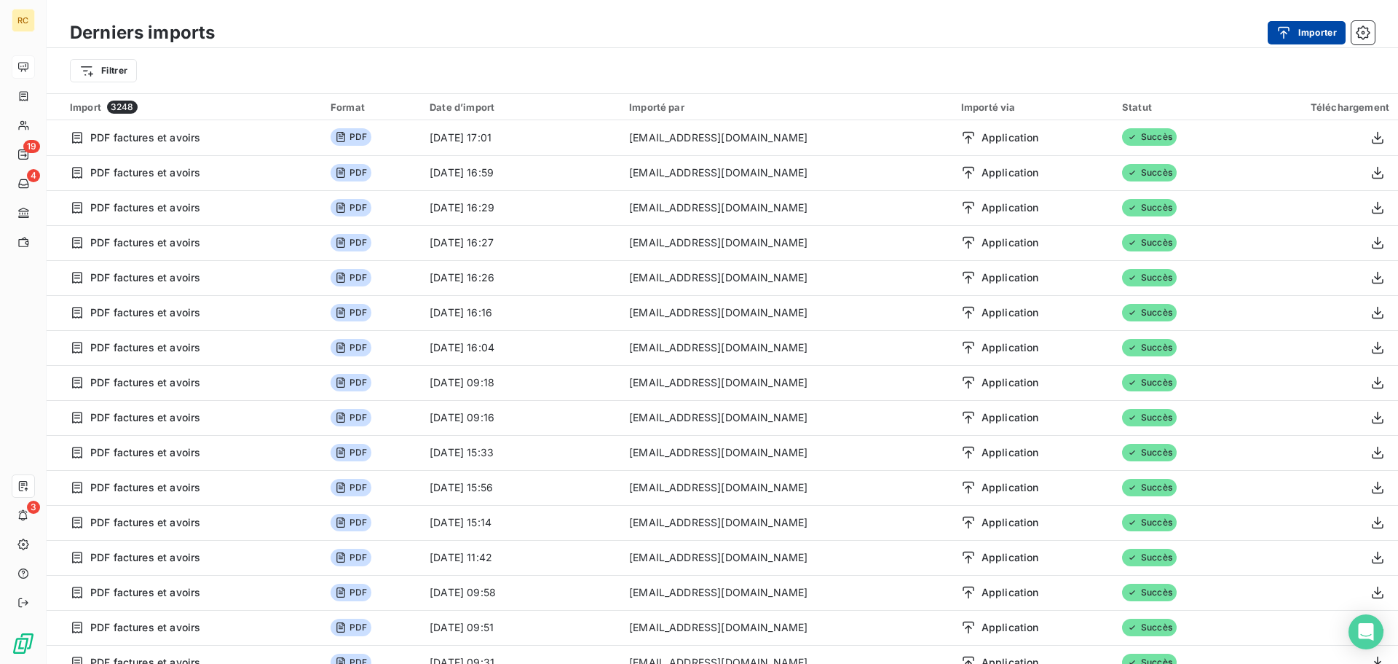
click at [1280, 28] on icon "button" at bounding box center [1284, 32] width 15 height 15
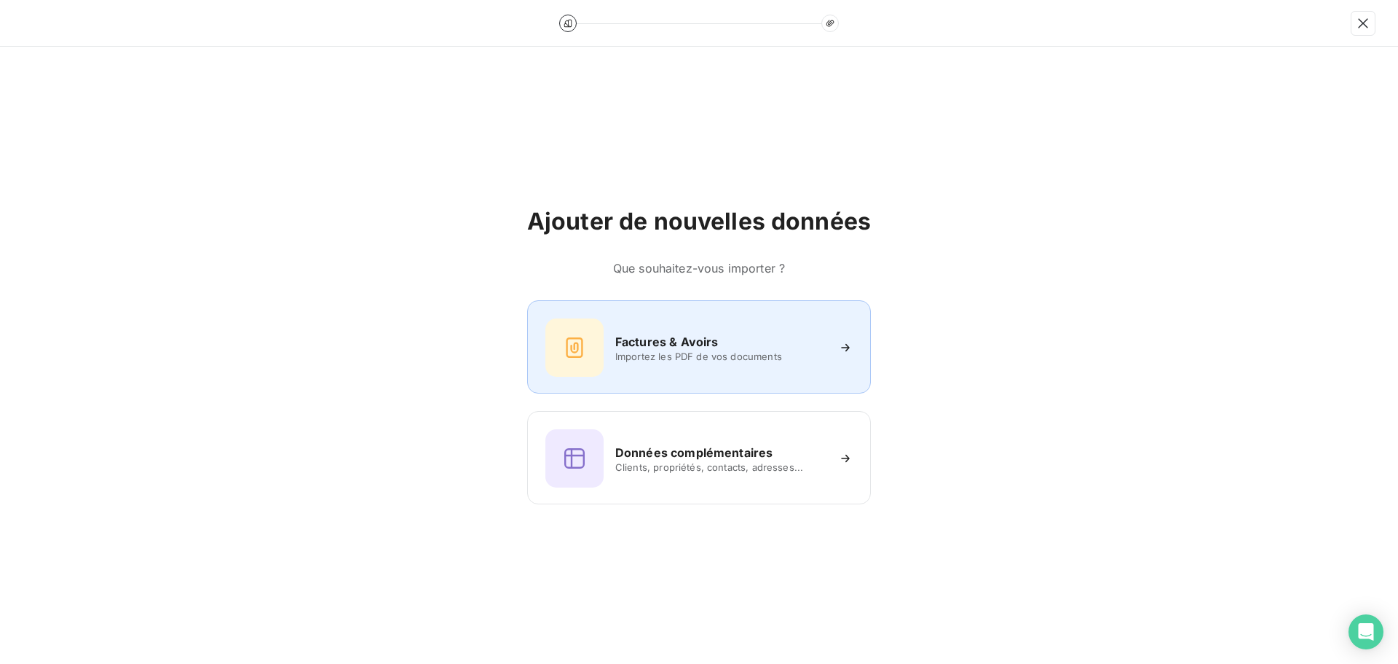
click at [641, 325] on div "Factures & Avoirs Importez les PDF de vos documents" at bounding box center [699, 347] width 307 height 58
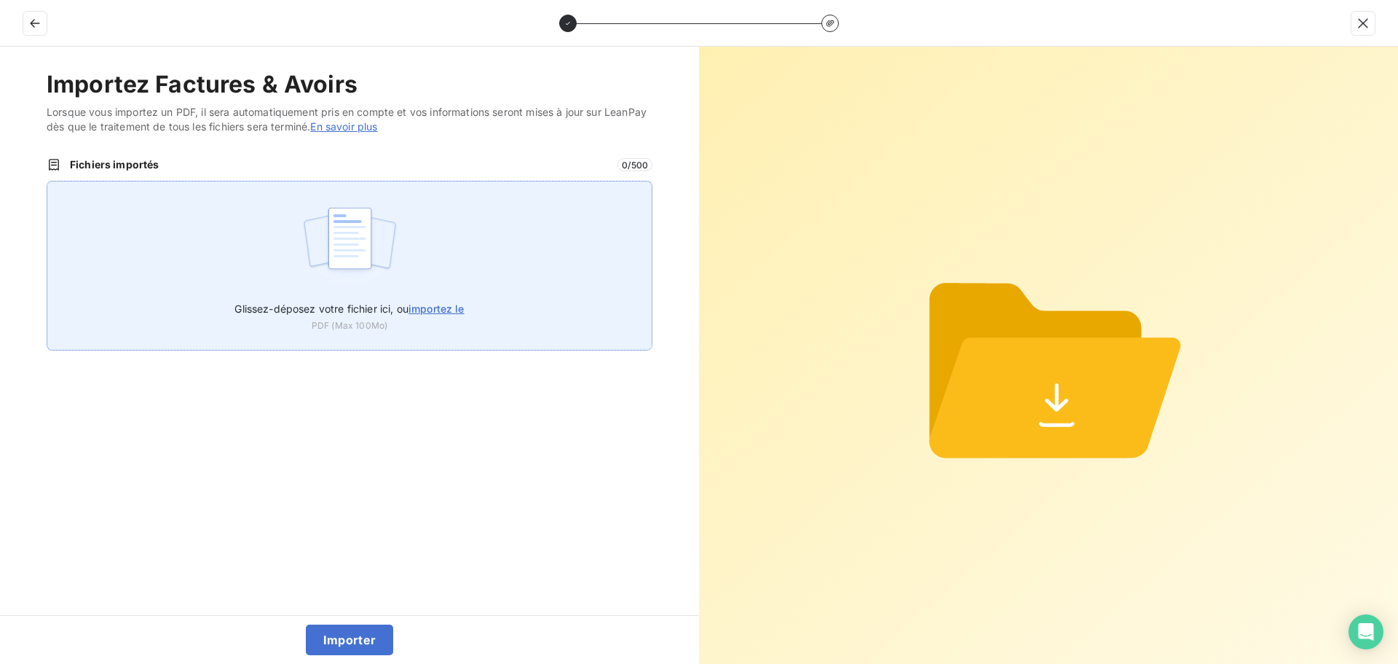
click at [355, 230] on img at bounding box center [350, 245] width 97 height 93
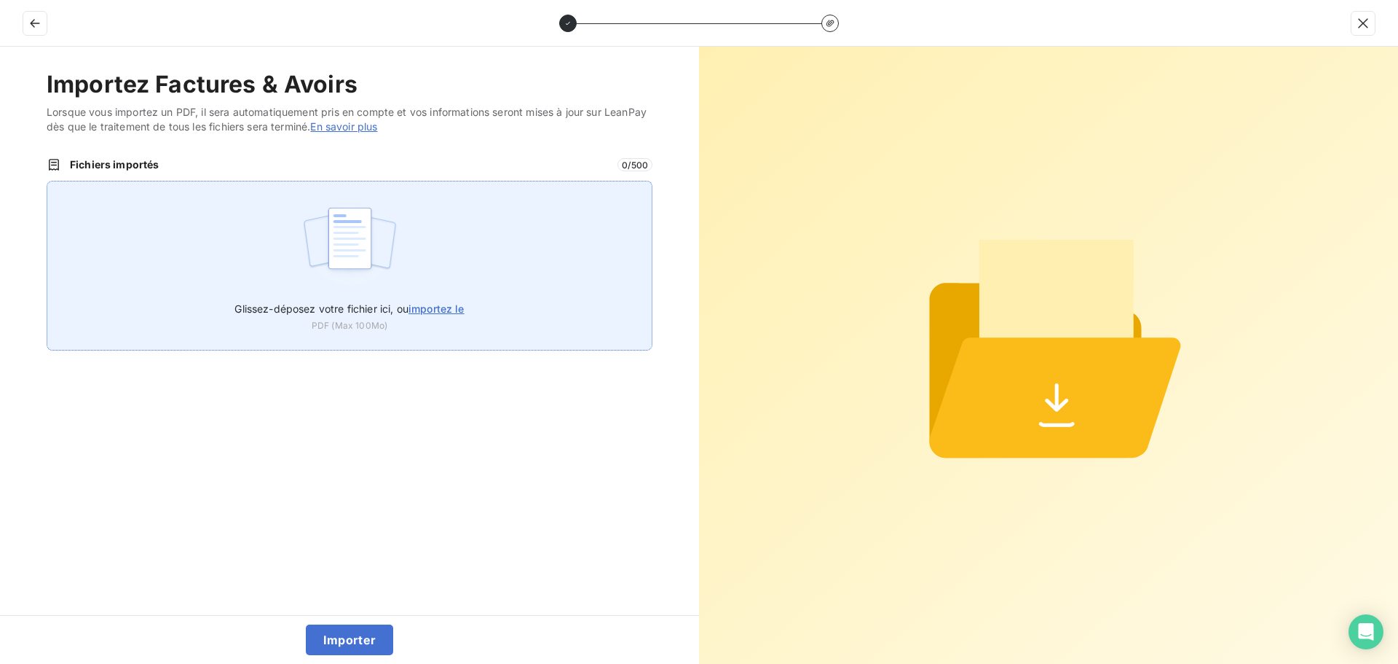
type input "C:\fakepath\FC38762.pdf"
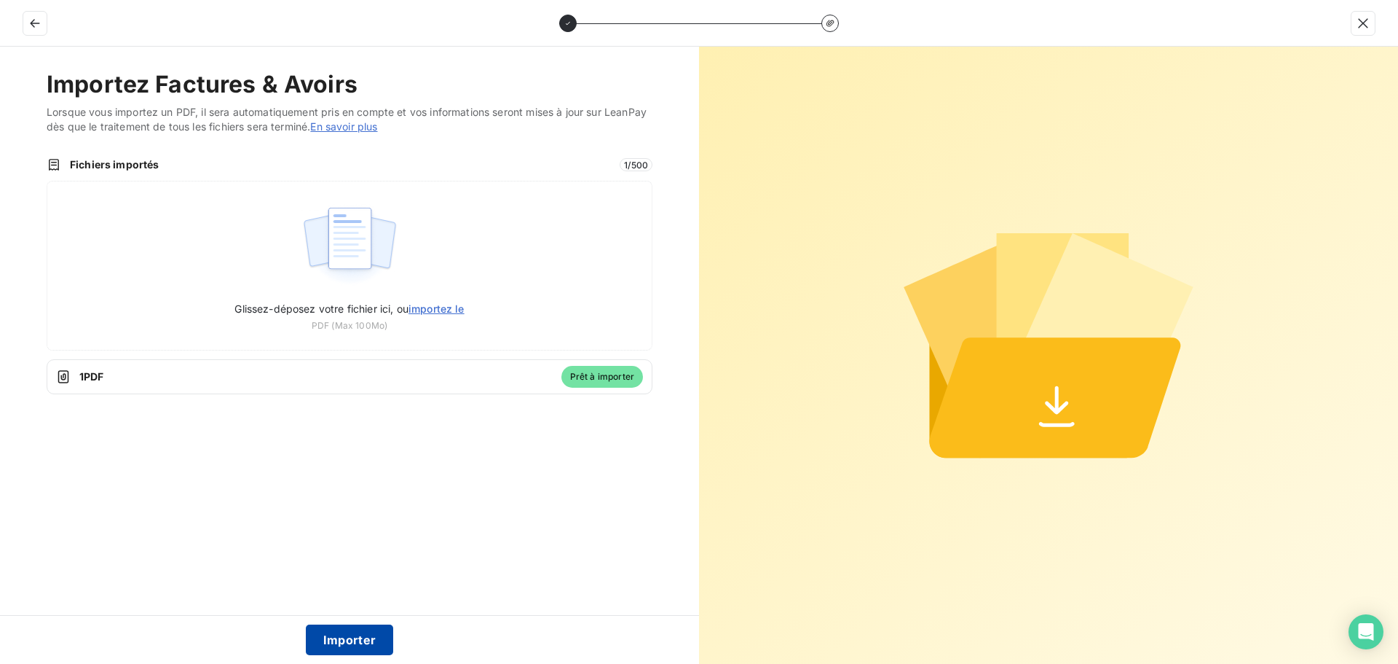
click at [346, 637] on button "Importer" at bounding box center [350, 639] width 88 height 31
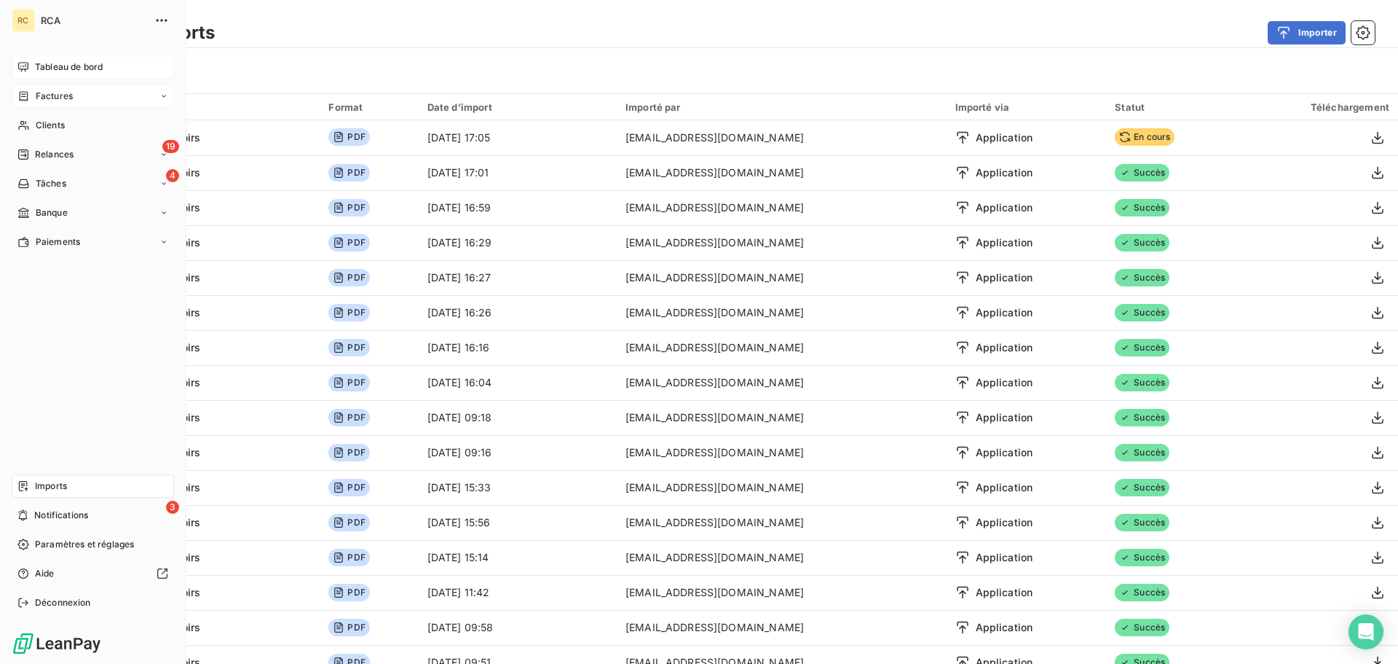
click at [30, 95] on div "Factures" at bounding box center [44, 96] width 55 height 13
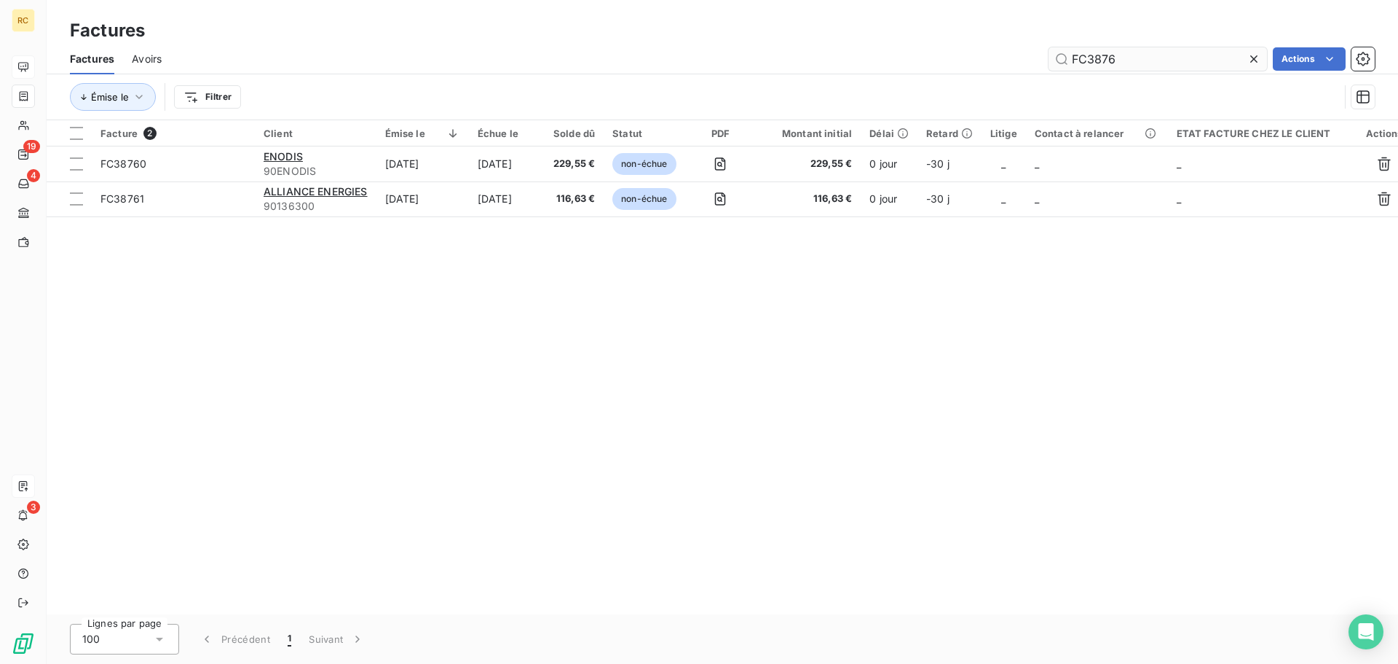
click at [1138, 58] on input "FC3876" at bounding box center [1158, 58] width 219 height 23
click at [1141, 57] on input "FC3876" at bounding box center [1158, 58] width 219 height 23
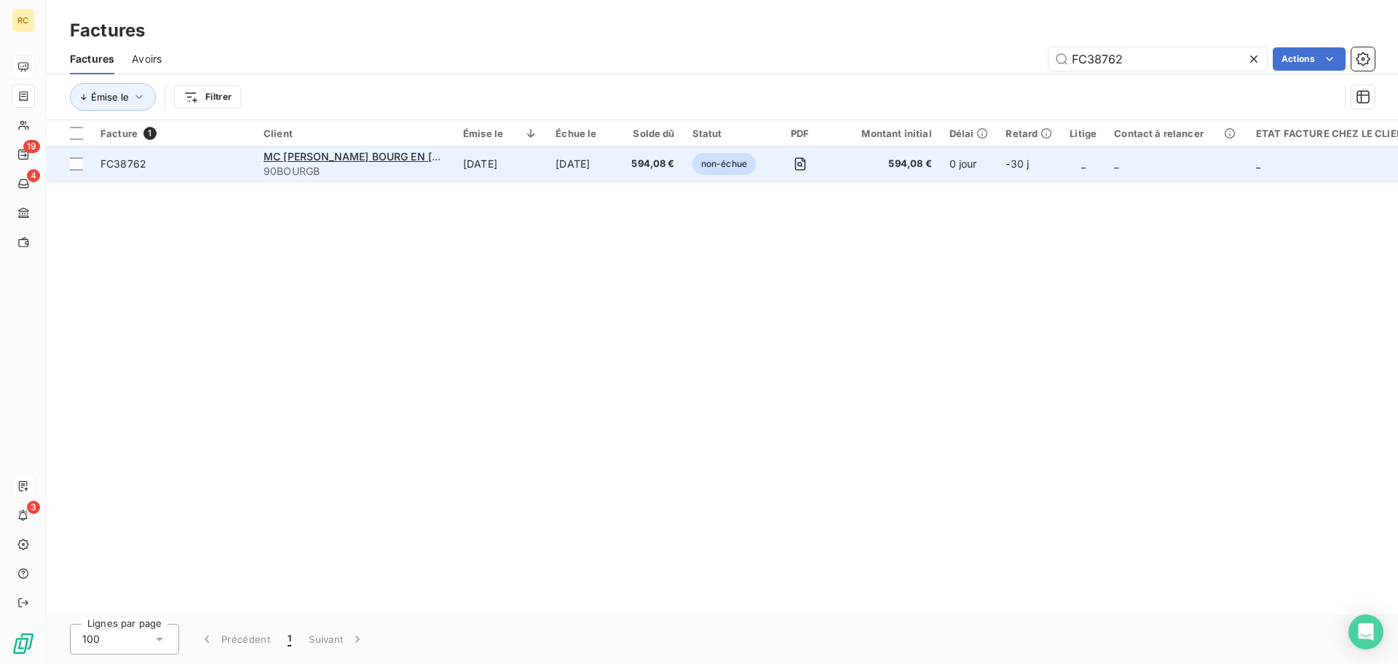
type input "FC38762"
click at [159, 162] on span "FC38762" at bounding box center [174, 164] width 146 height 15
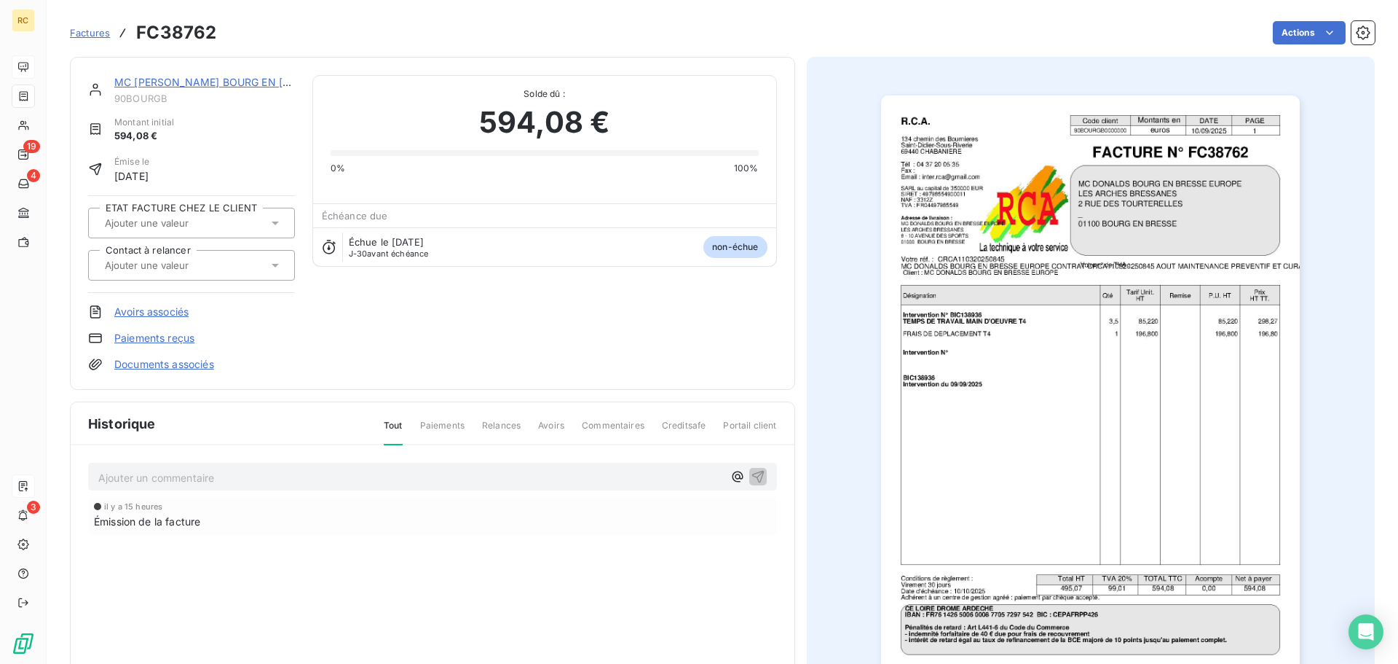
click at [178, 367] on link "Documents associés" at bounding box center [164, 364] width 100 height 15
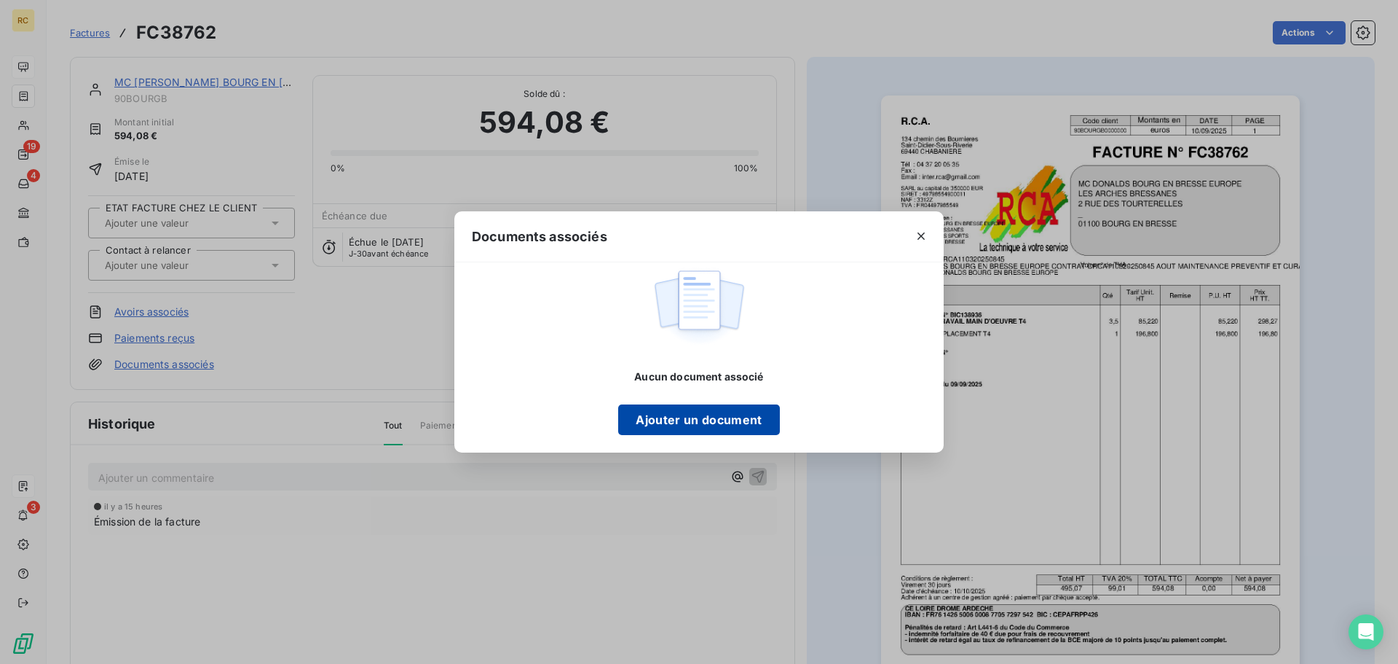
click at [652, 420] on button "Ajouter un document" at bounding box center [698, 419] width 161 height 31
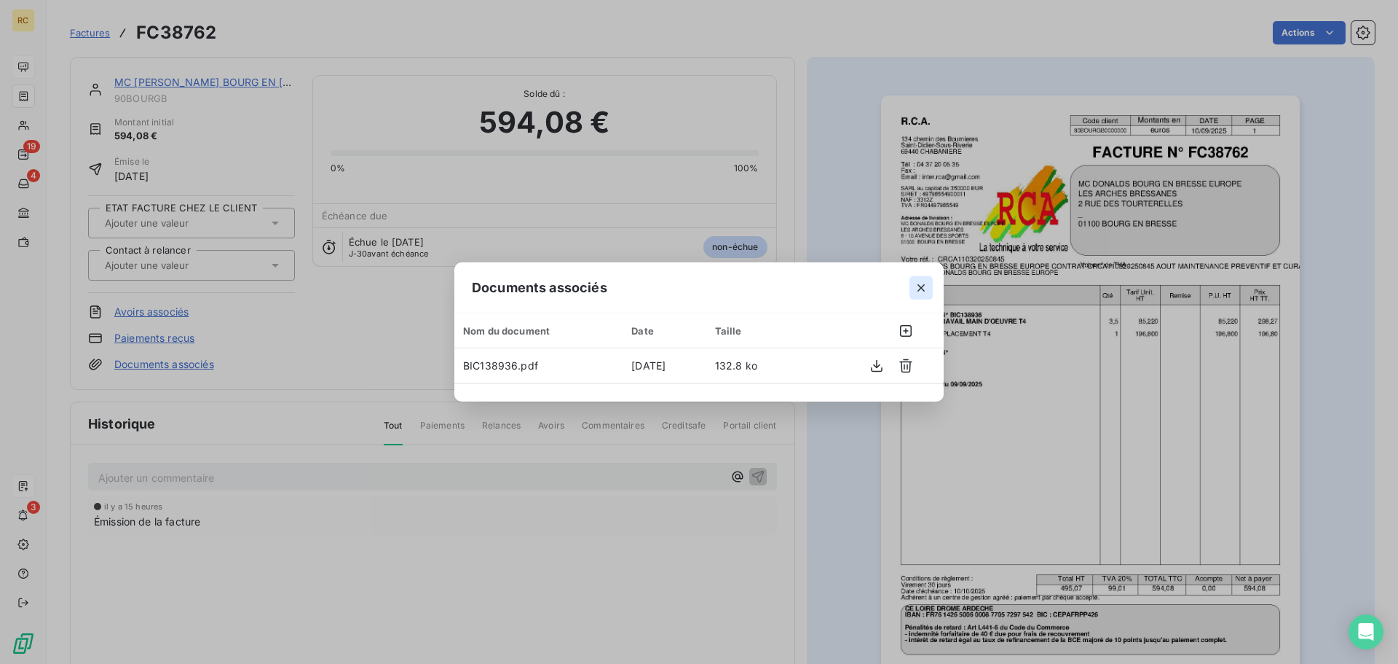
click at [926, 288] on icon "button" at bounding box center [921, 287] width 15 height 15
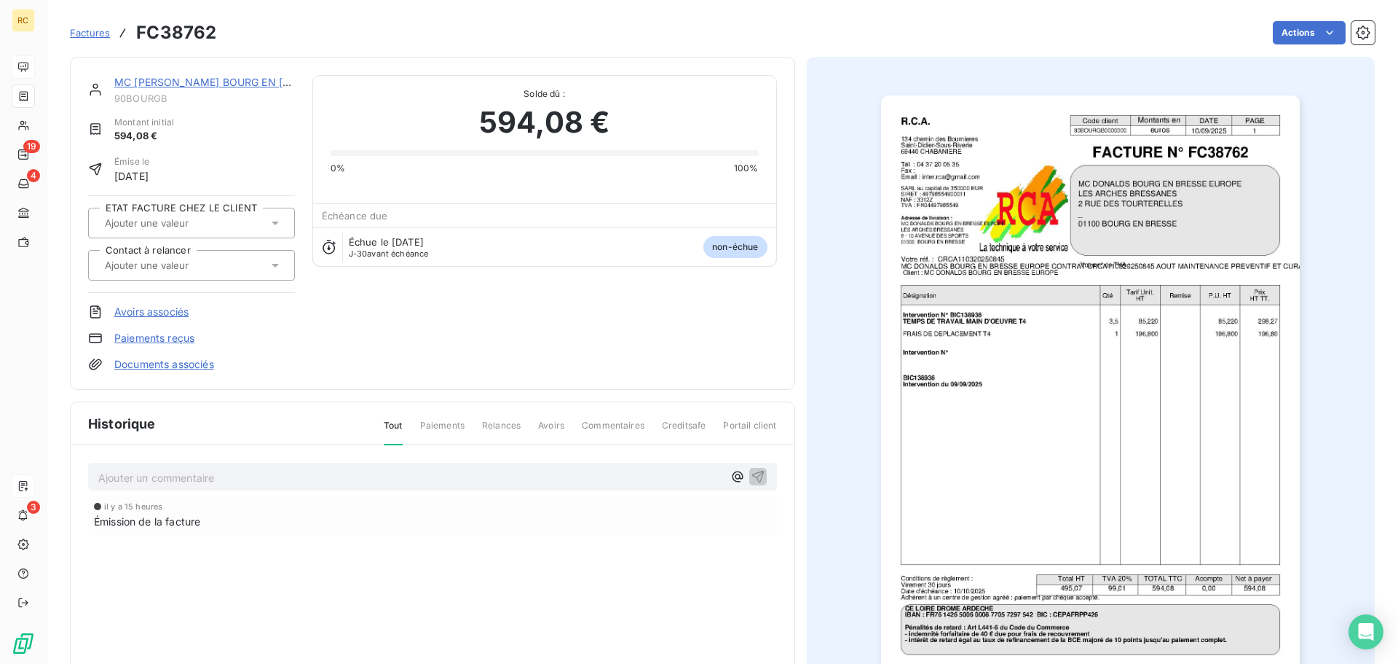
click at [167, 369] on link "Documents associés" at bounding box center [164, 364] width 100 height 15
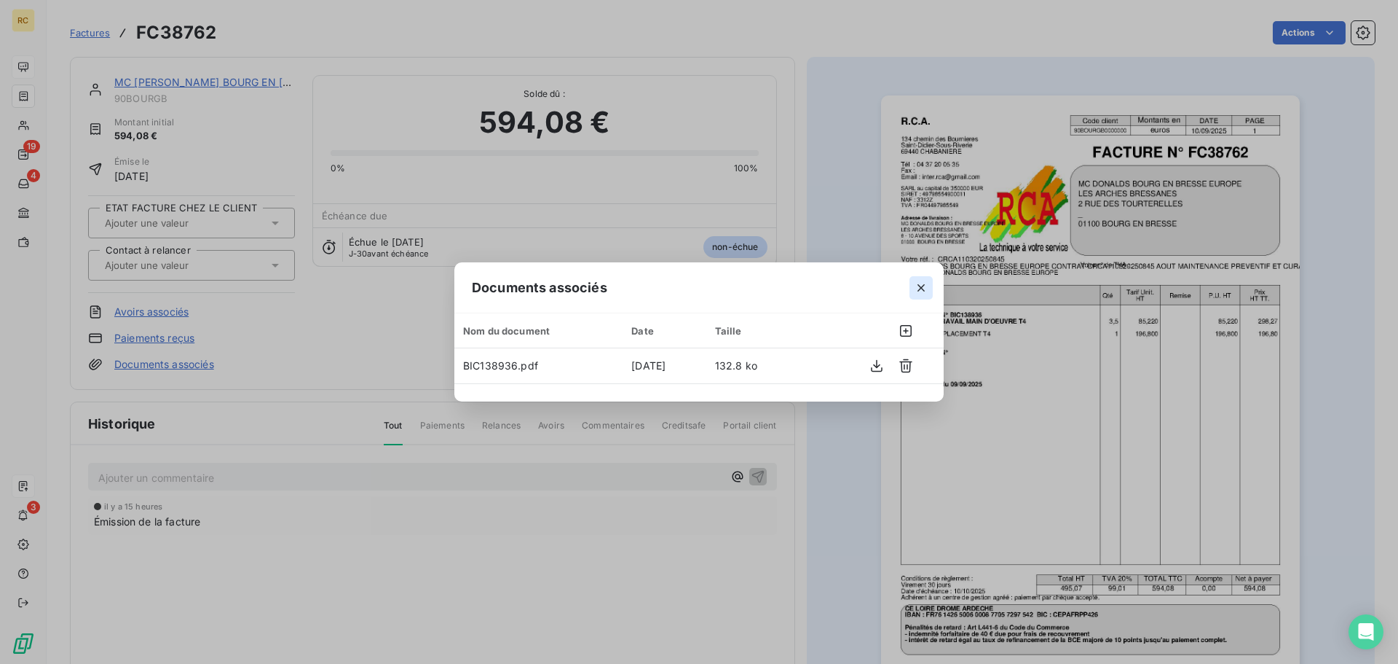
click at [913, 286] on button "button" at bounding box center [921, 287] width 23 height 23
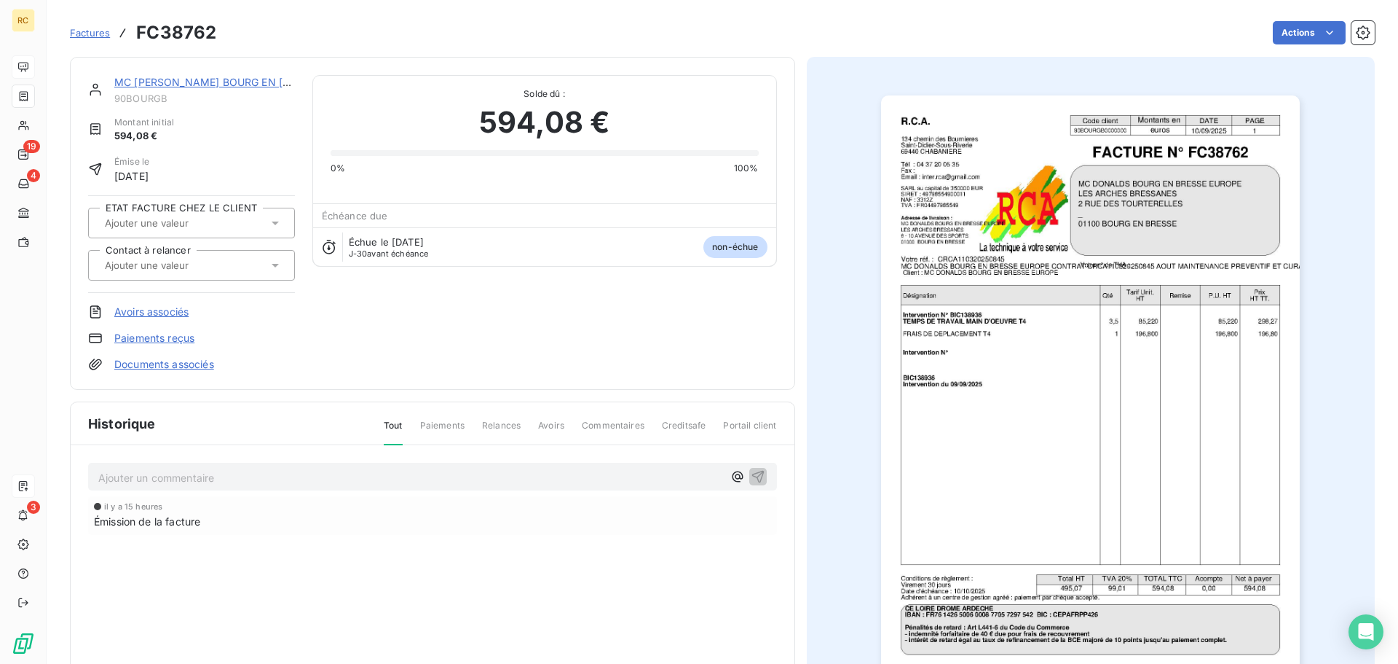
click at [186, 31] on h3 "FC38762" at bounding box center [176, 33] width 80 height 26
copy h3 "FC38762"
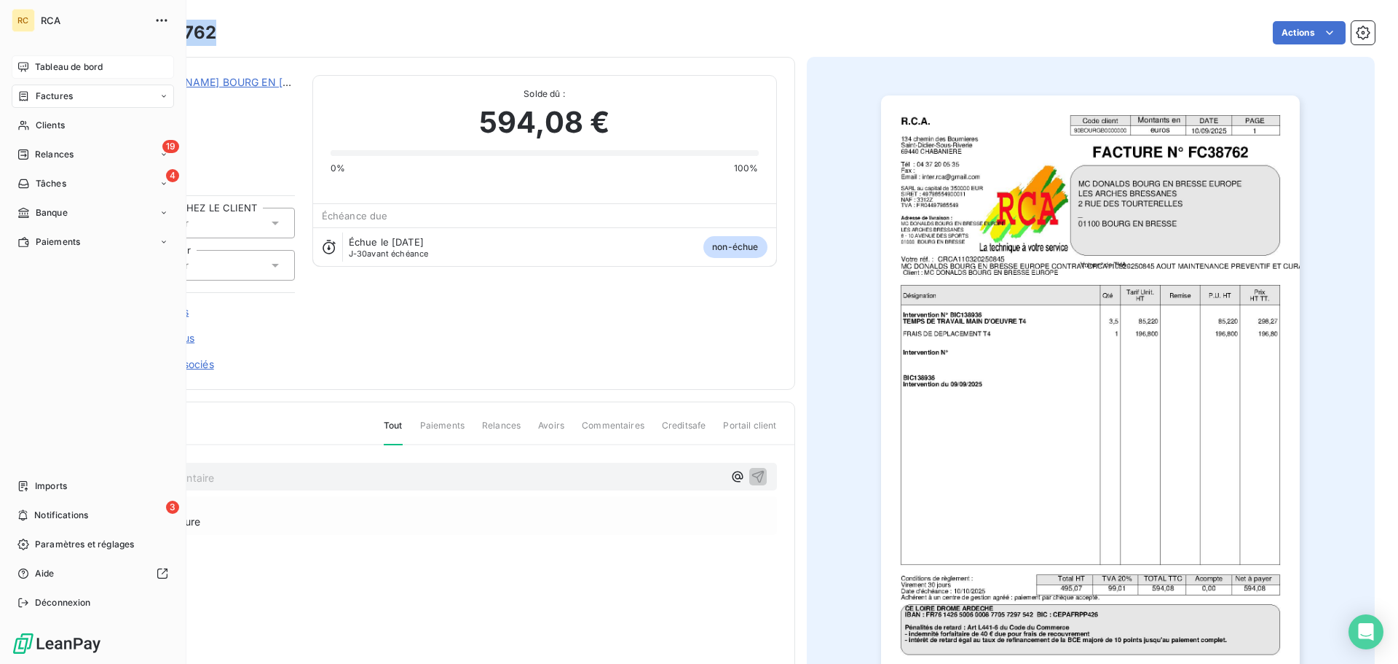
drag, startPoint x: 32, startPoint y: 481, endPoint x: 149, endPoint y: 439, distance: 124.6
click at [32, 481] on div "Imports" at bounding box center [93, 485] width 162 height 23
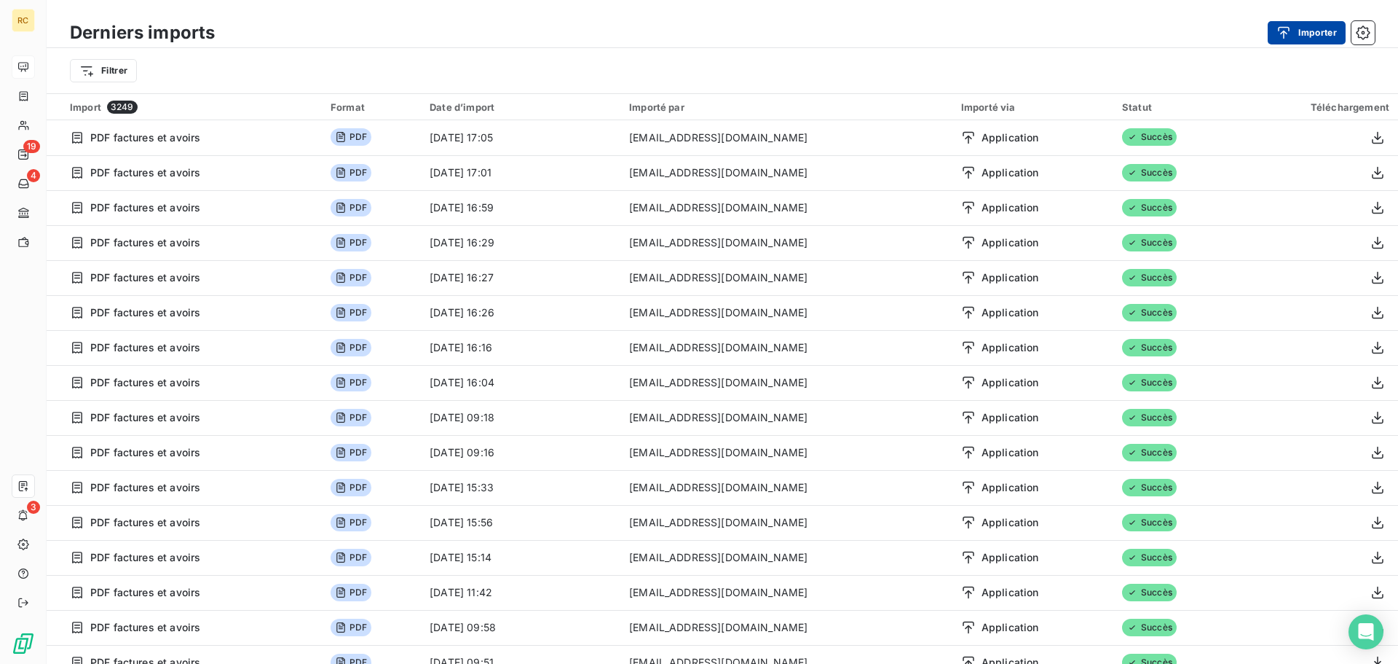
click at [1283, 30] on icon "button" at bounding box center [1284, 32] width 15 height 15
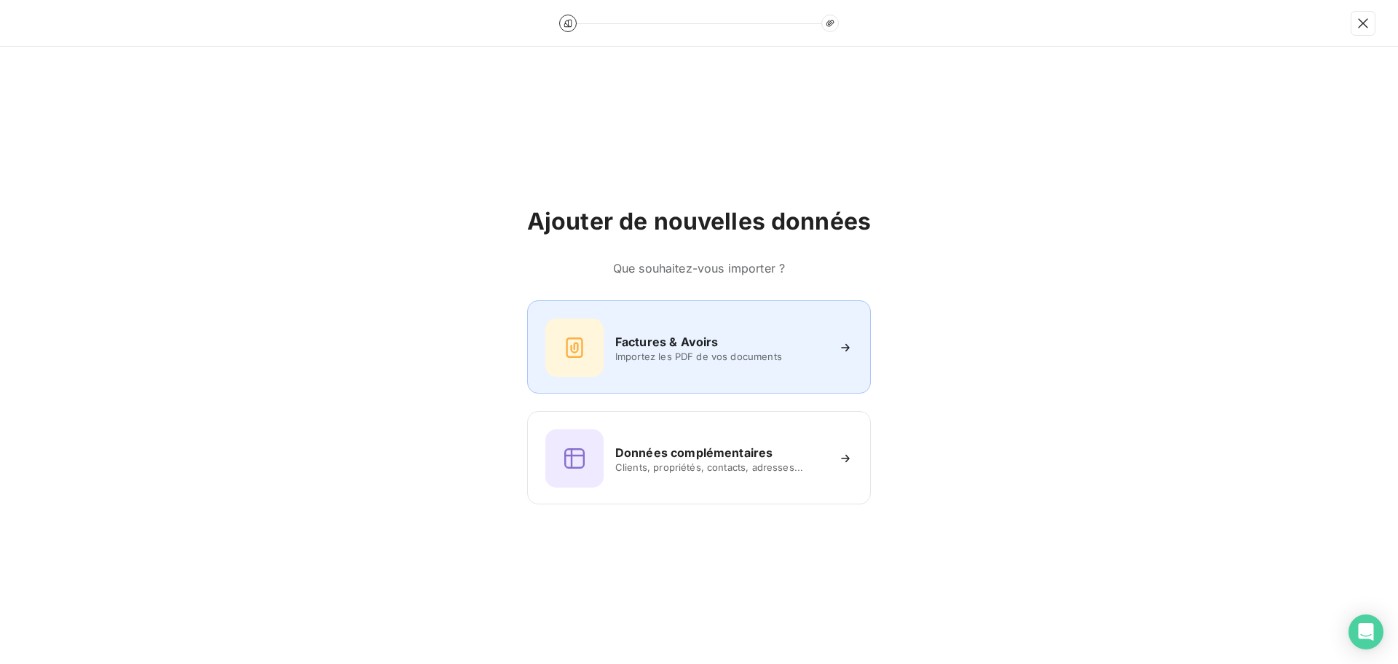
click at [619, 322] on div "Factures & Avoirs Importez les PDF de vos documents" at bounding box center [699, 347] width 307 height 58
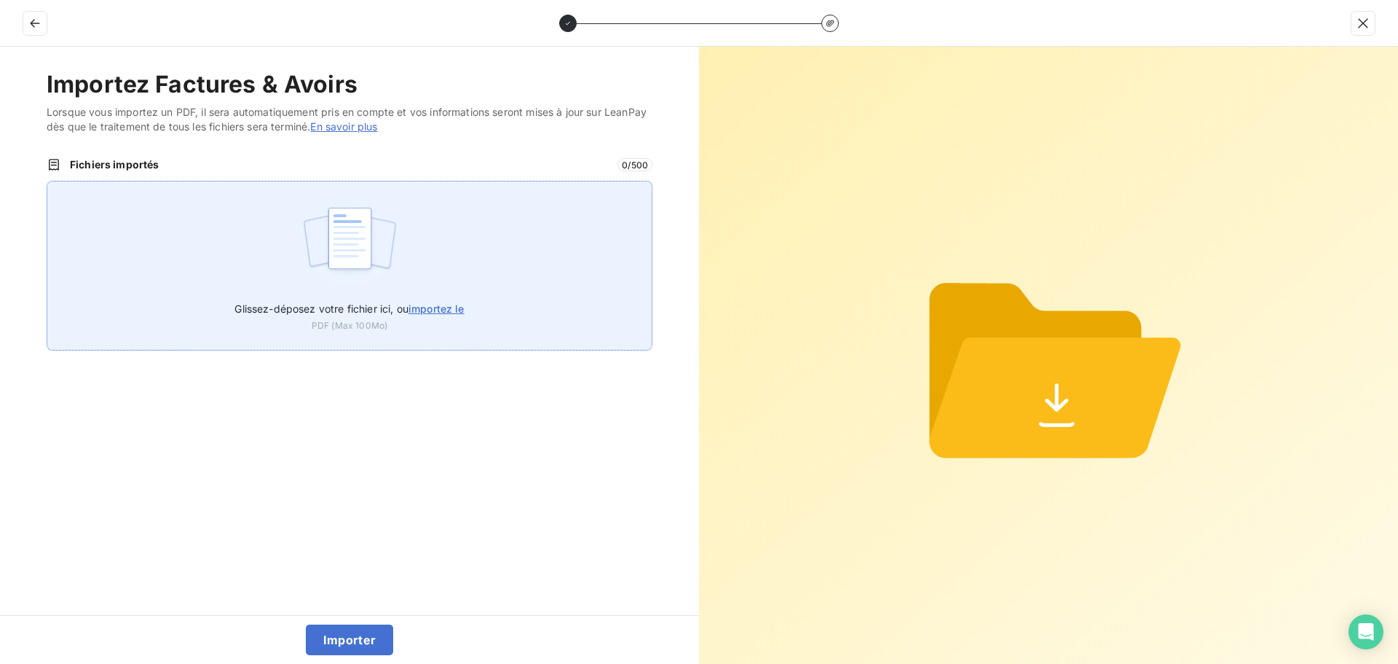
click at [326, 255] on img at bounding box center [350, 245] width 97 height 93
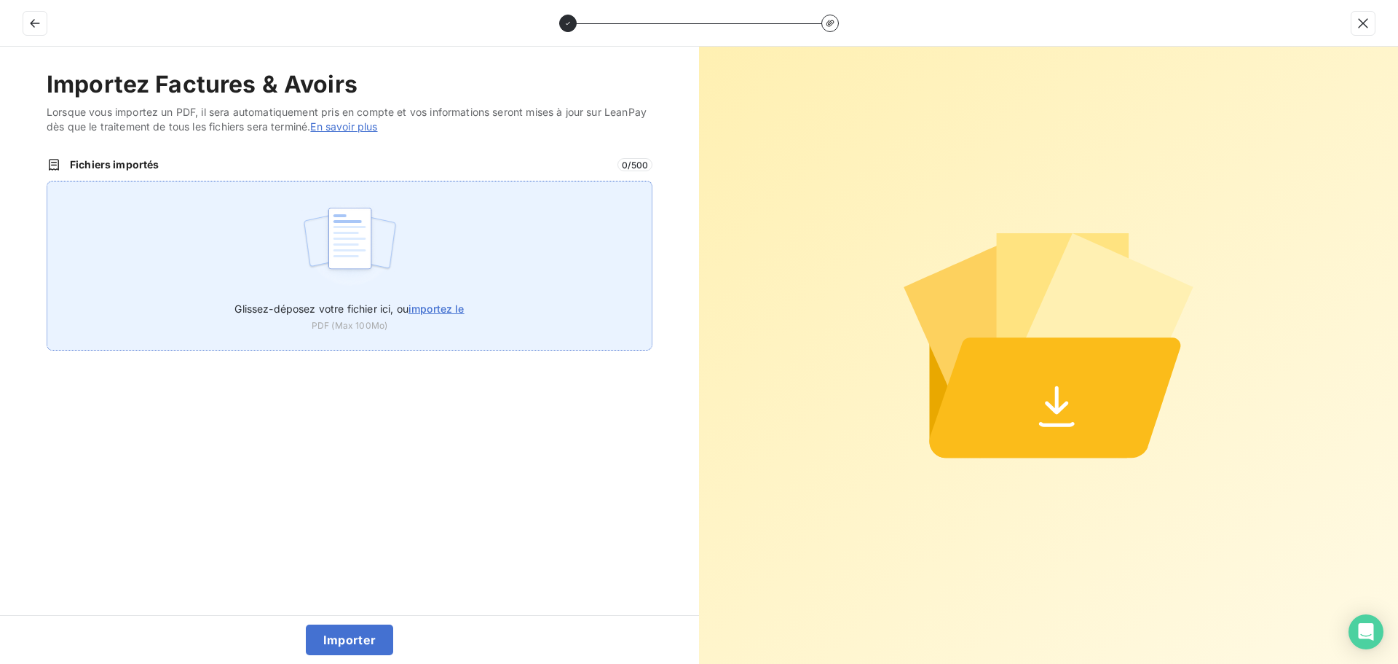
type input "C:\fakepath\FC38763.pdf"
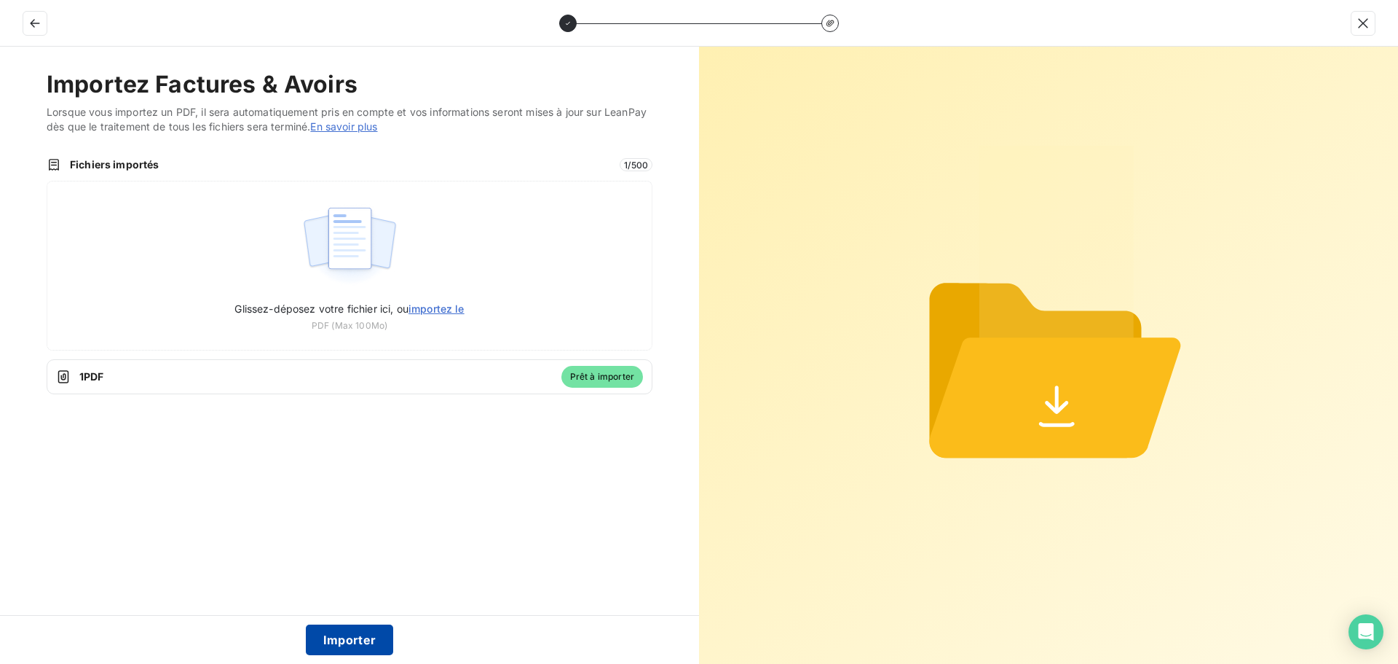
click at [347, 638] on button "Importer" at bounding box center [350, 639] width 88 height 31
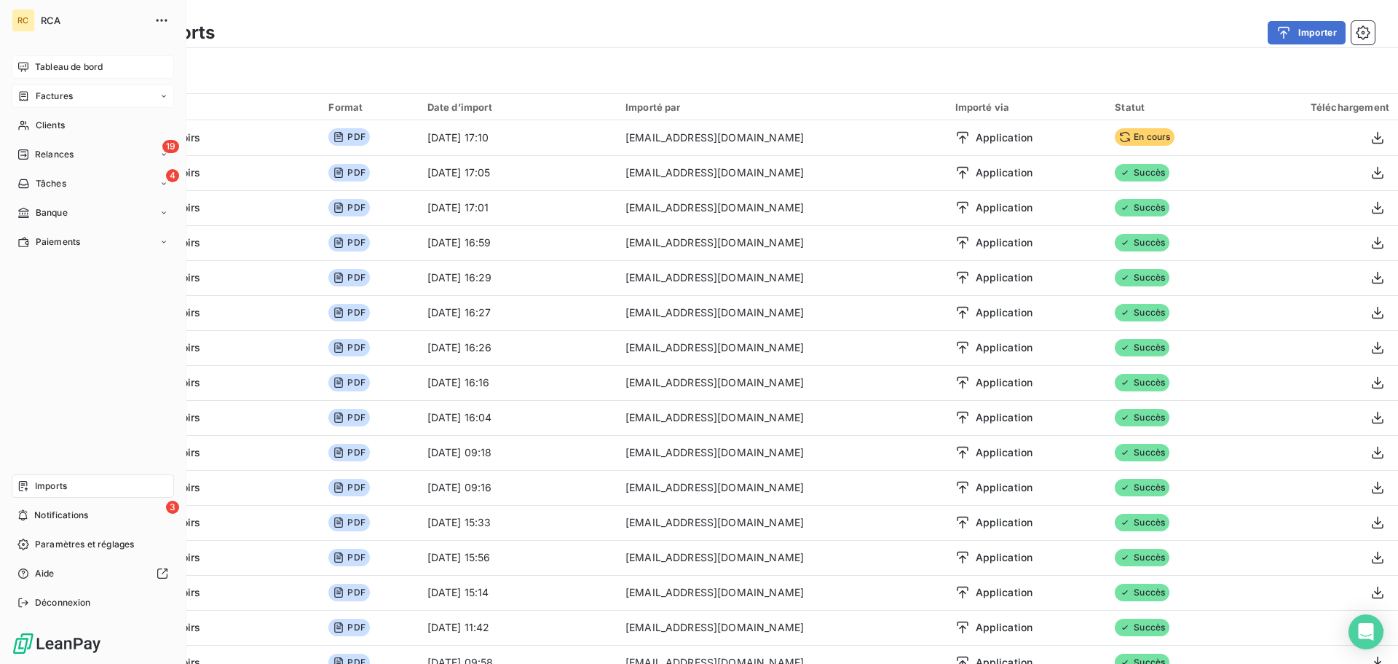
click at [43, 94] on span "Factures" at bounding box center [54, 96] width 37 height 13
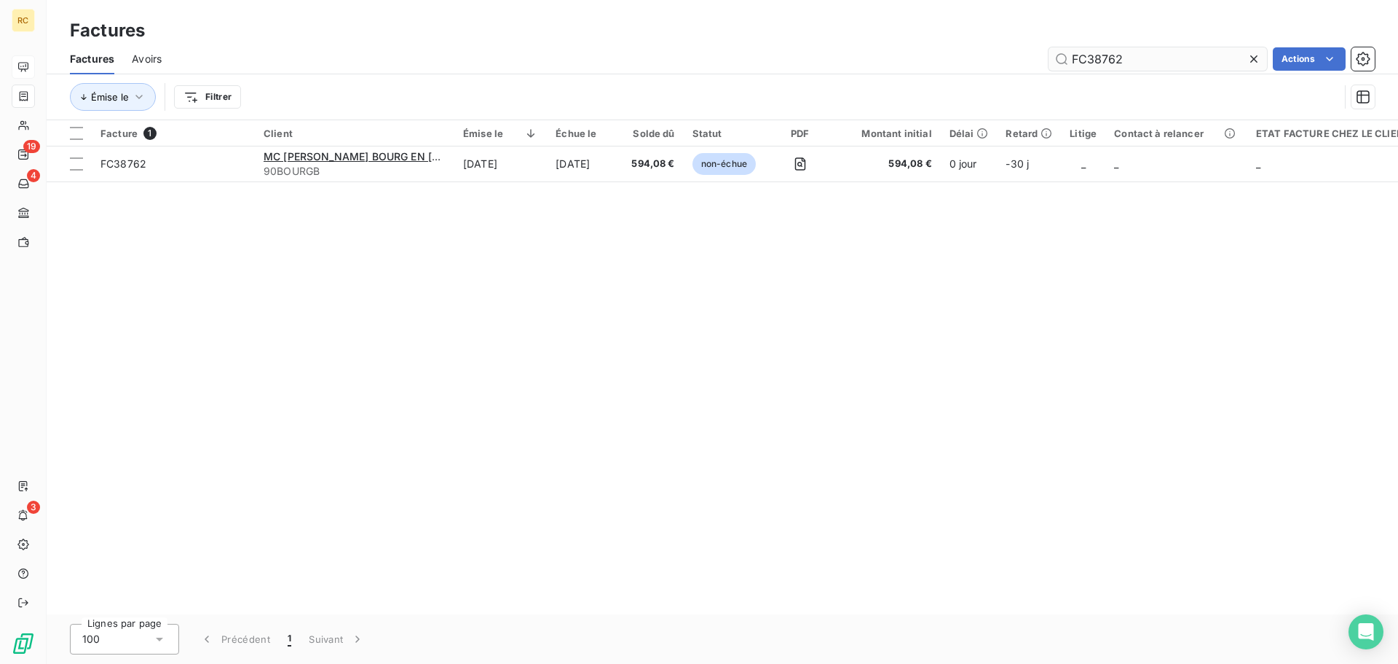
click at [1138, 57] on input "FC38762" at bounding box center [1158, 58] width 219 height 23
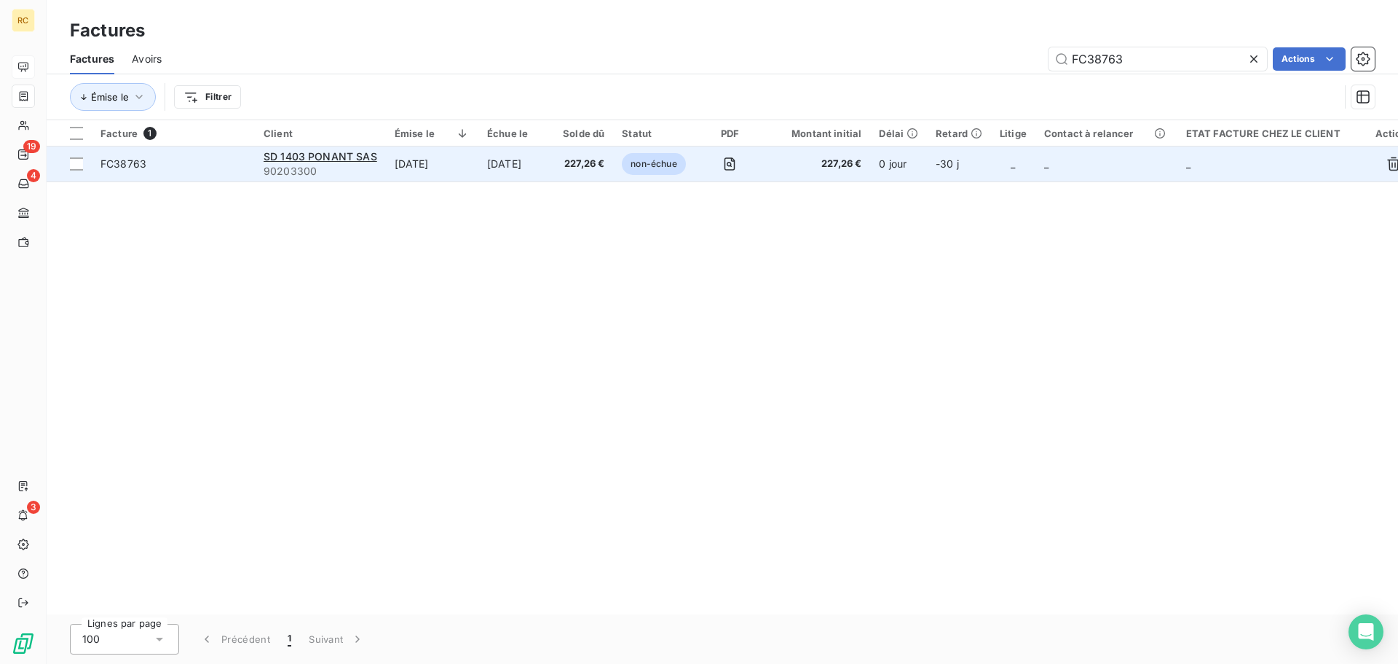
type input "FC38763"
click at [143, 160] on span "FC38763" at bounding box center [124, 163] width 46 height 12
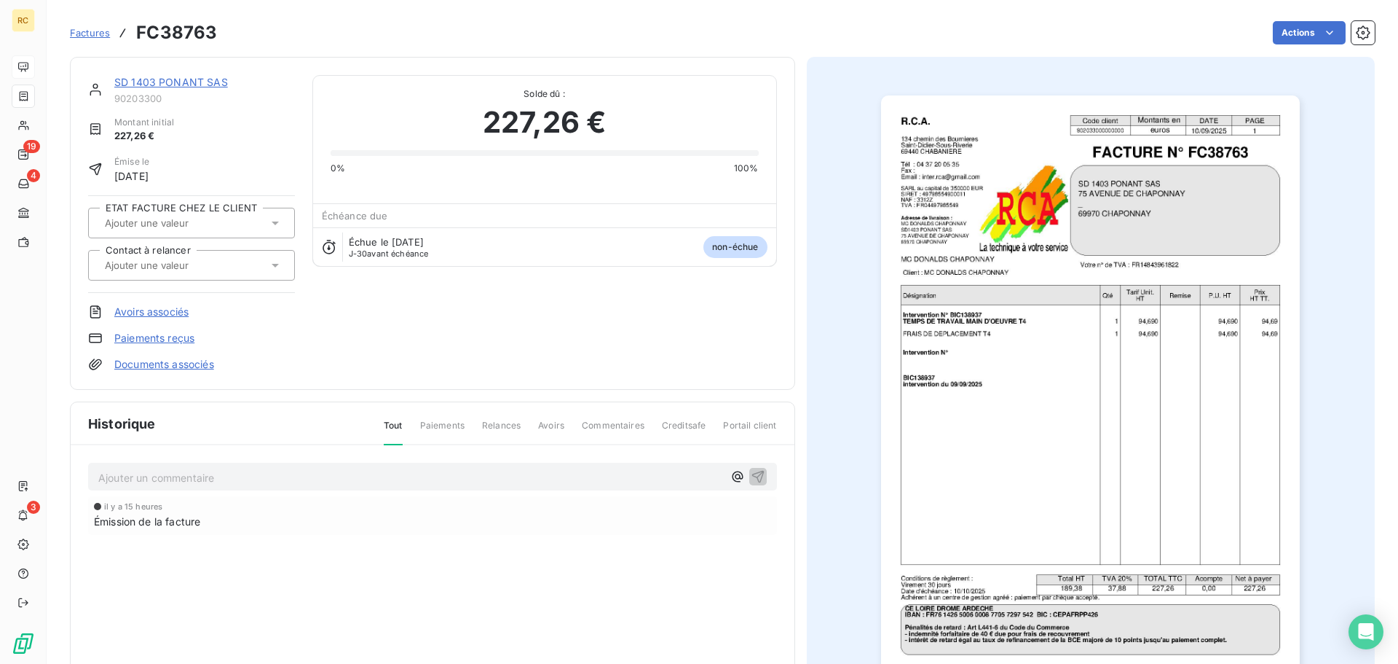
click at [184, 360] on link "Documents associés" at bounding box center [164, 364] width 100 height 15
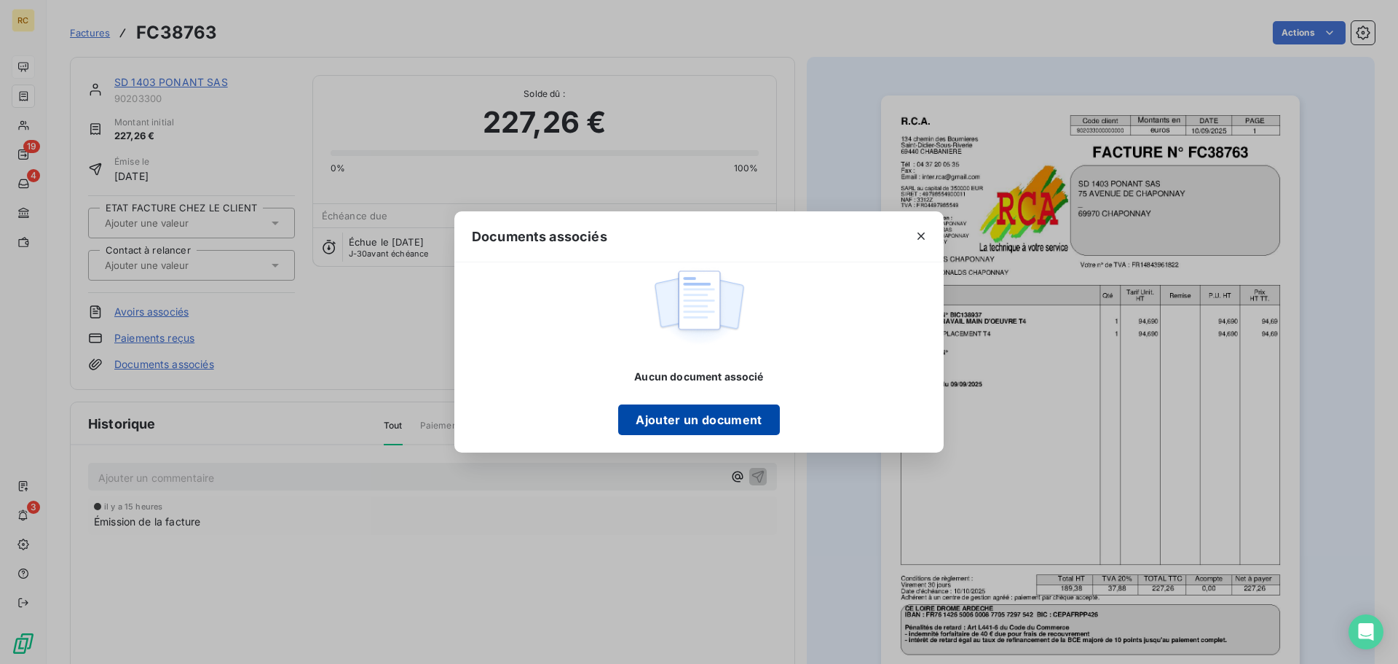
click at [642, 418] on button "Ajouter un document" at bounding box center [698, 419] width 161 height 31
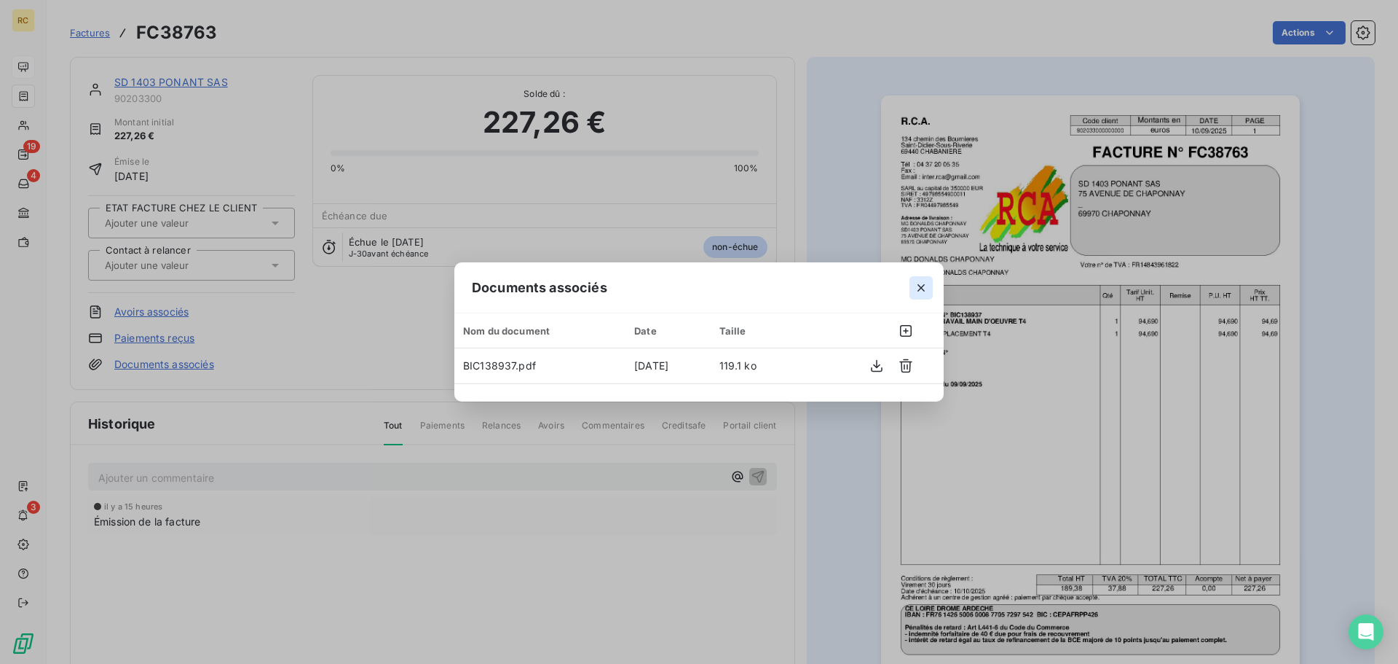
click at [921, 284] on icon "button" at bounding box center [921, 287] width 15 height 15
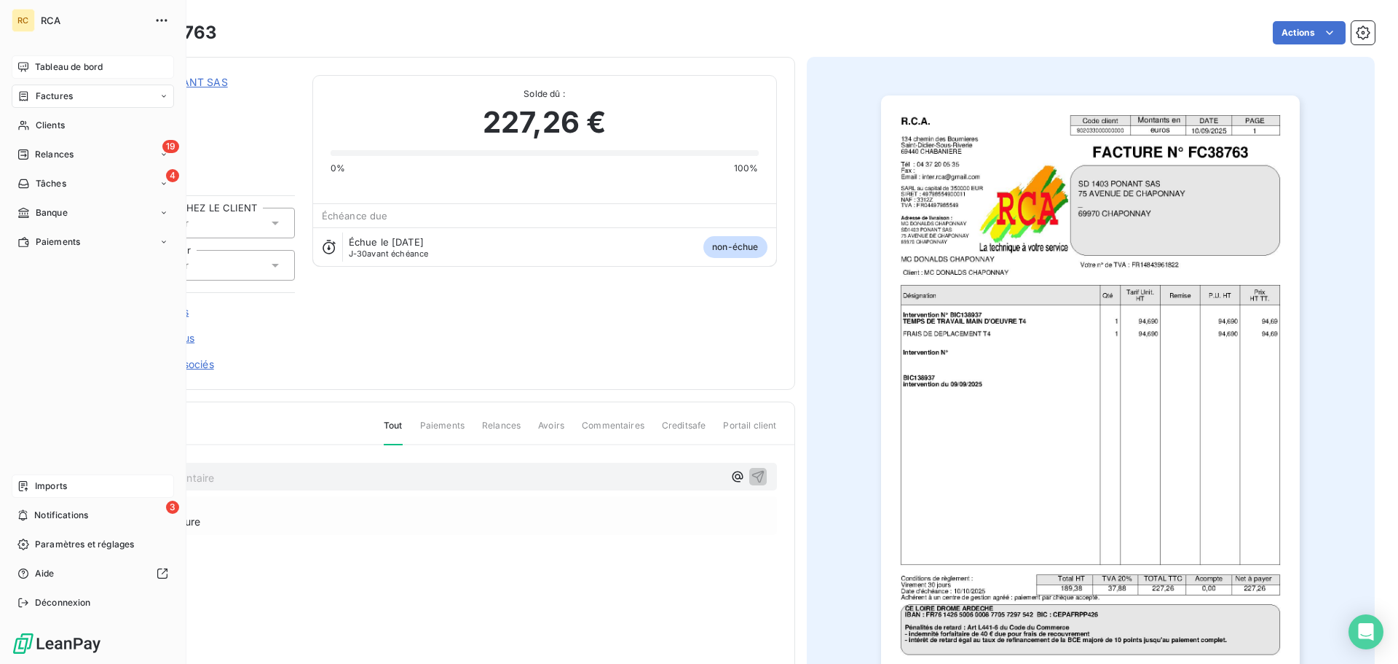
click at [35, 483] on span "Imports" at bounding box center [51, 485] width 32 height 13
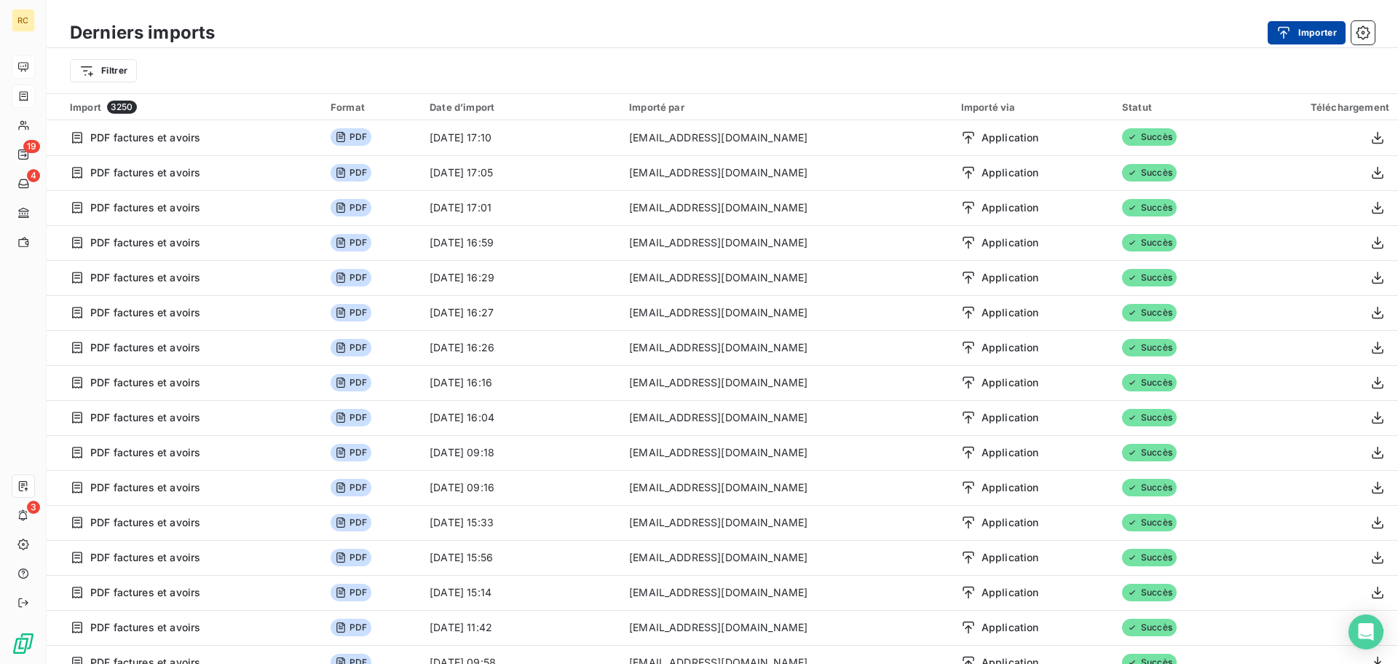
click at [1303, 42] on button "Importer" at bounding box center [1307, 32] width 78 height 23
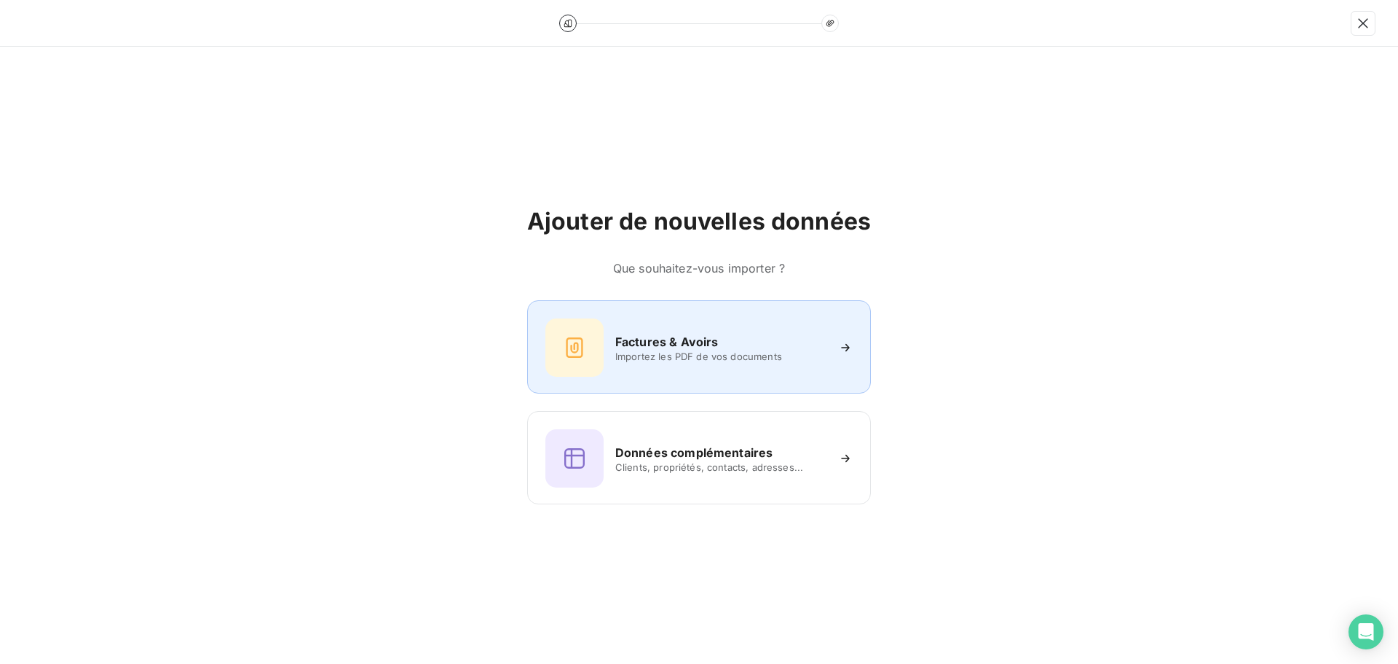
click at [664, 371] on div "Factures & Avoirs Importez les PDF de vos documents" at bounding box center [699, 347] width 307 height 58
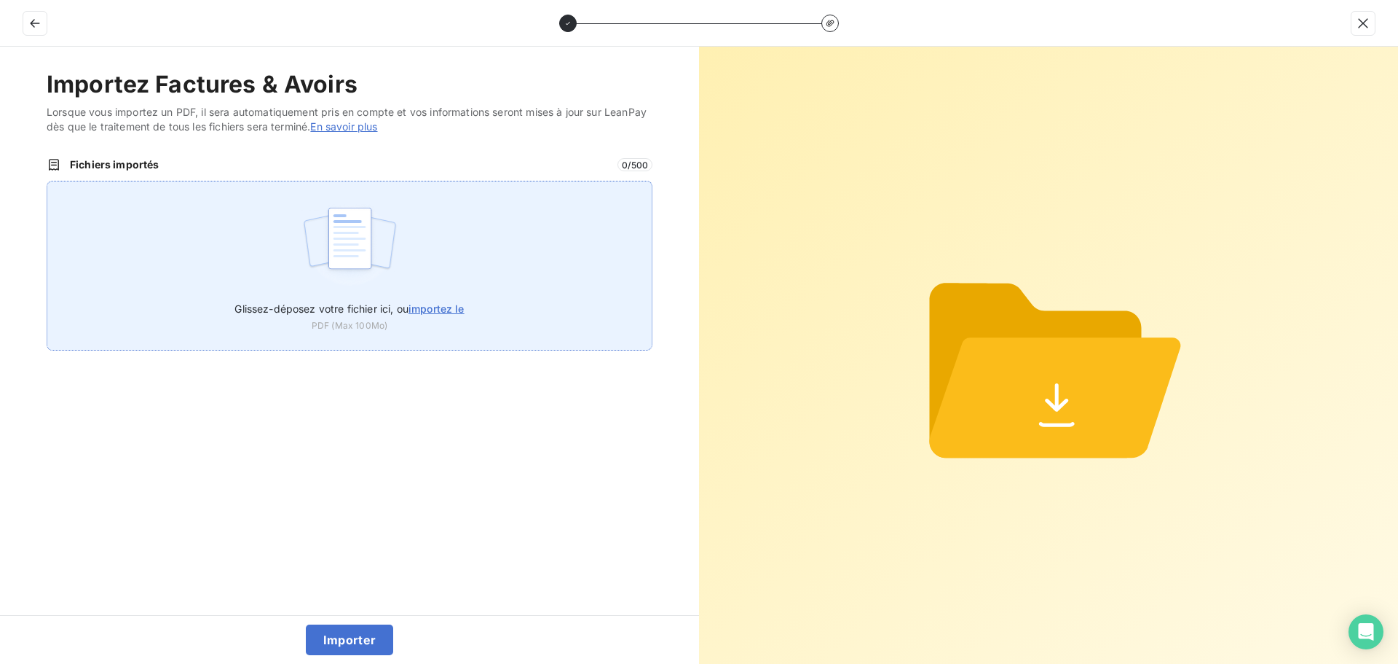
click at [325, 322] on span "PDF (Max 100Mo)" at bounding box center [350, 325] width 76 height 13
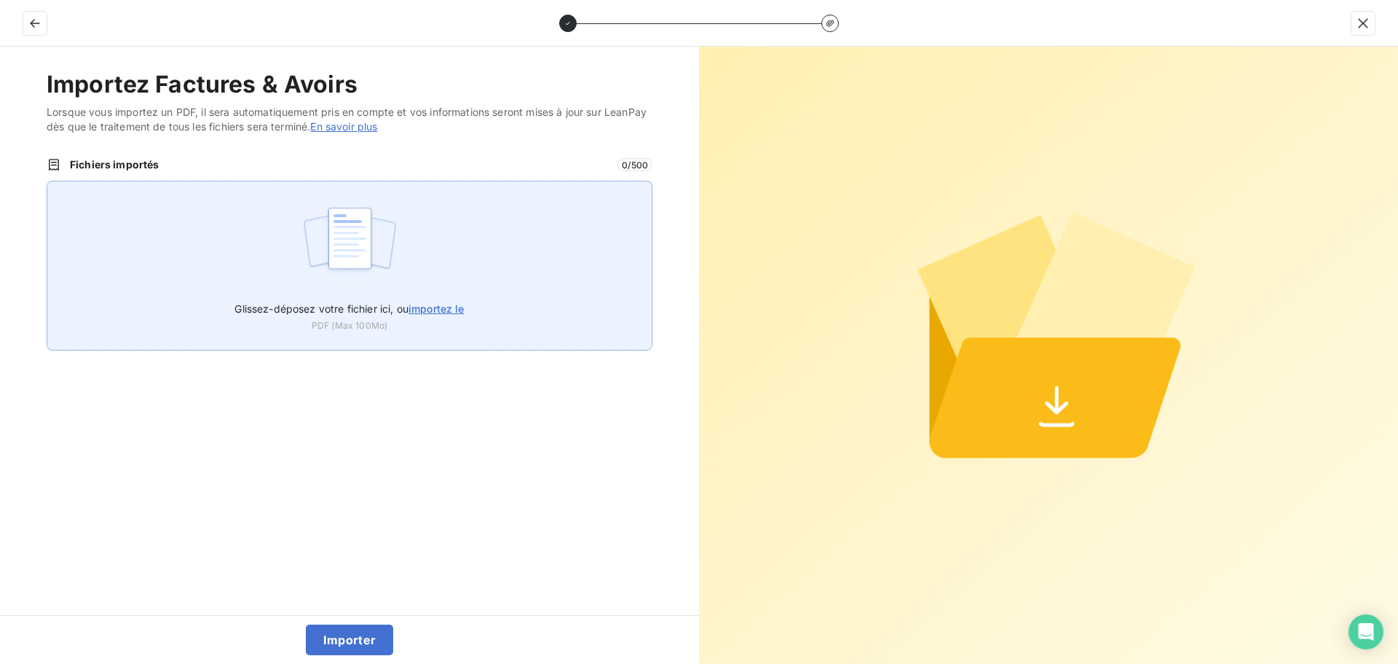
type input "C:\fakepath\FC38764.pdf"
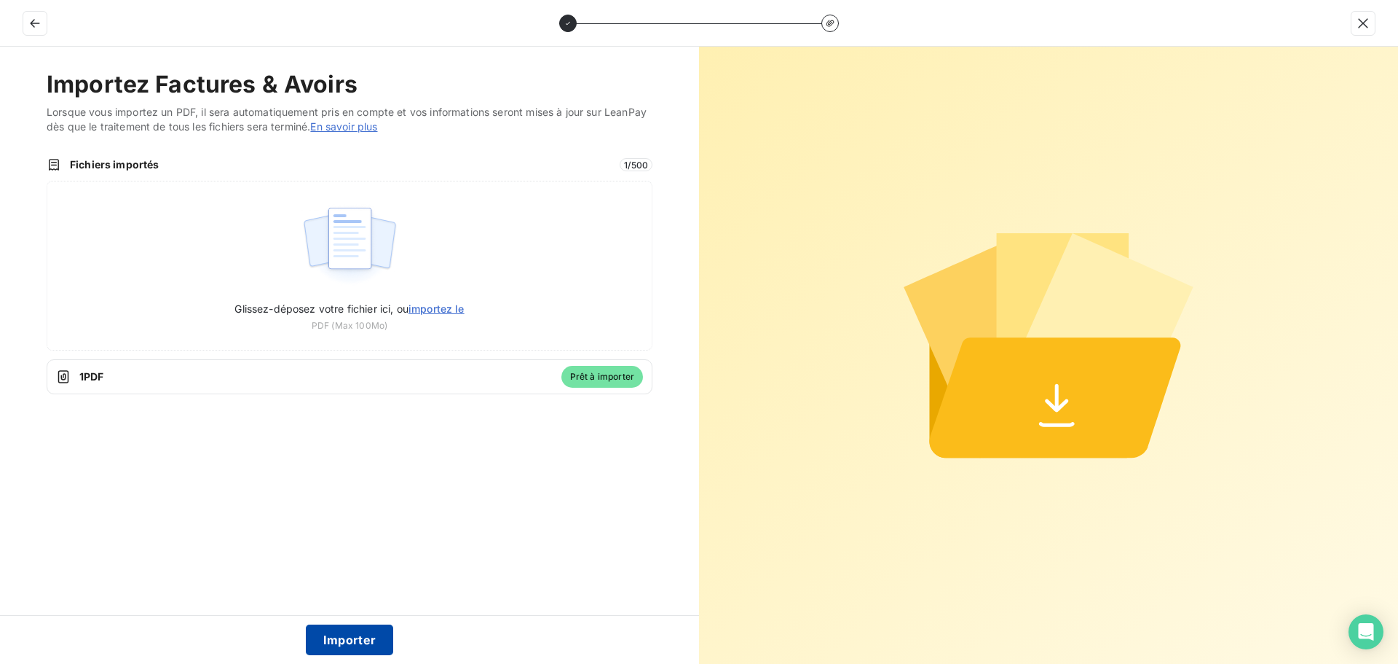
click at [368, 639] on button "Importer" at bounding box center [350, 639] width 88 height 31
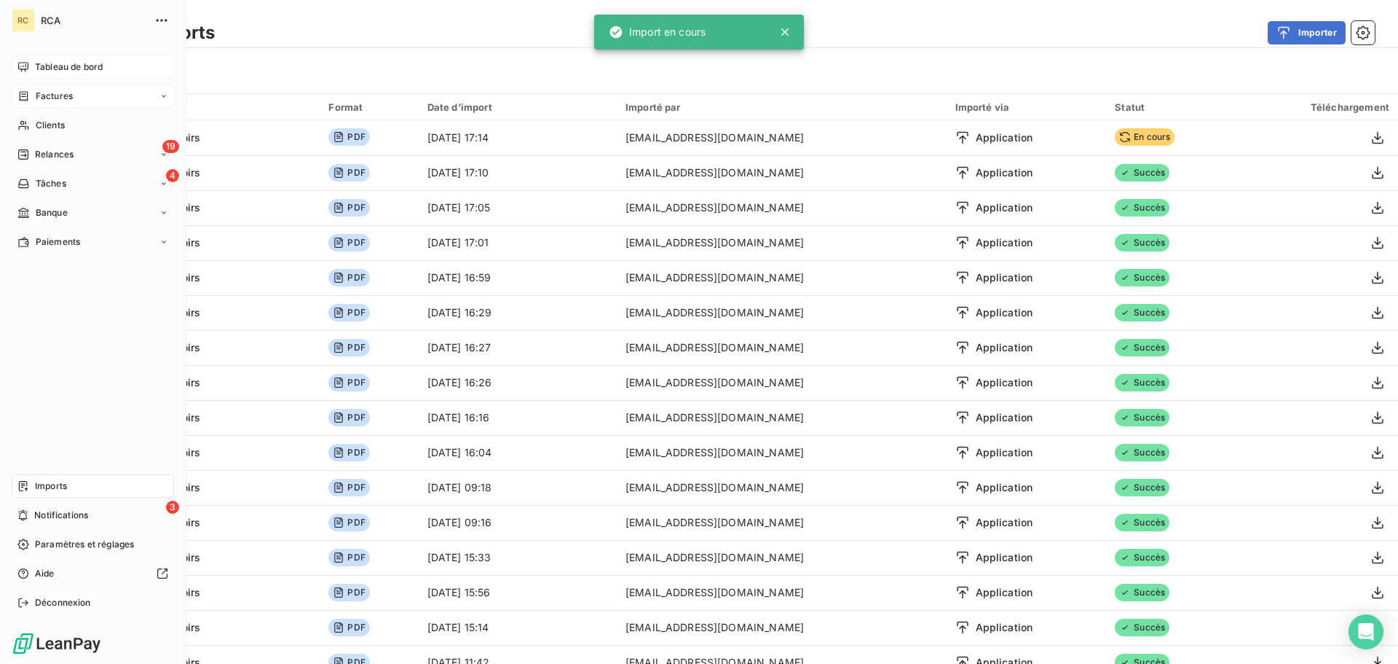
click at [36, 101] on span "Factures" at bounding box center [54, 96] width 37 height 13
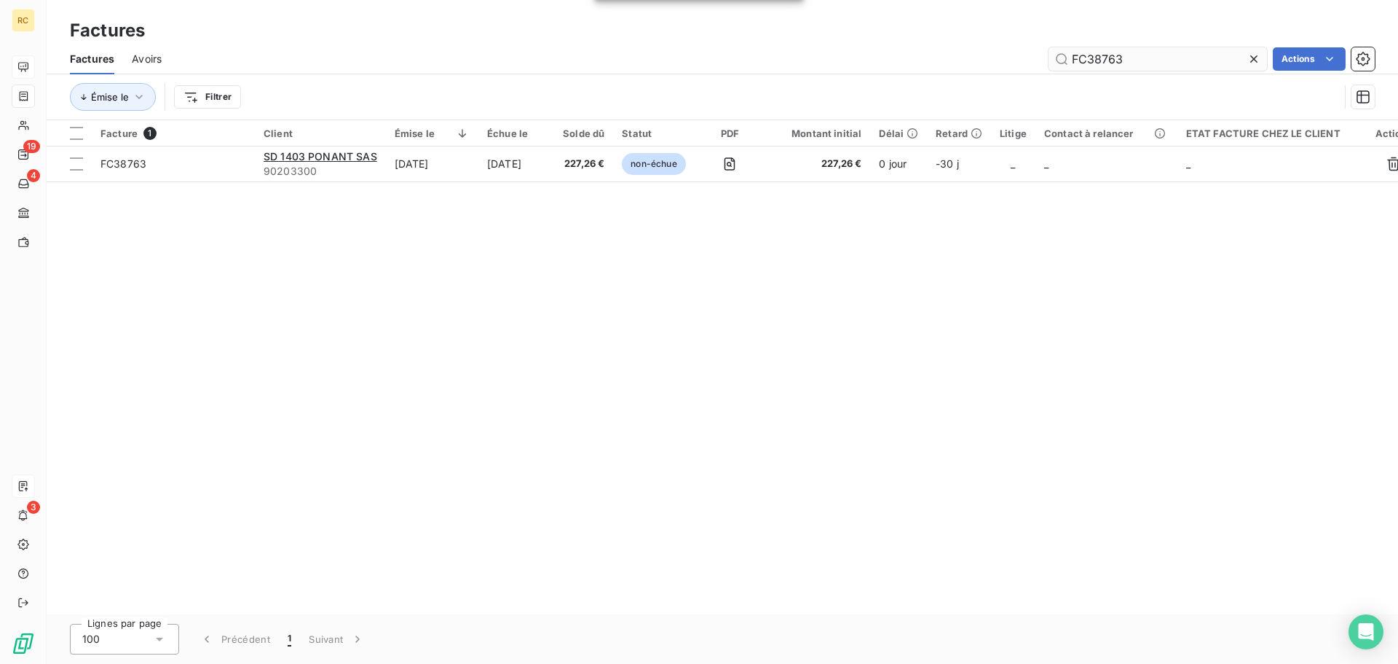
click at [1176, 52] on input "FC38763" at bounding box center [1158, 58] width 219 height 23
click at [1173, 57] on input "FC38763" at bounding box center [1158, 58] width 219 height 23
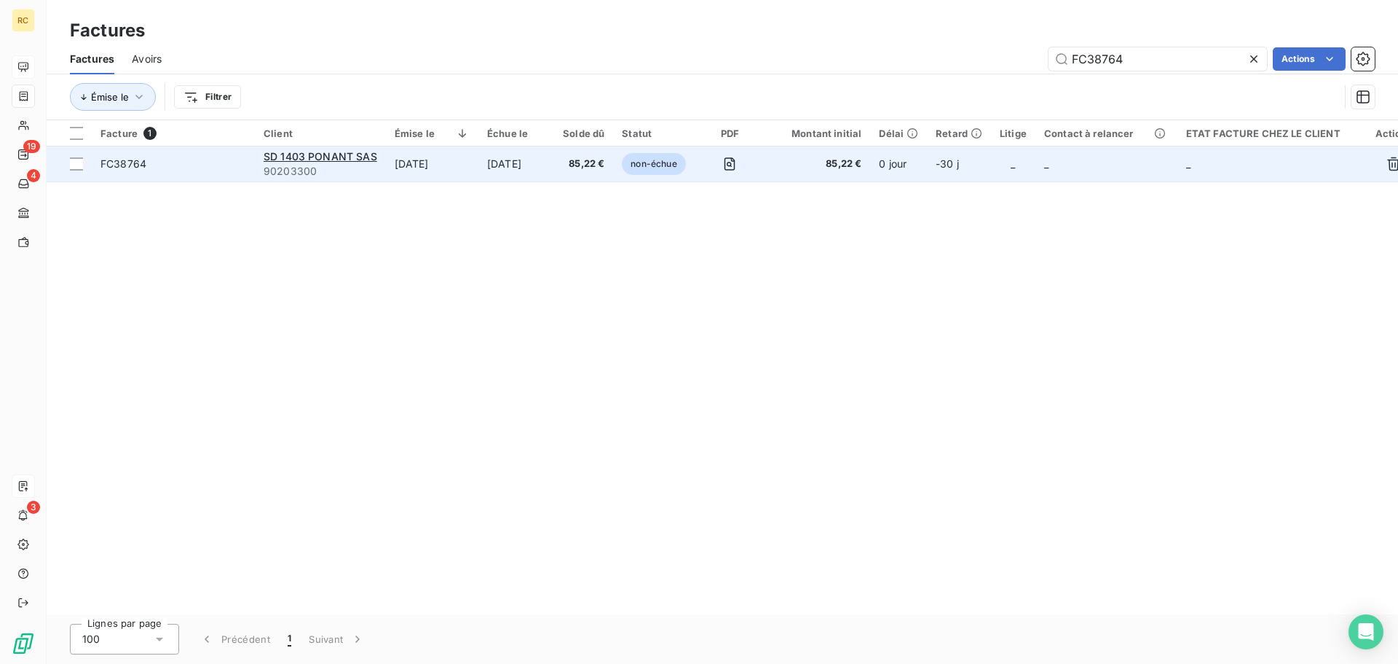
type input "FC38764"
click at [146, 158] on span "FC38764" at bounding box center [174, 164] width 146 height 15
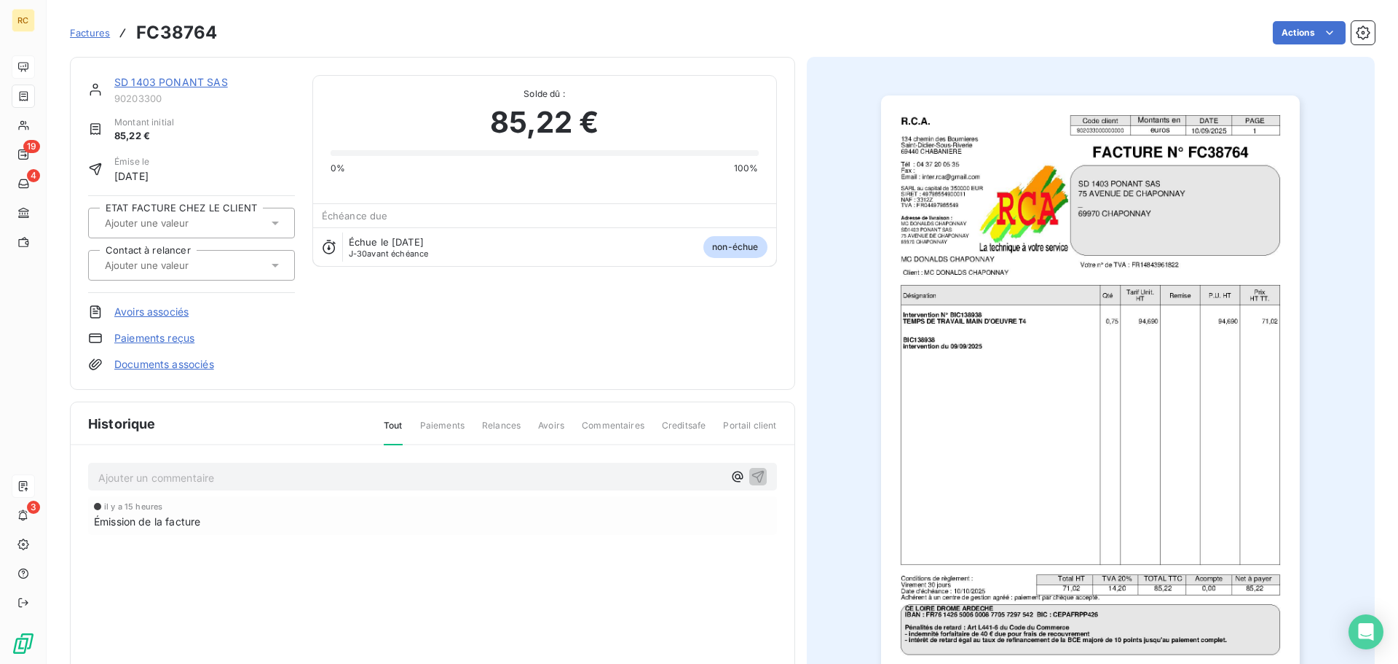
click at [175, 362] on link "Documents associés" at bounding box center [164, 364] width 100 height 15
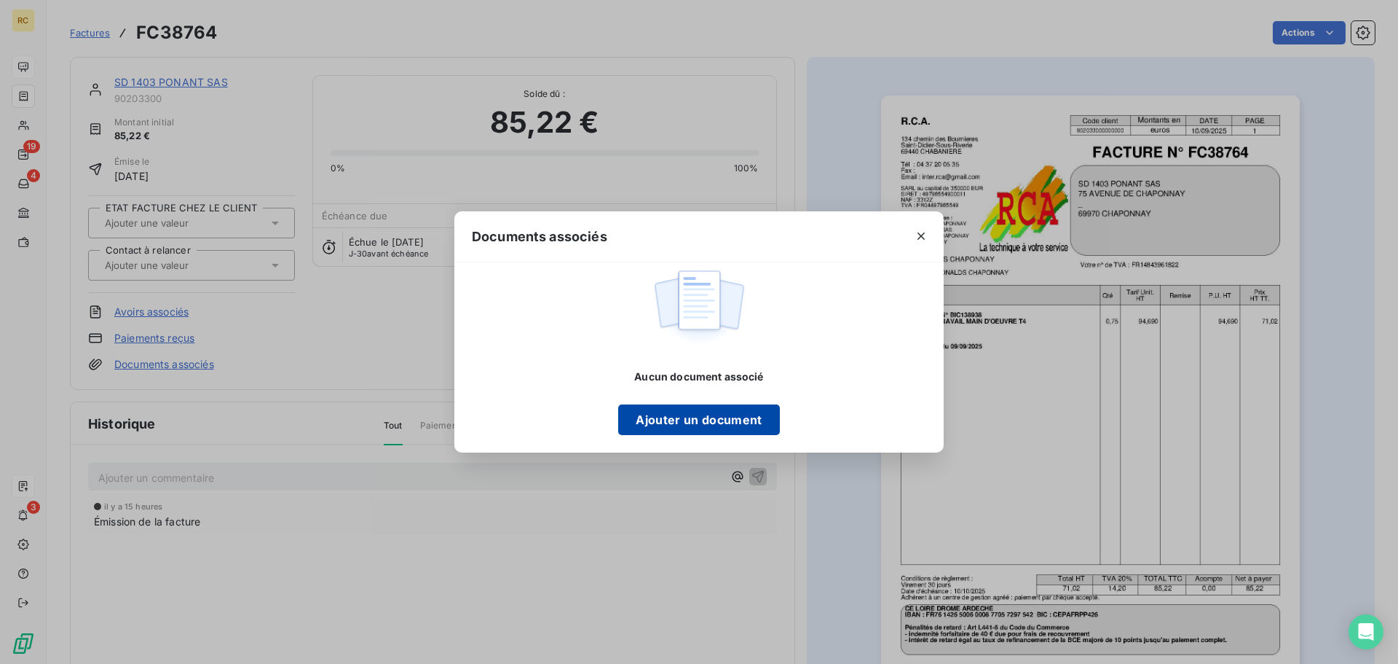
click at [723, 425] on button "Ajouter un document" at bounding box center [698, 419] width 161 height 31
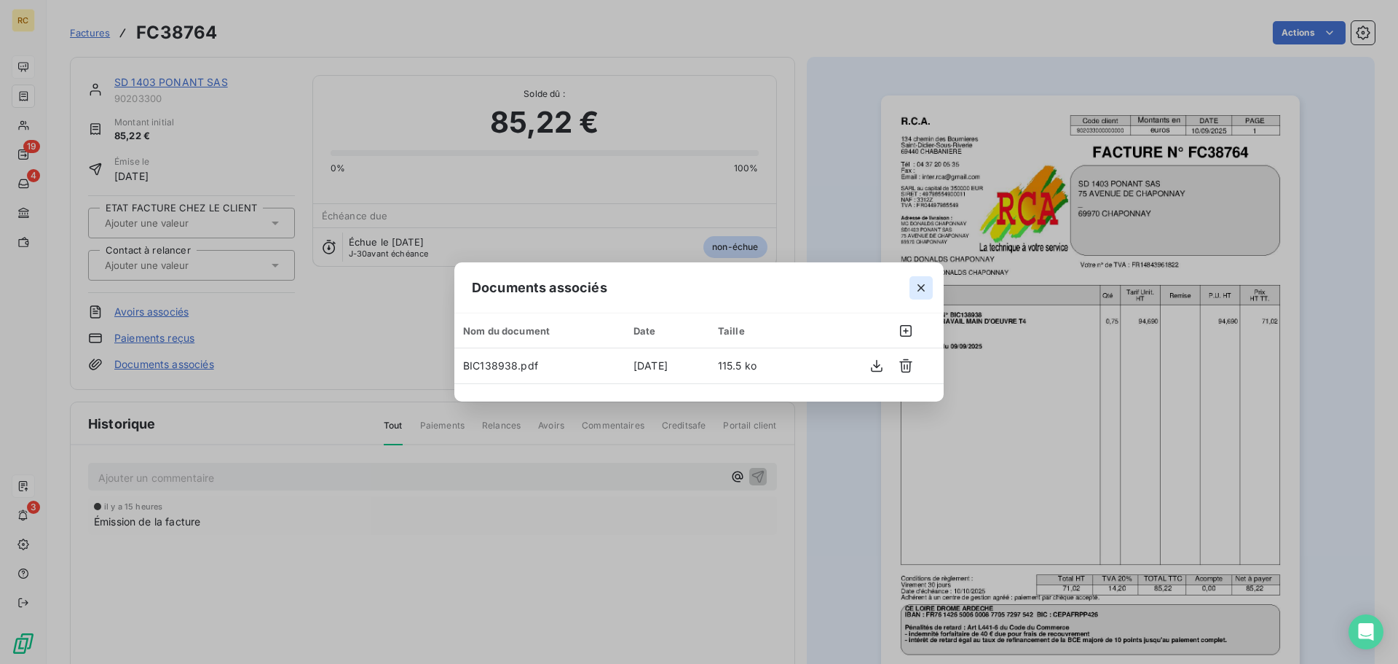
click at [924, 293] on icon "button" at bounding box center [921, 287] width 15 height 15
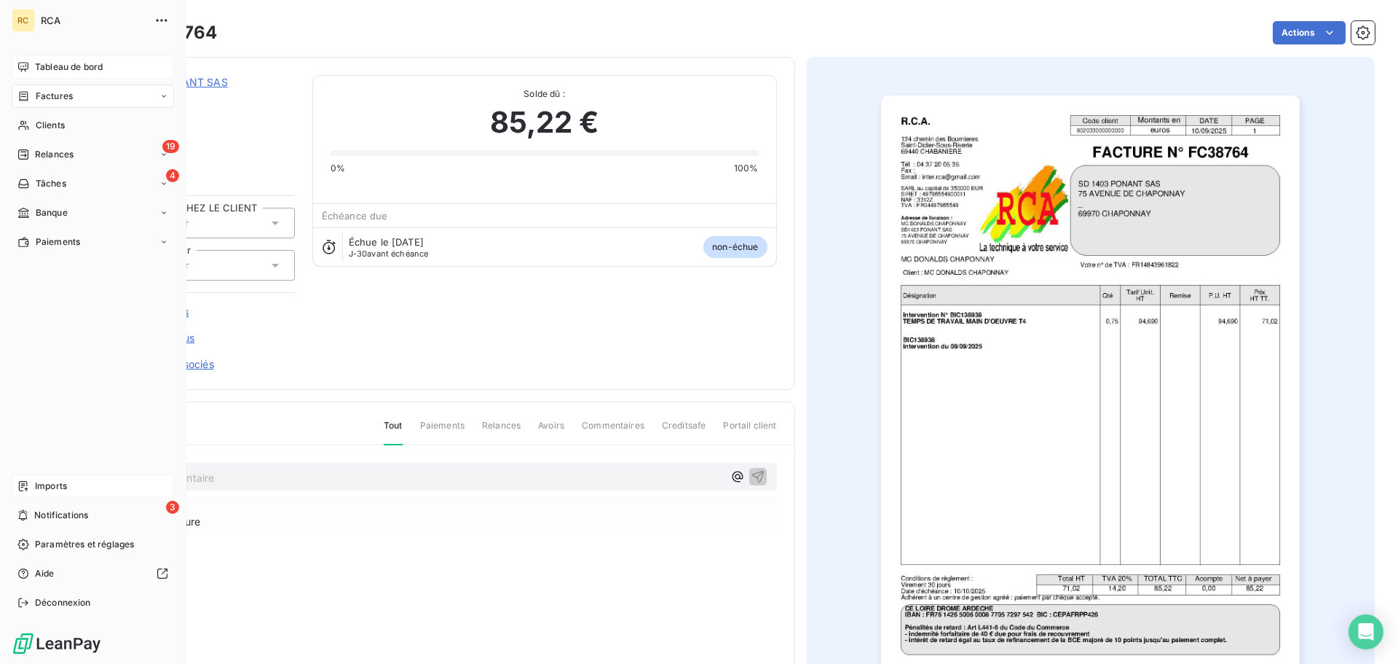
click at [27, 481] on icon at bounding box center [23, 486] width 9 height 10
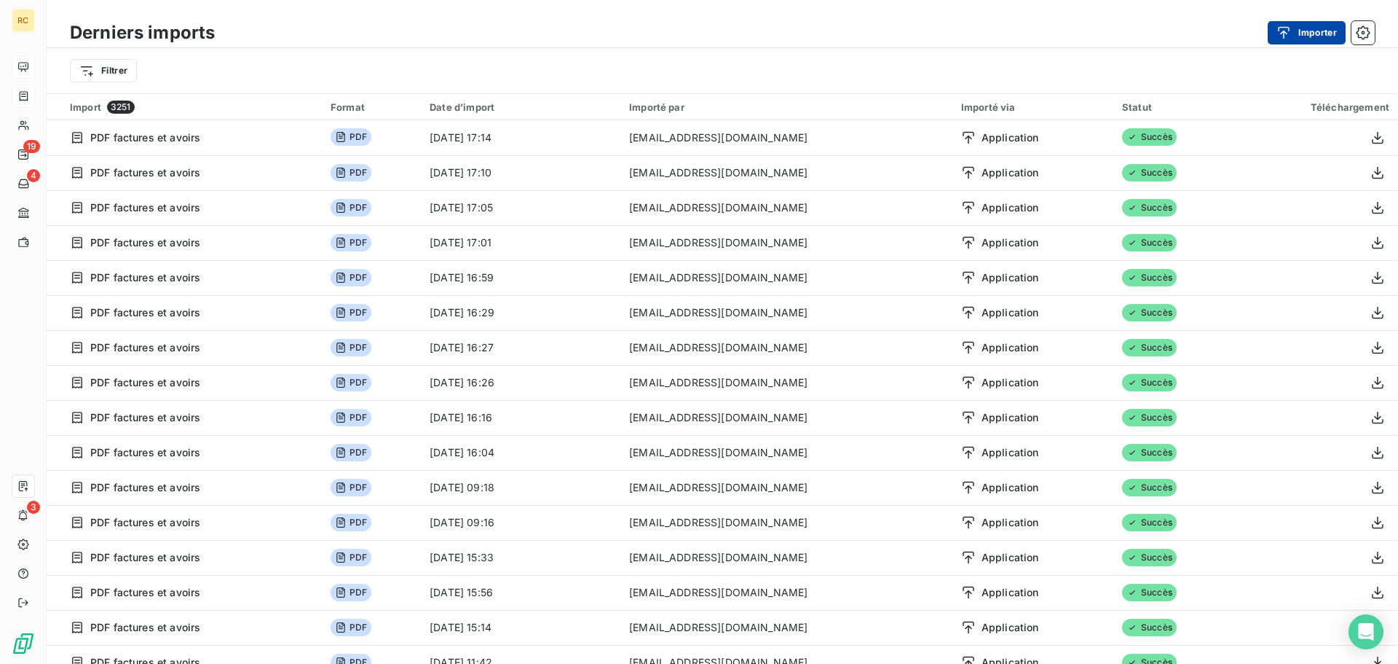
click at [1285, 20] on div "Derniers imports Importer" at bounding box center [723, 32] width 1352 height 31
click at [1297, 26] on div "button" at bounding box center [1288, 32] width 22 height 15
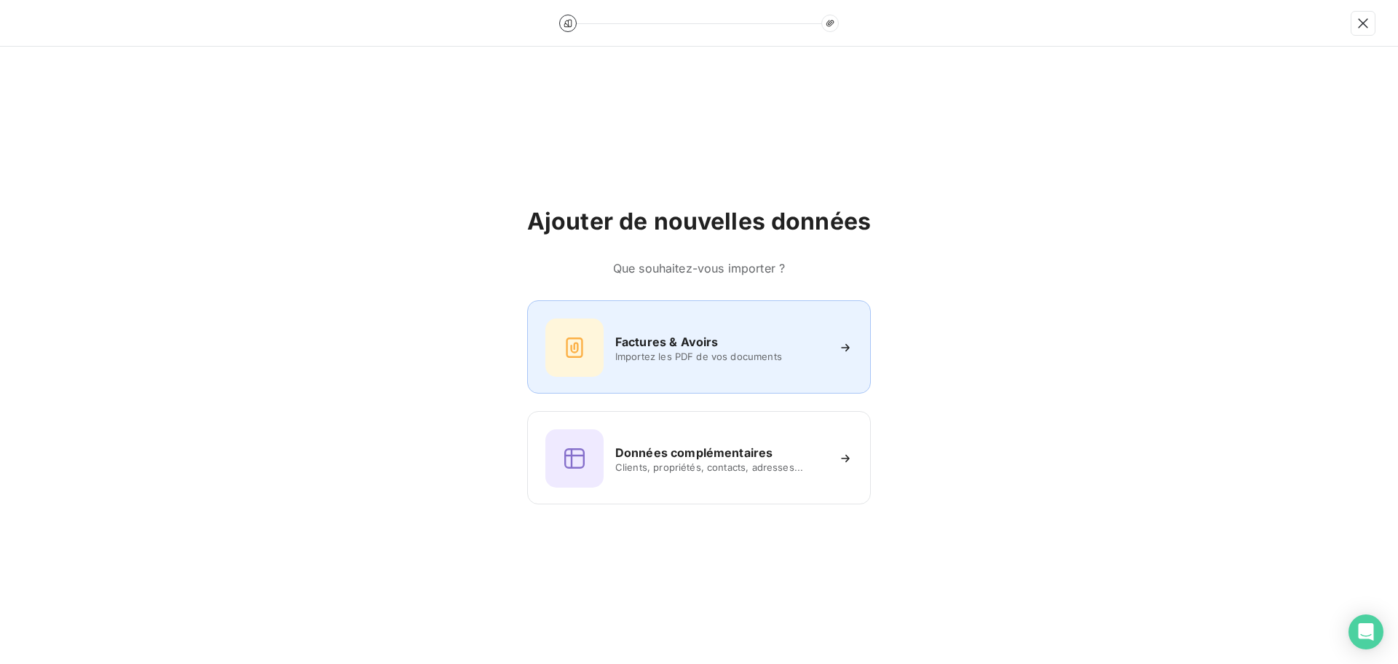
click at [614, 374] on div "Factures & Avoirs Importez les PDF de vos documents" at bounding box center [699, 347] width 307 height 58
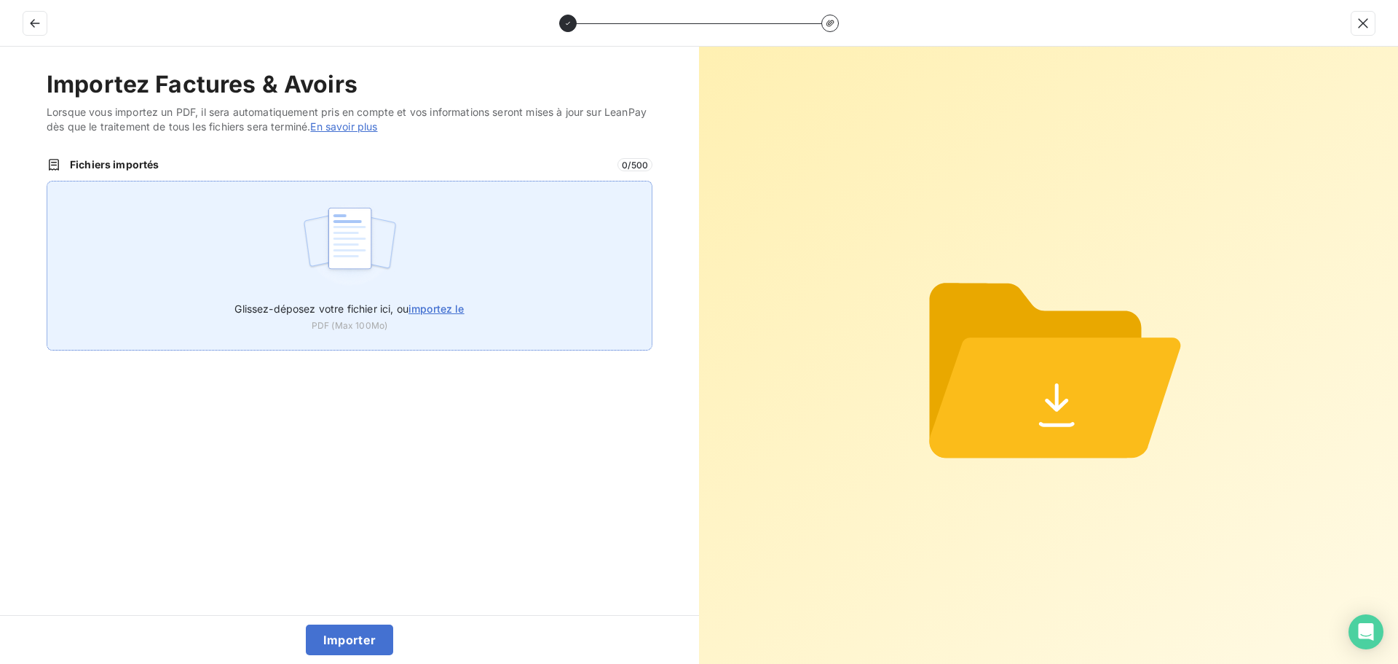
click at [266, 283] on div "Glissez-déposez votre fichier ici, ou importez le PDF (Max 100Mo)" at bounding box center [350, 266] width 606 height 170
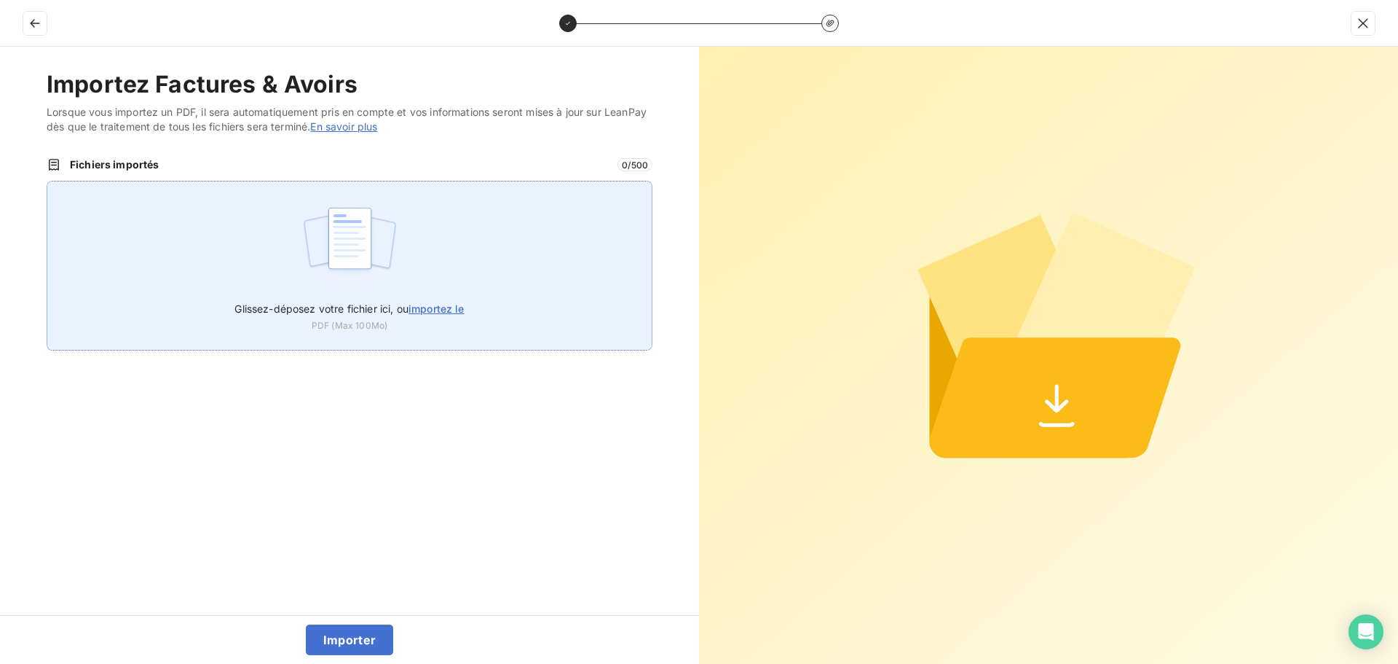
type input "C:\fakepath\FC38765.pdf"
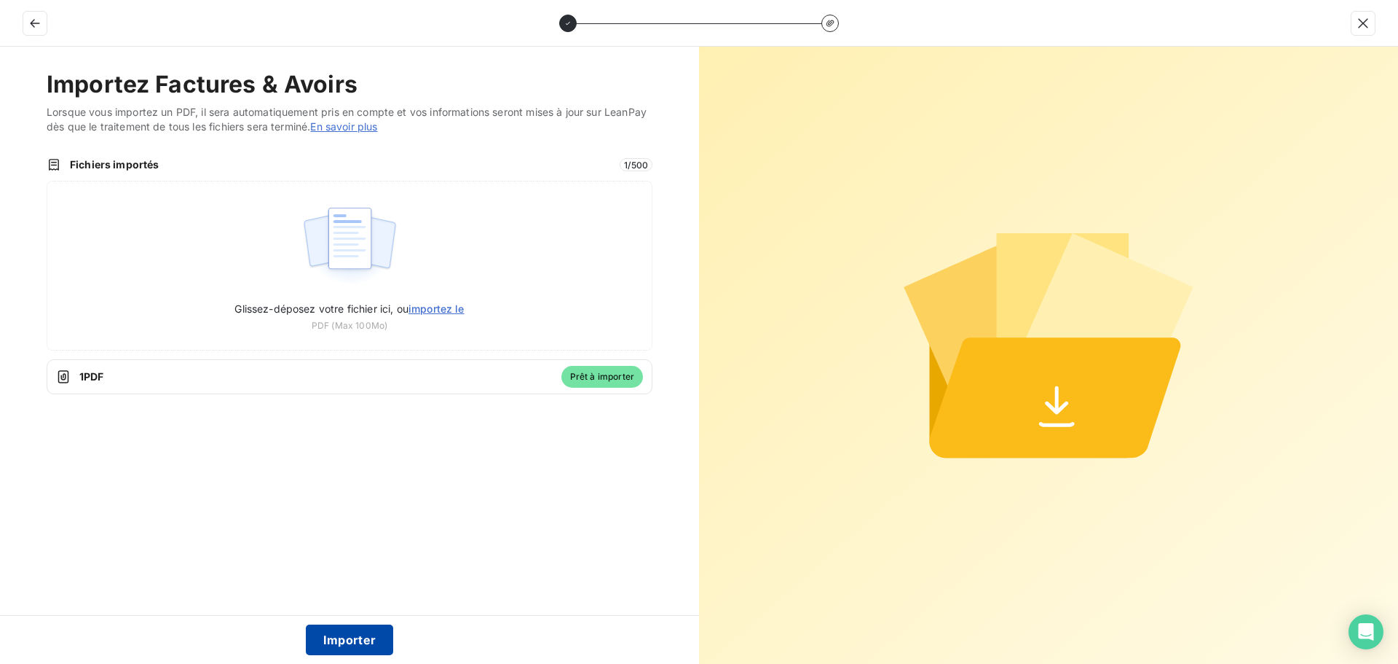
click at [341, 639] on button "Importer" at bounding box center [350, 639] width 88 height 31
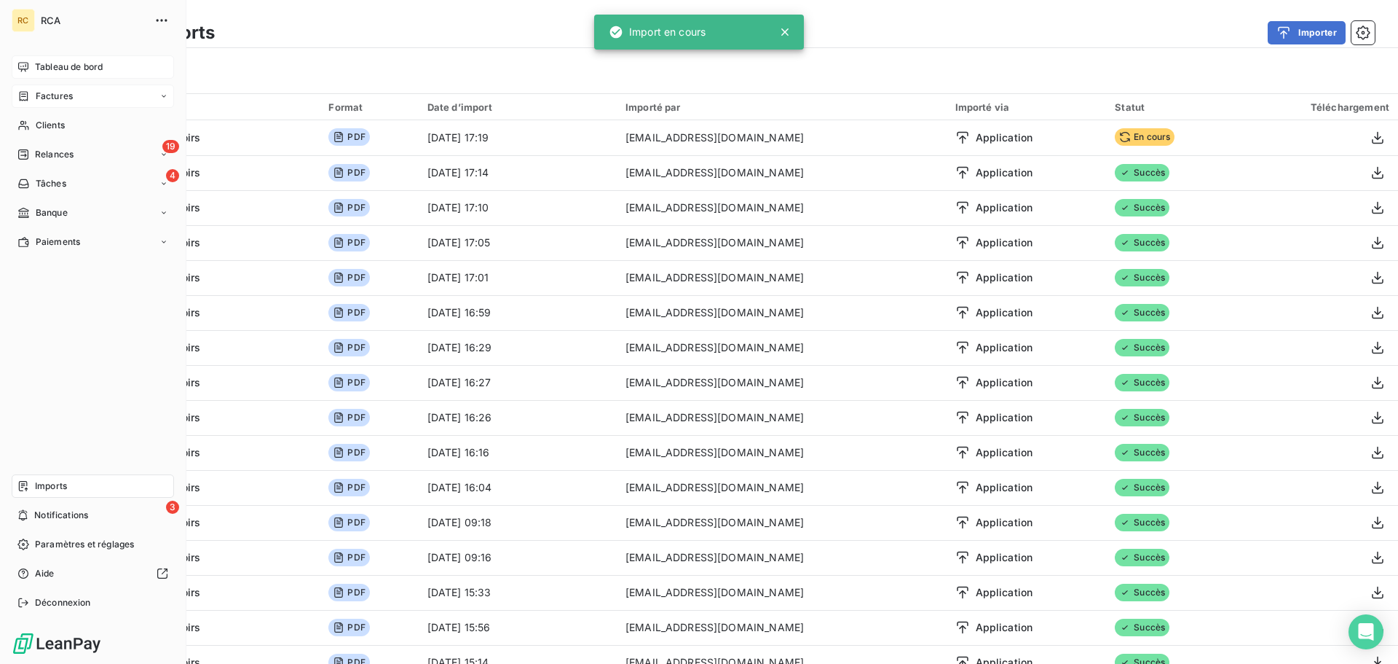
click at [50, 105] on div "Factures" at bounding box center [93, 95] width 162 height 23
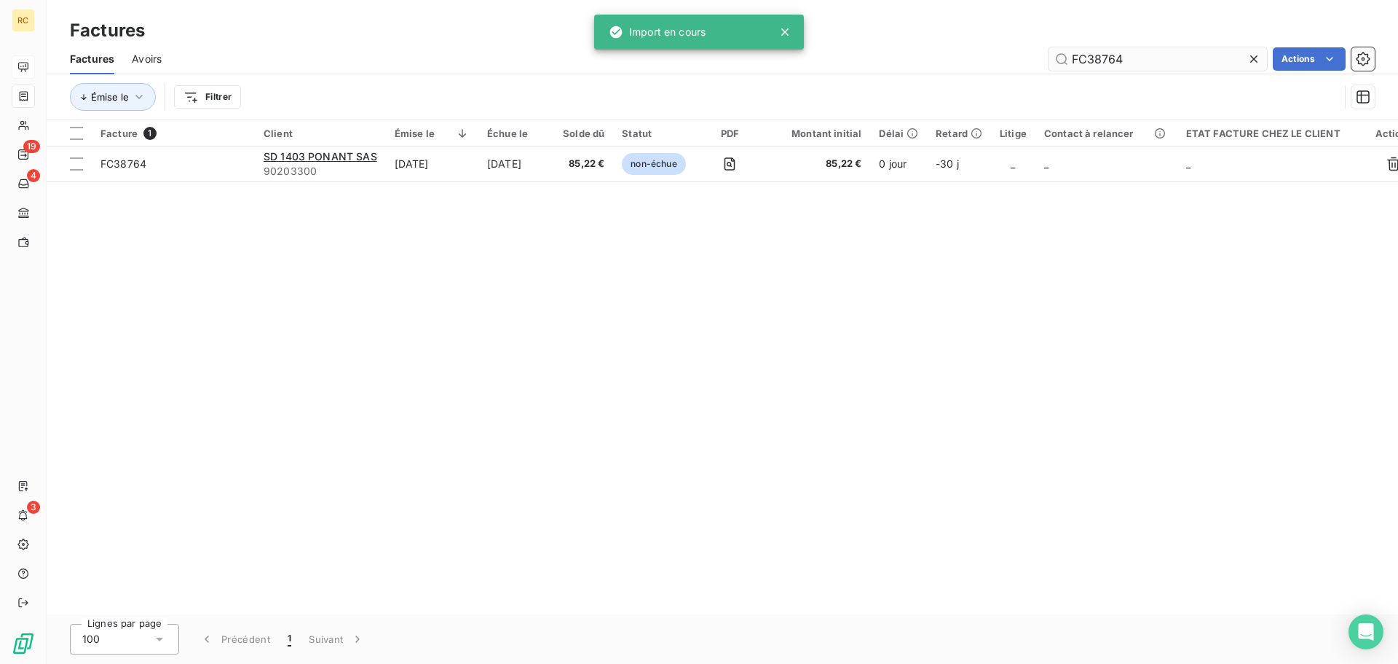
click at [1180, 58] on input "FC38764" at bounding box center [1158, 58] width 219 height 23
click at [1179, 58] on input "FC38764" at bounding box center [1158, 58] width 219 height 23
type input "DV11435"
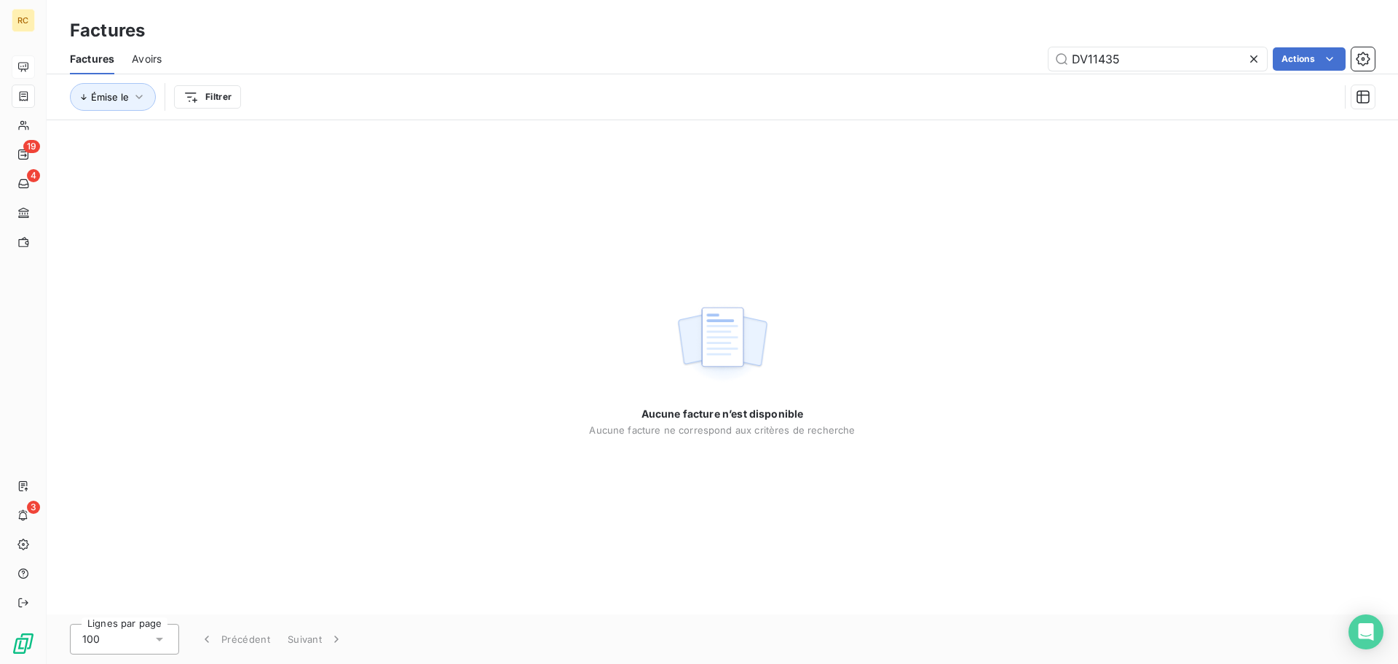
drag, startPoint x: 1147, startPoint y: 49, endPoint x: 919, endPoint y: 23, distance: 229.4
click at [929, 28] on div "Factures Factures Avoirs DV11435 Actions Émise le Filtrer" at bounding box center [723, 60] width 1352 height 120
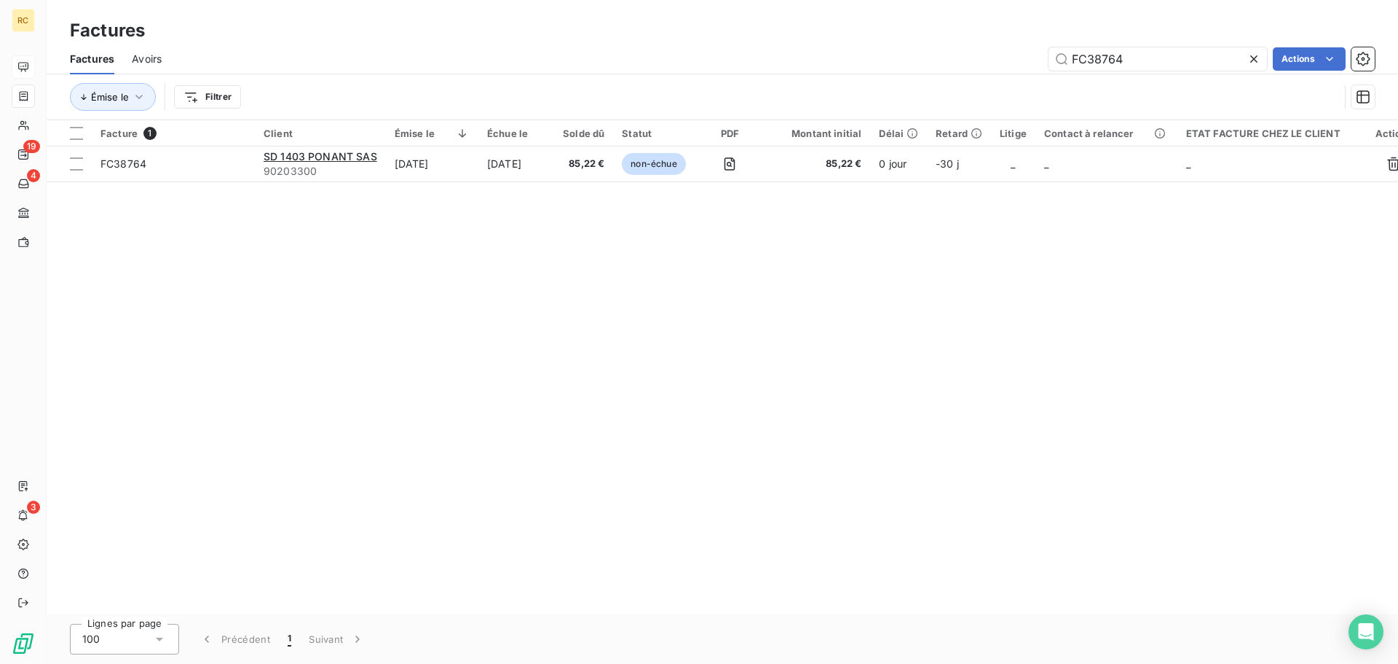
click at [1146, 46] on div "Factures Avoirs FC38764 Actions" at bounding box center [723, 59] width 1352 height 31
click at [1144, 57] on input "FC38764" at bounding box center [1158, 58] width 219 height 23
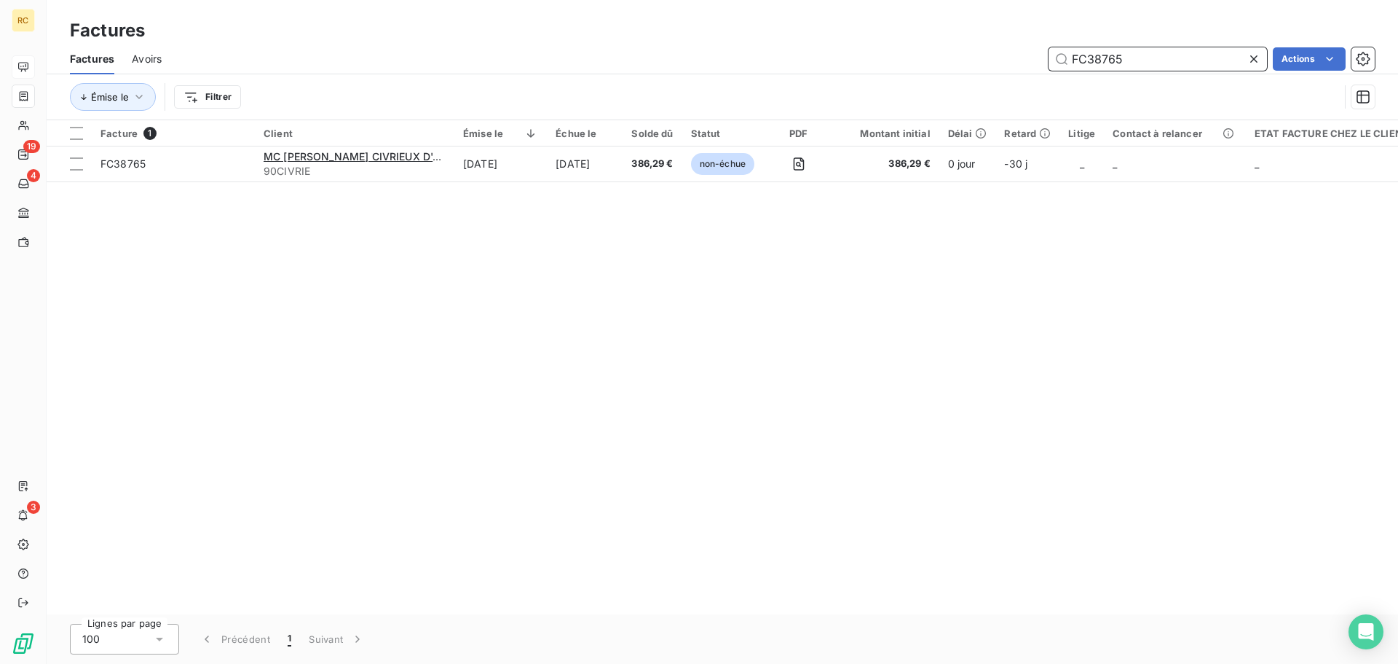
type input "FC38765"
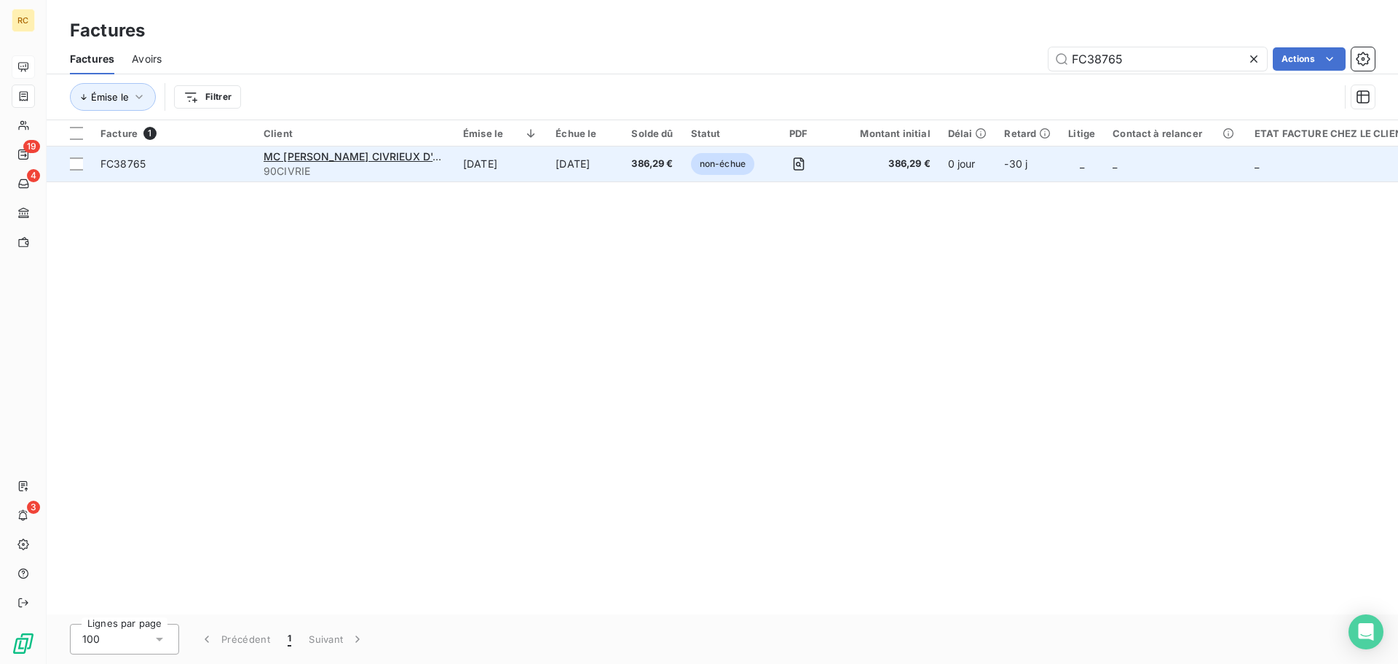
click at [119, 168] on span "FC38765" at bounding box center [123, 163] width 45 height 12
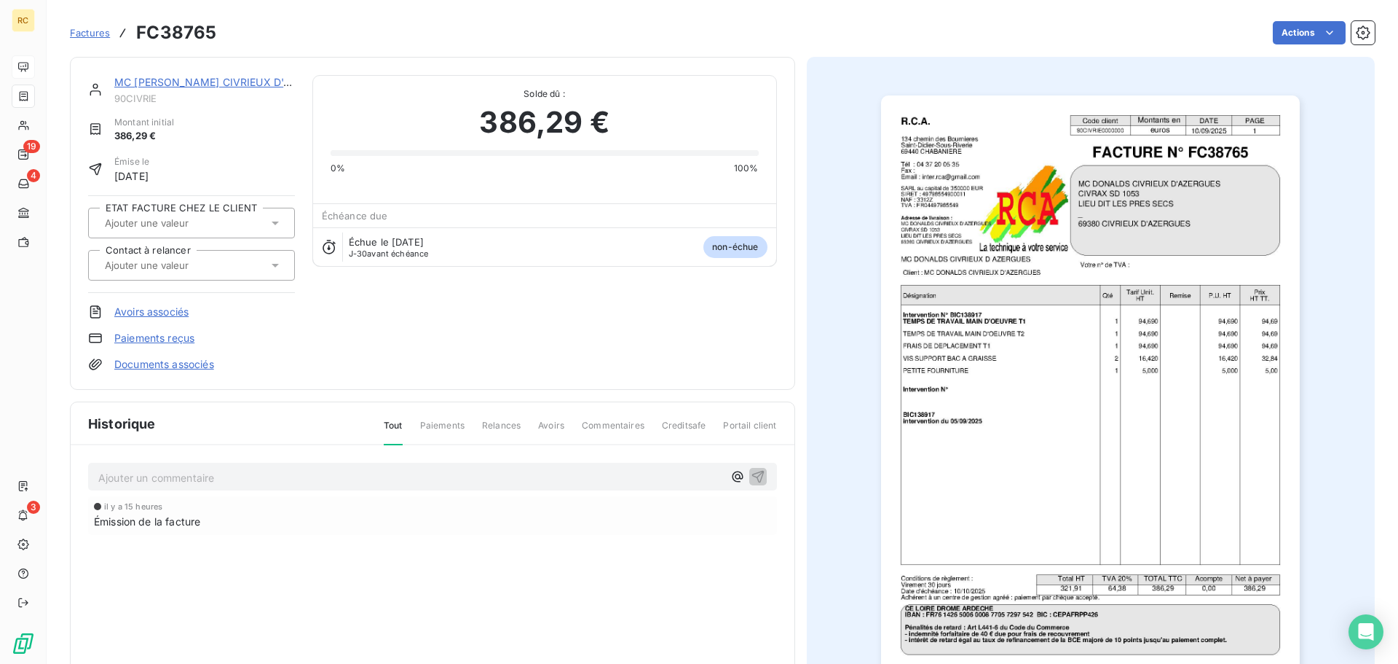
click at [137, 363] on link "Documents associés" at bounding box center [164, 364] width 100 height 15
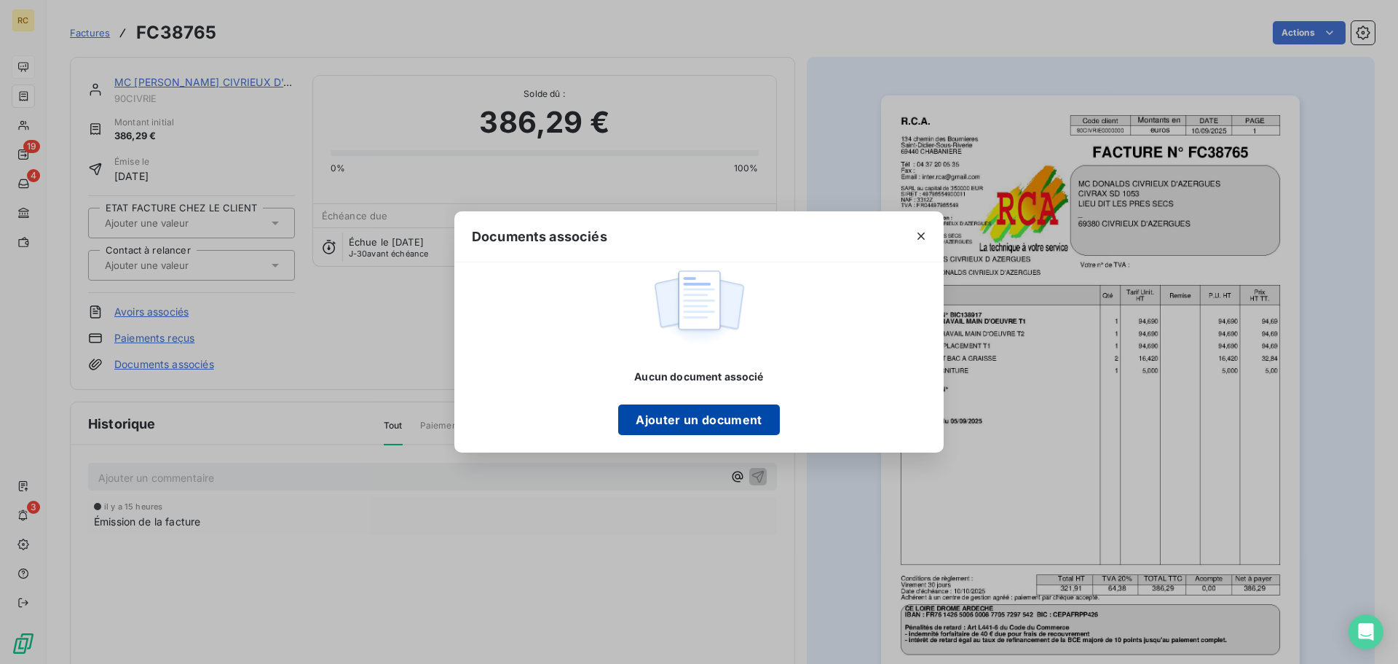
click at [656, 430] on button "Ajouter un document" at bounding box center [698, 419] width 161 height 31
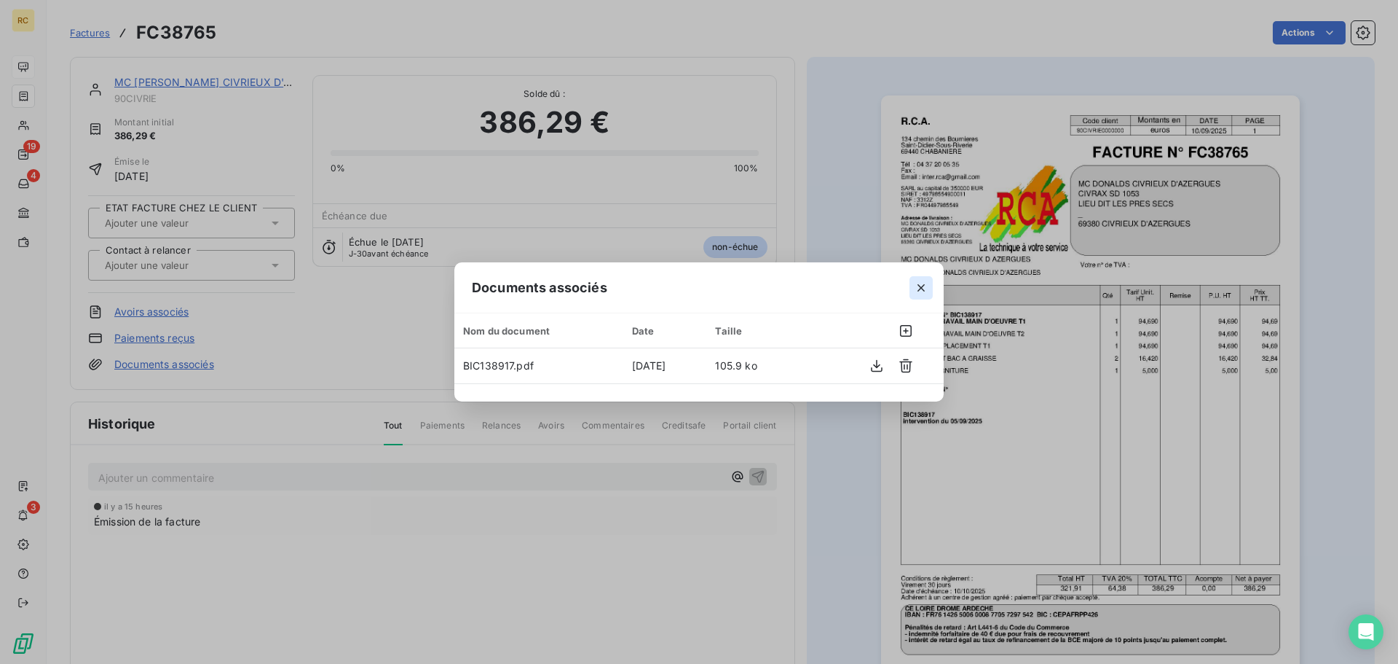
click at [920, 288] on icon "button" at bounding box center [921, 287] width 15 height 15
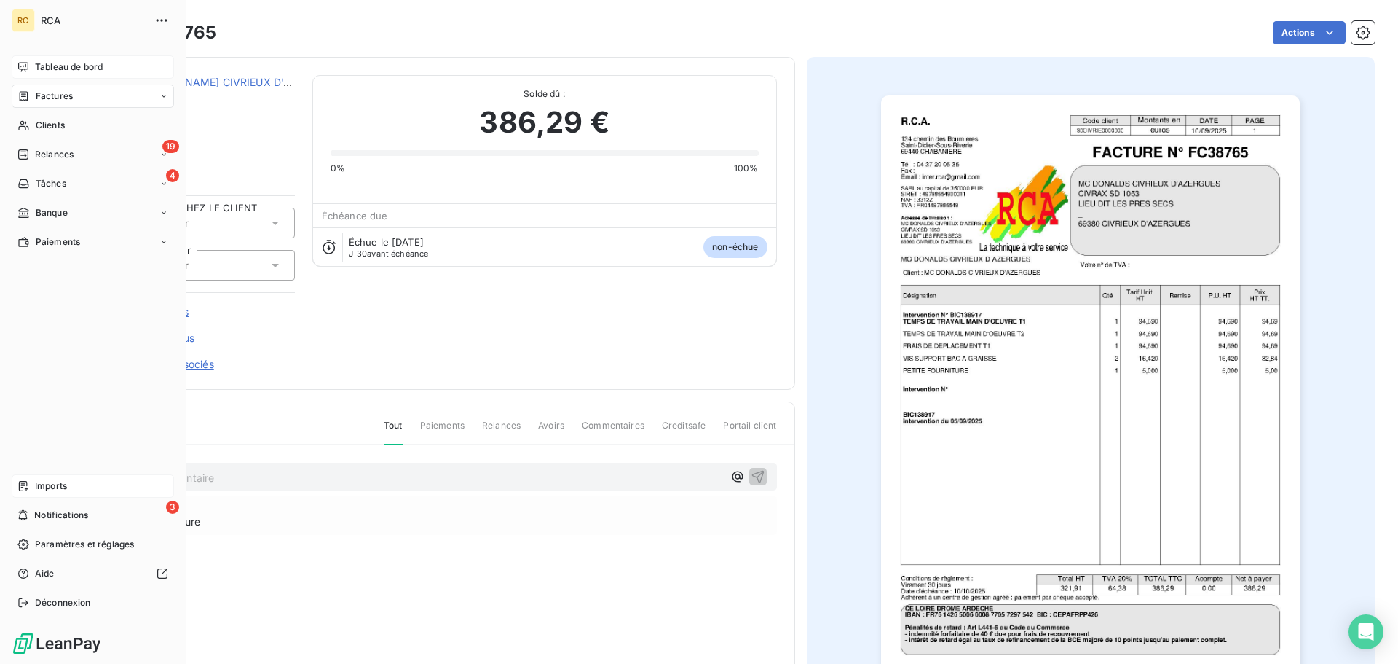
click at [55, 476] on div "Tableau de bord Factures Clients 19 Relances 4 Tâches Banque Paiements Imports …" at bounding box center [93, 334] width 162 height 559
click at [54, 479] on span "Imports" at bounding box center [51, 485] width 32 height 13
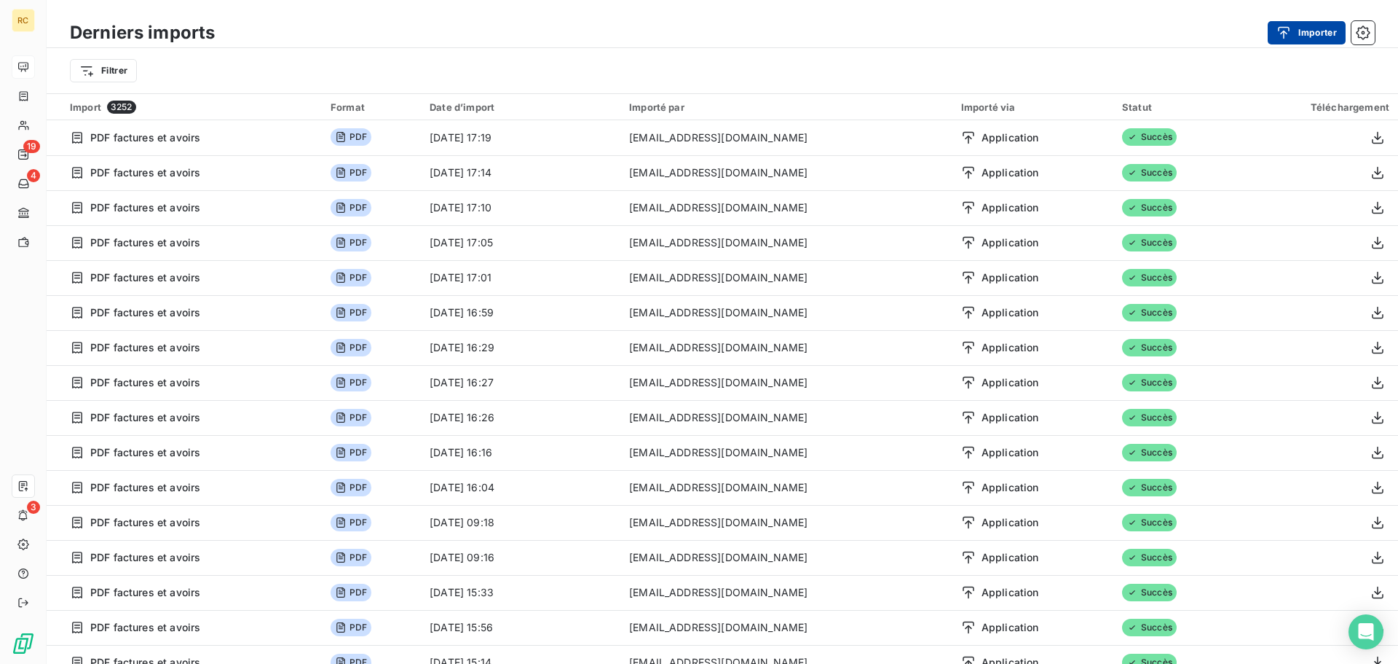
click at [1304, 29] on button "Importer" at bounding box center [1307, 32] width 78 height 23
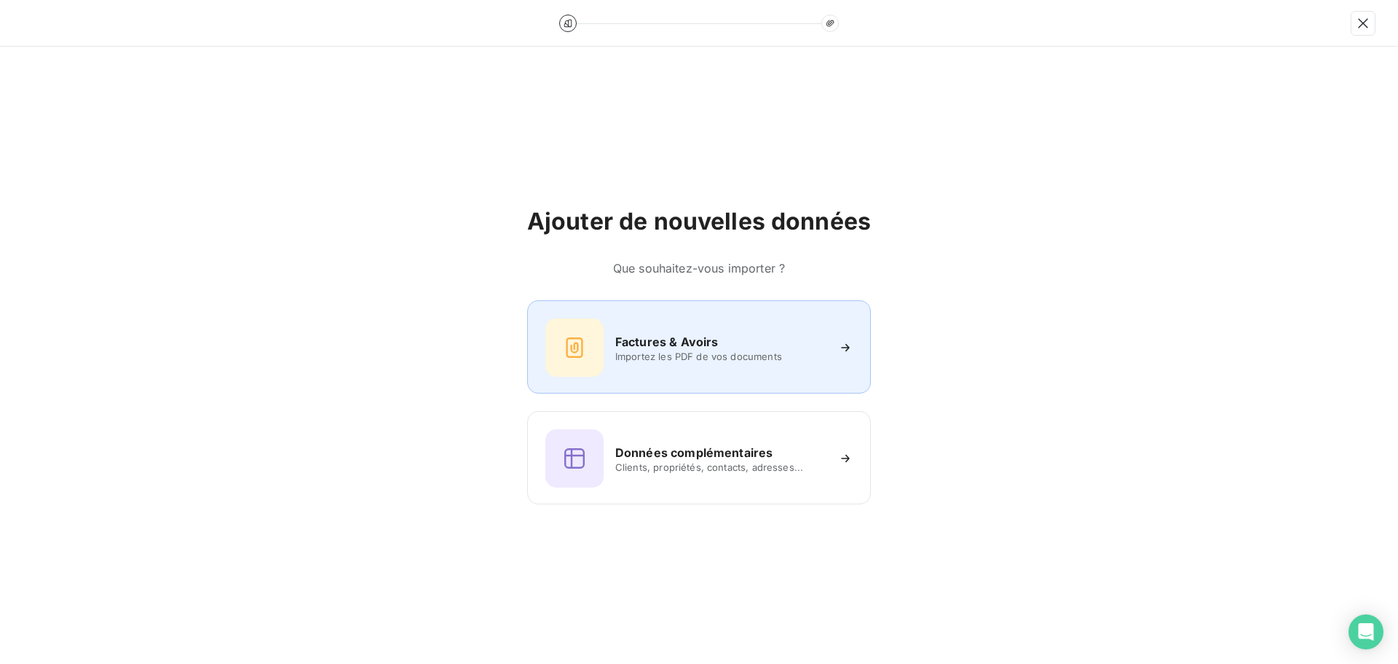
click at [696, 366] on div "Factures & Avoirs Importez les PDF de vos documents" at bounding box center [699, 347] width 307 height 58
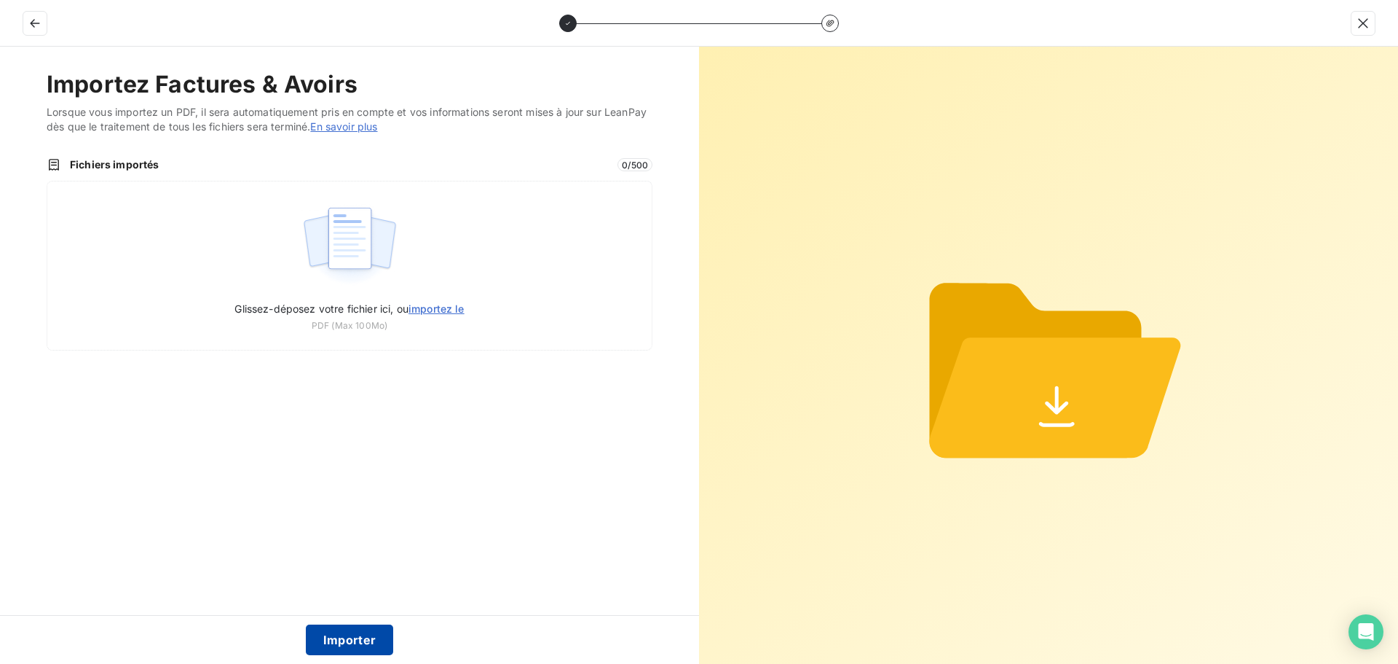
click at [360, 642] on button "Importer" at bounding box center [350, 639] width 88 height 31
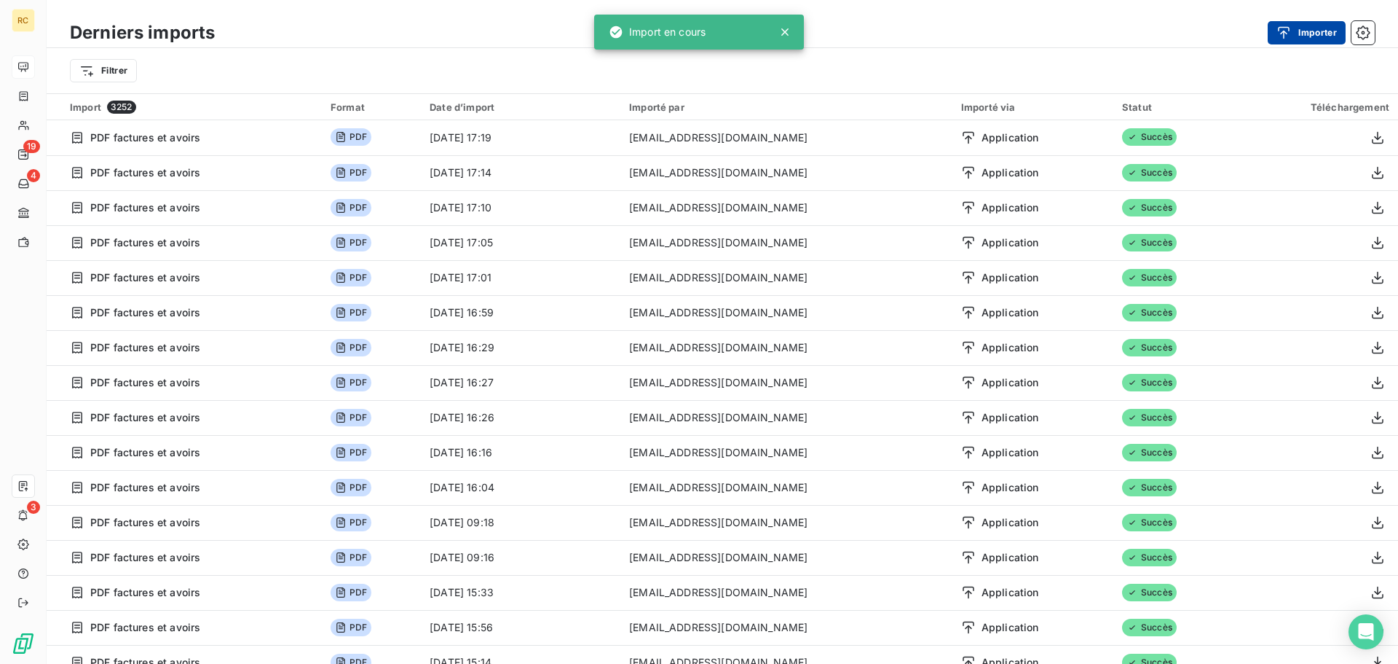
click at [1284, 39] on icon "button" at bounding box center [1284, 32] width 15 height 15
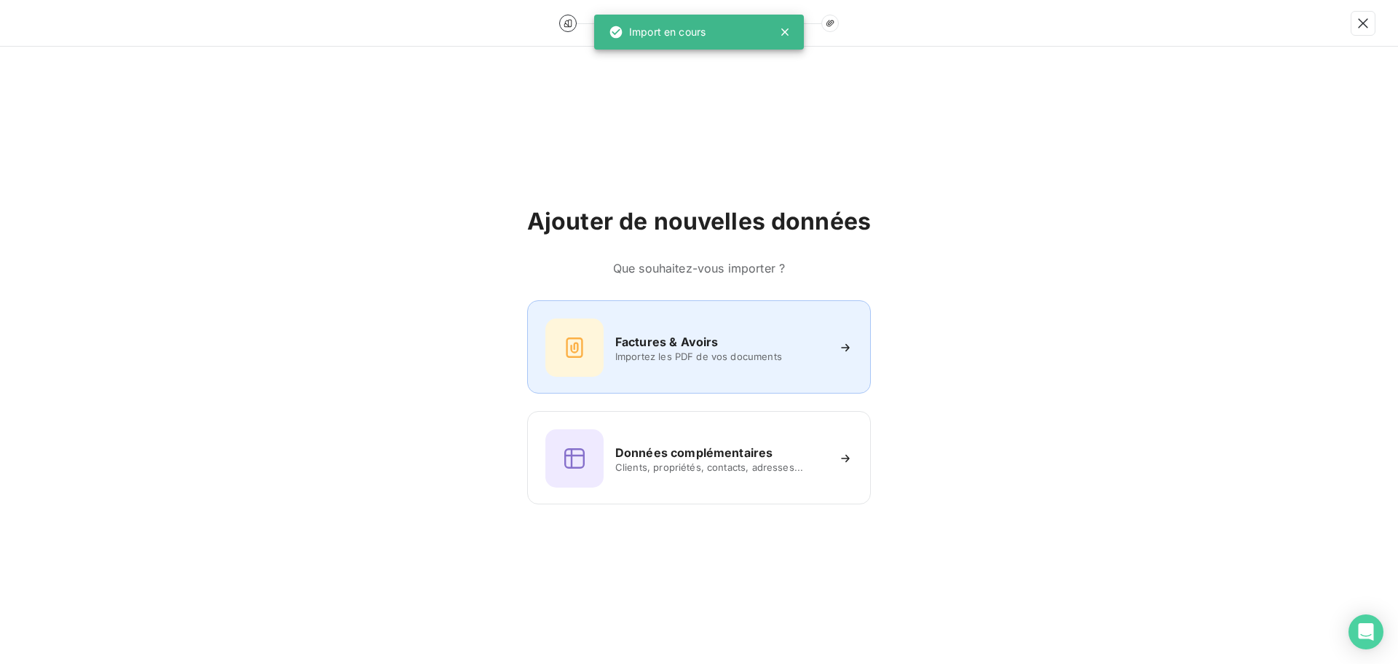
click at [602, 339] on div at bounding box center [575, 347] width 58 height 58
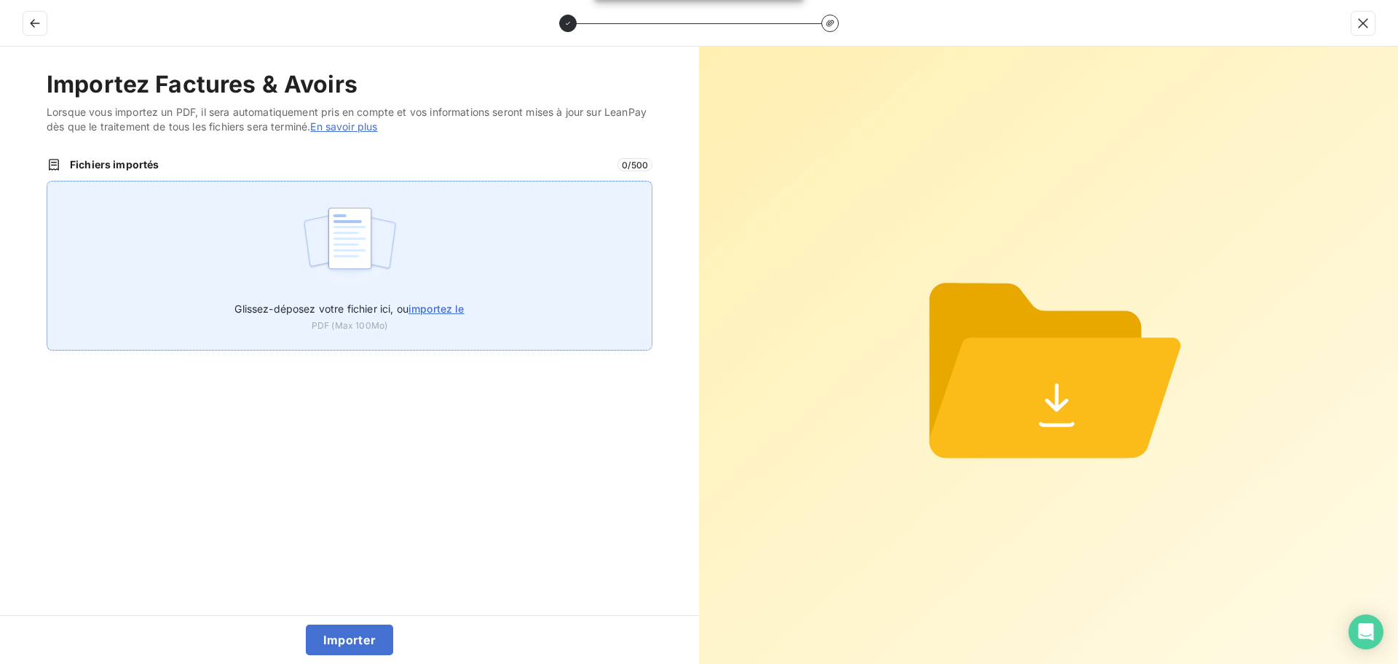
click at [335, 245] on img at bounding box center [350, 245] width 97 height 93
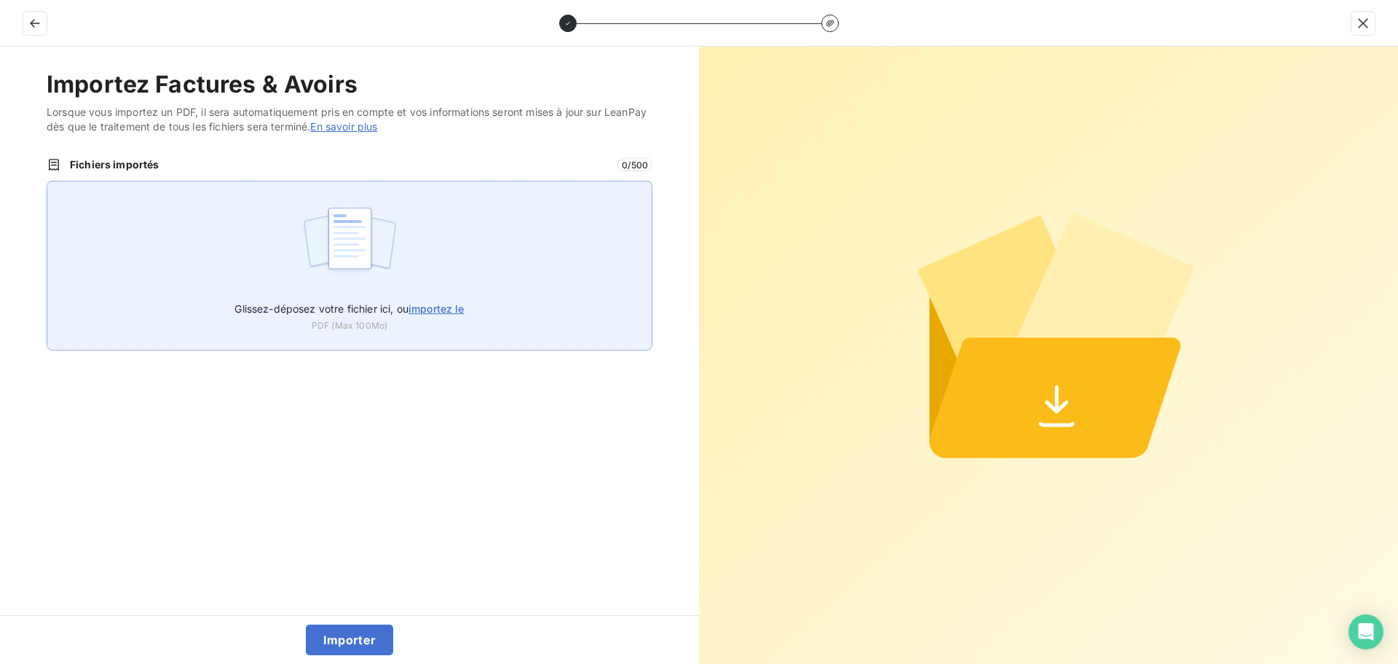
type input "C:\fakepath\FC38766.pdf"
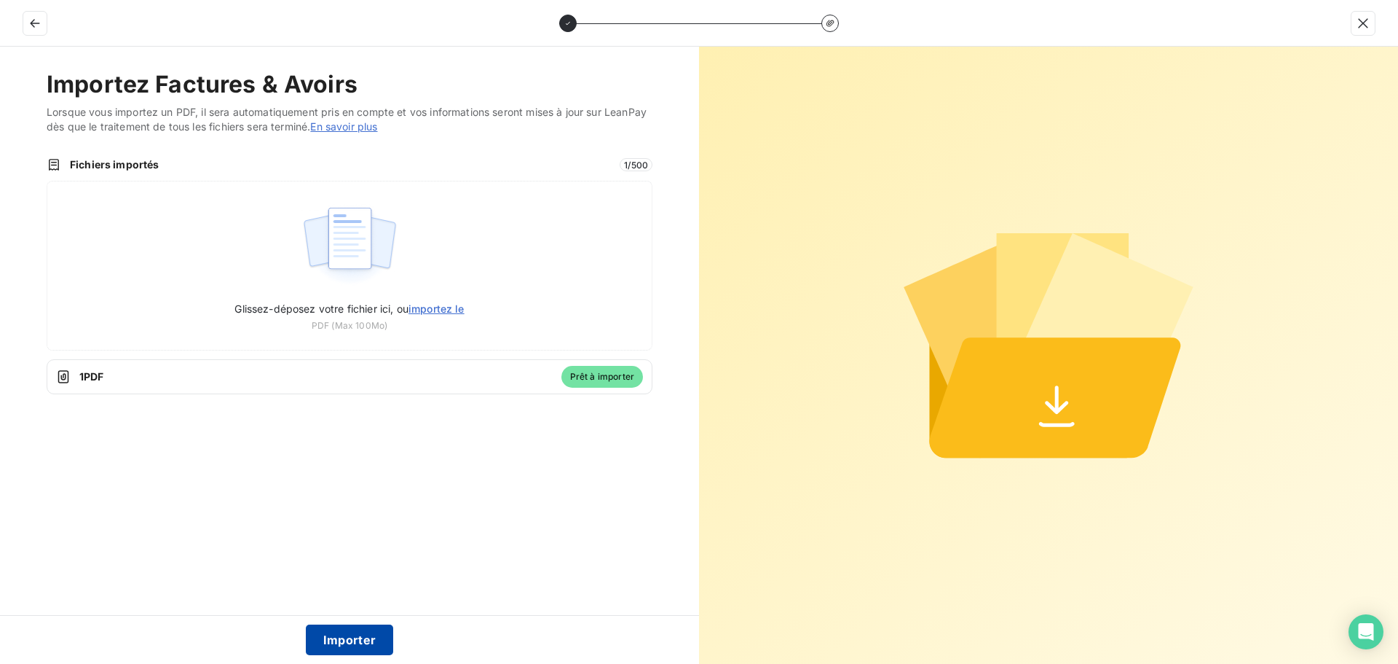
click at [342, 637] on button "Importer" at bounding box center [350, 639] width 88 height 31
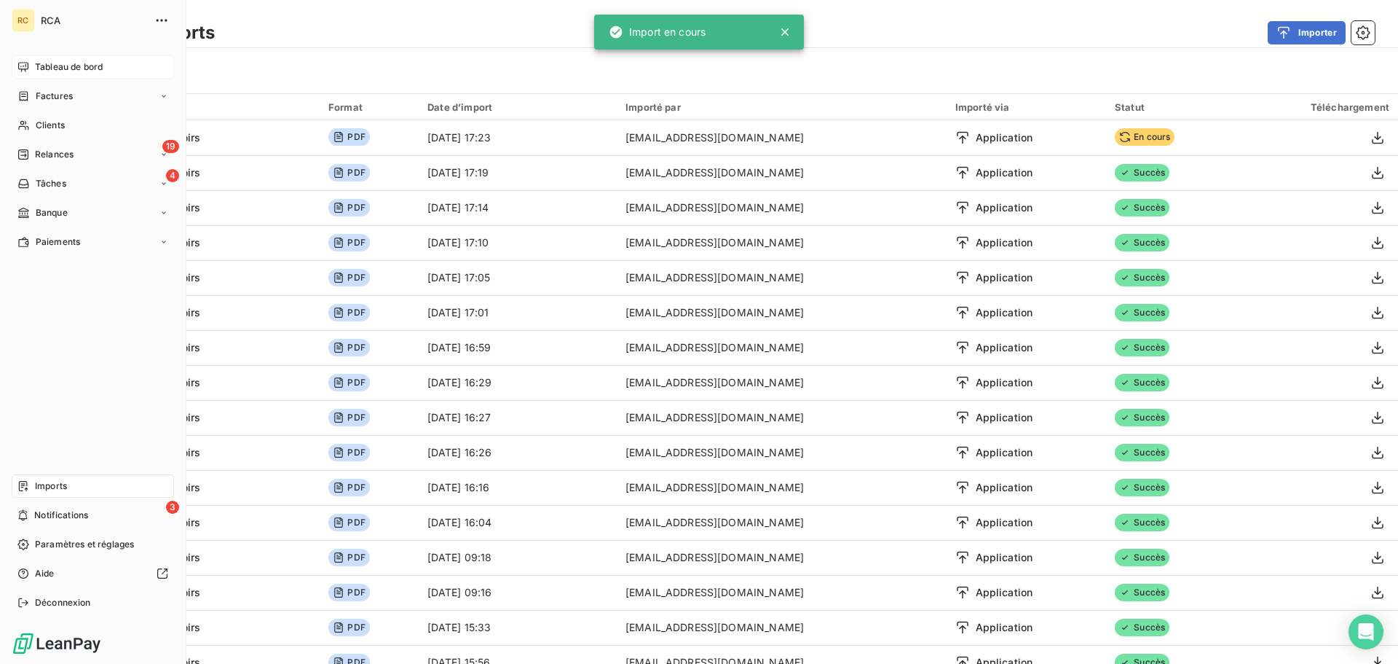
click at [31, 101] on div "Factures" at bounding box center [44, 96] width 55 height 13
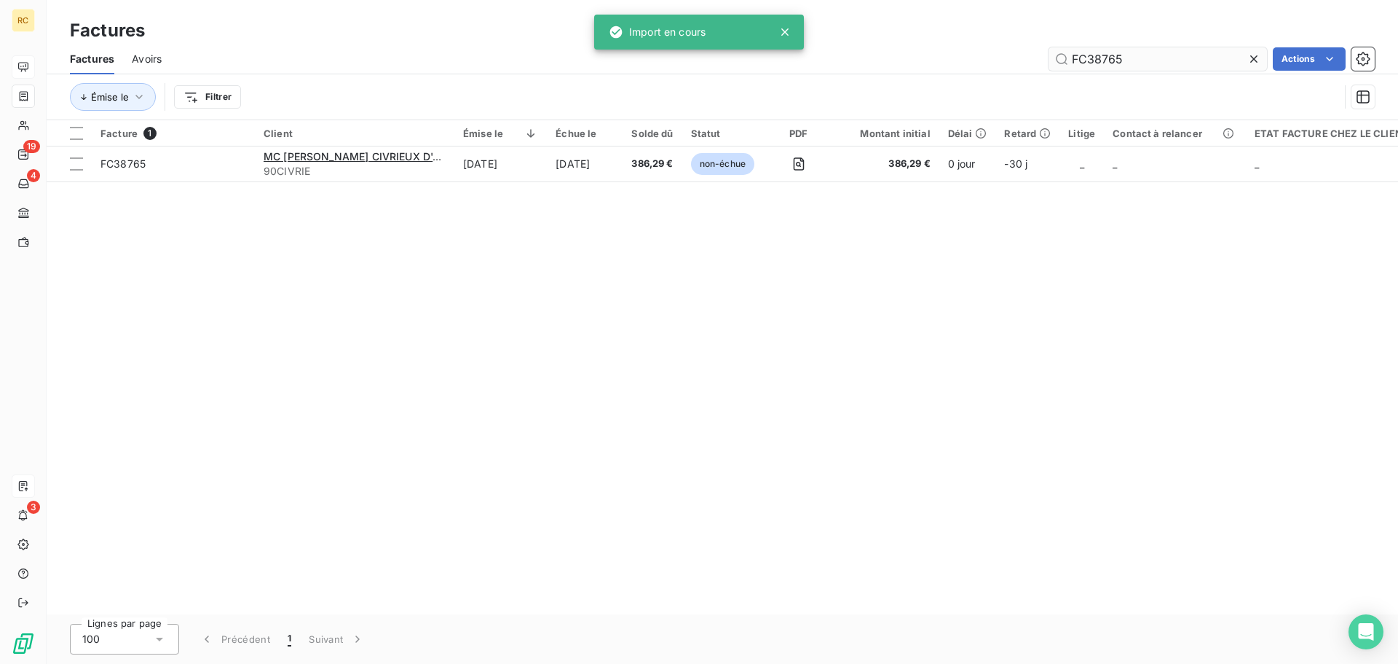
click at [1184, 64] on input "FC38765" at bounding box center [1158, 58] width 219 height 23
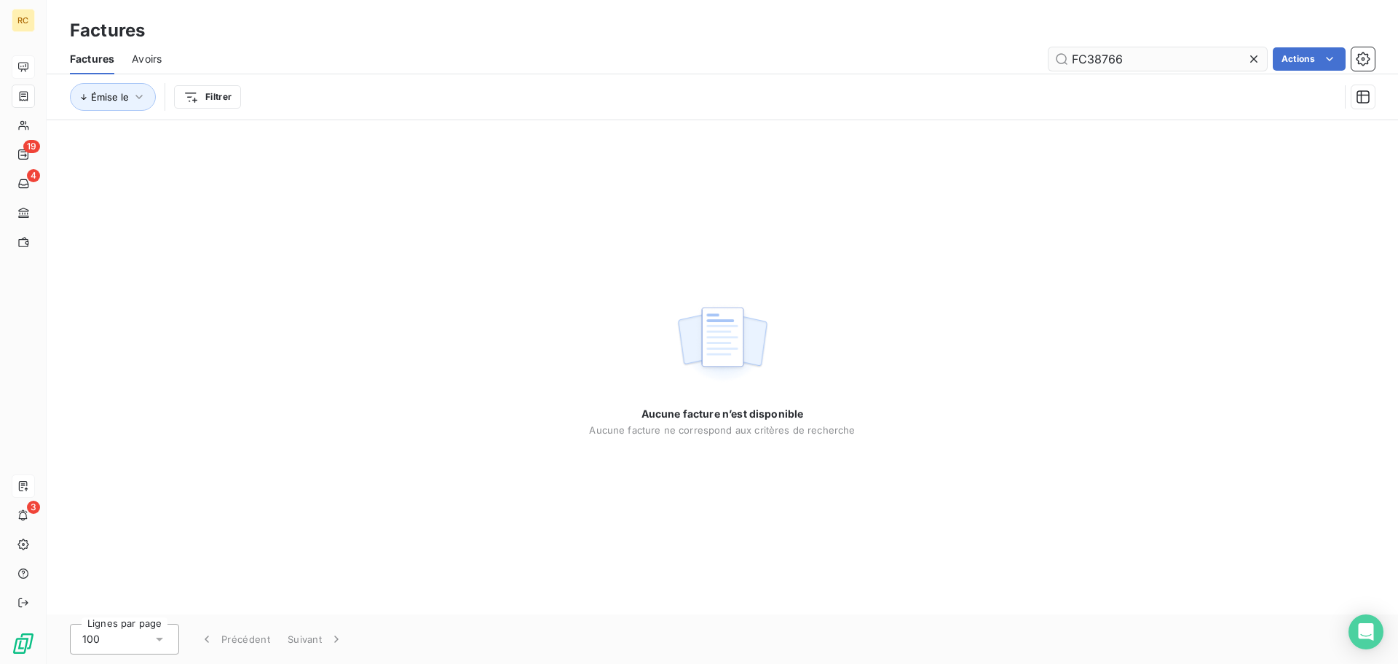
click at [1162, 56] on input "FC38766" at bounding box center [1158, 58] width 219 height 23
click at [1167, 57] on input "FC38766" at bounding box center [1158, 58] width 219 height 23
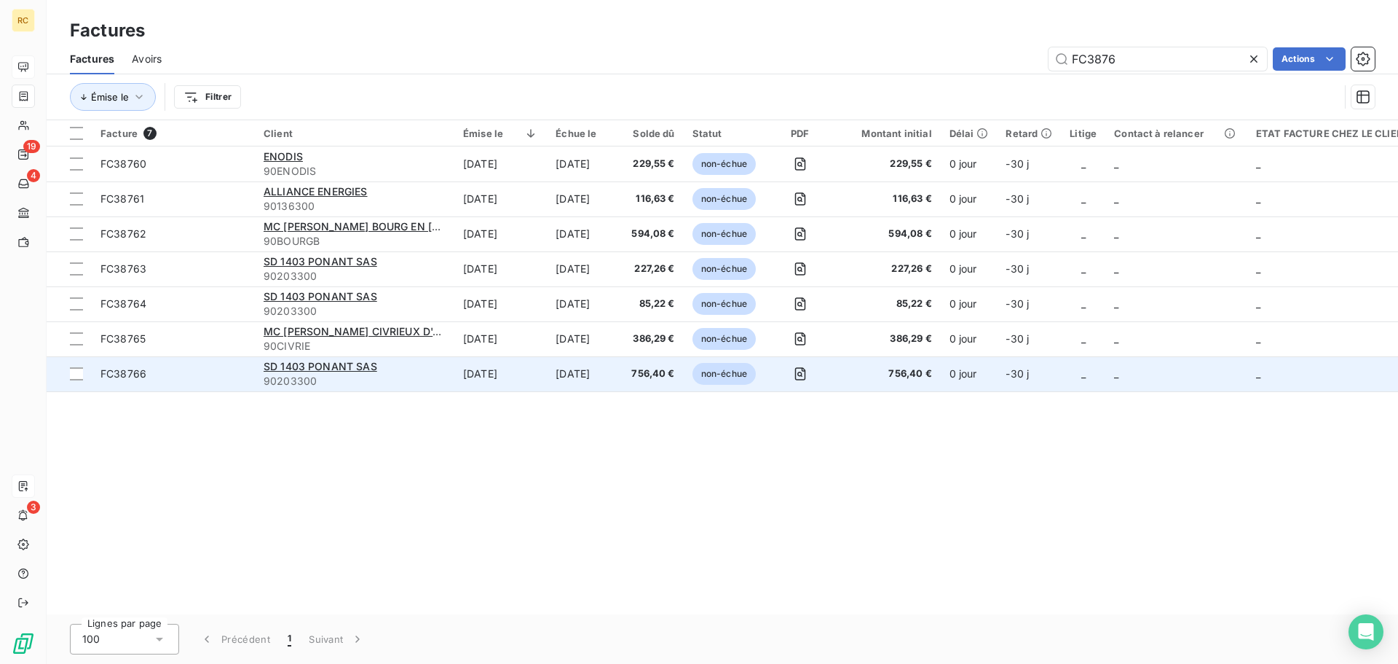
type input "FC3876"
click at [179, 366] on span "FC38766" at bounding box center [174, 373] width 146 height 15
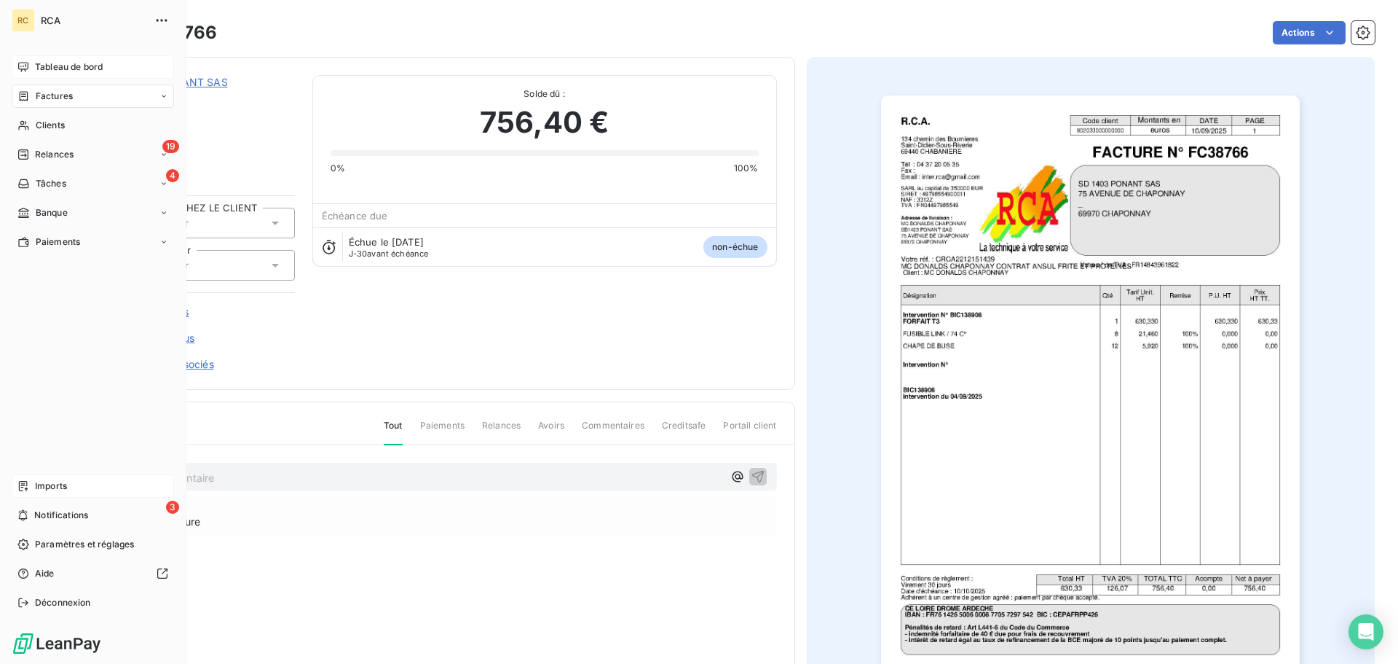
click at [62, 99] on span "Factures" at bounding box center [54, 96] width 37 height 13
click at [25, 487] on icon at bounding box center [23, 486] width 12 height 12
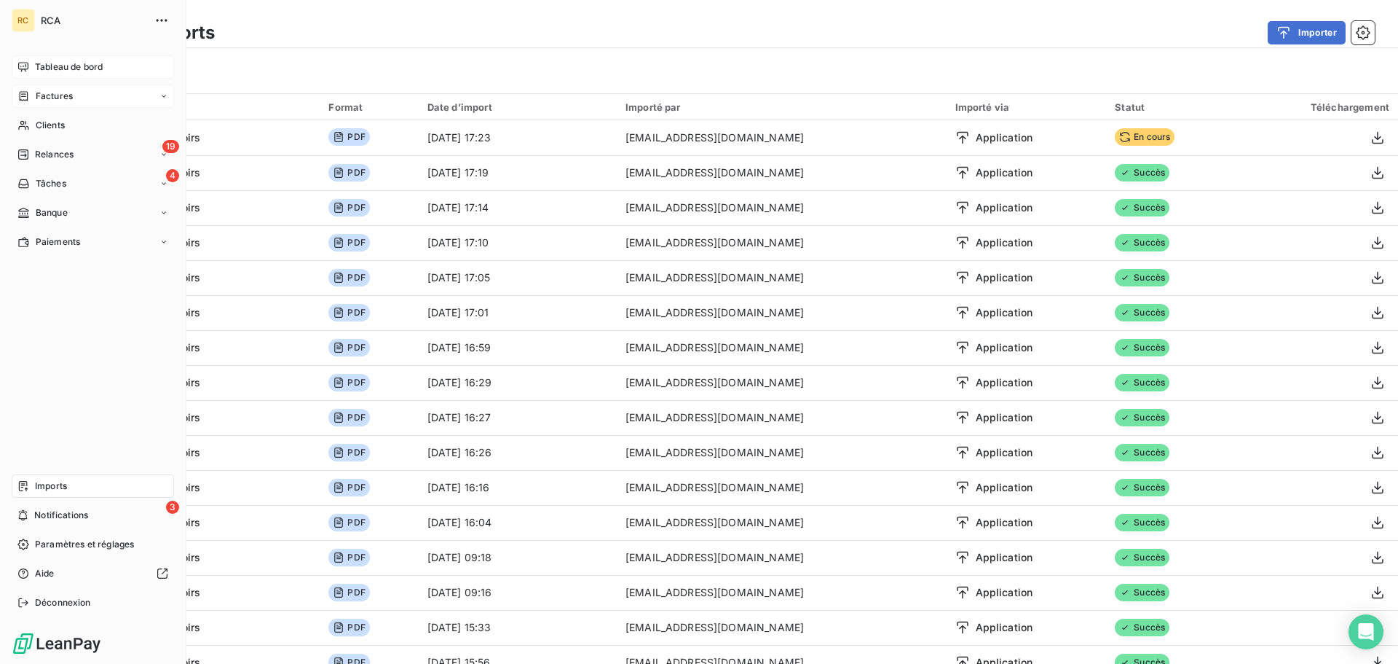
click at [25, 98] on icon at bounding box center [23, 96] width 12 height 12
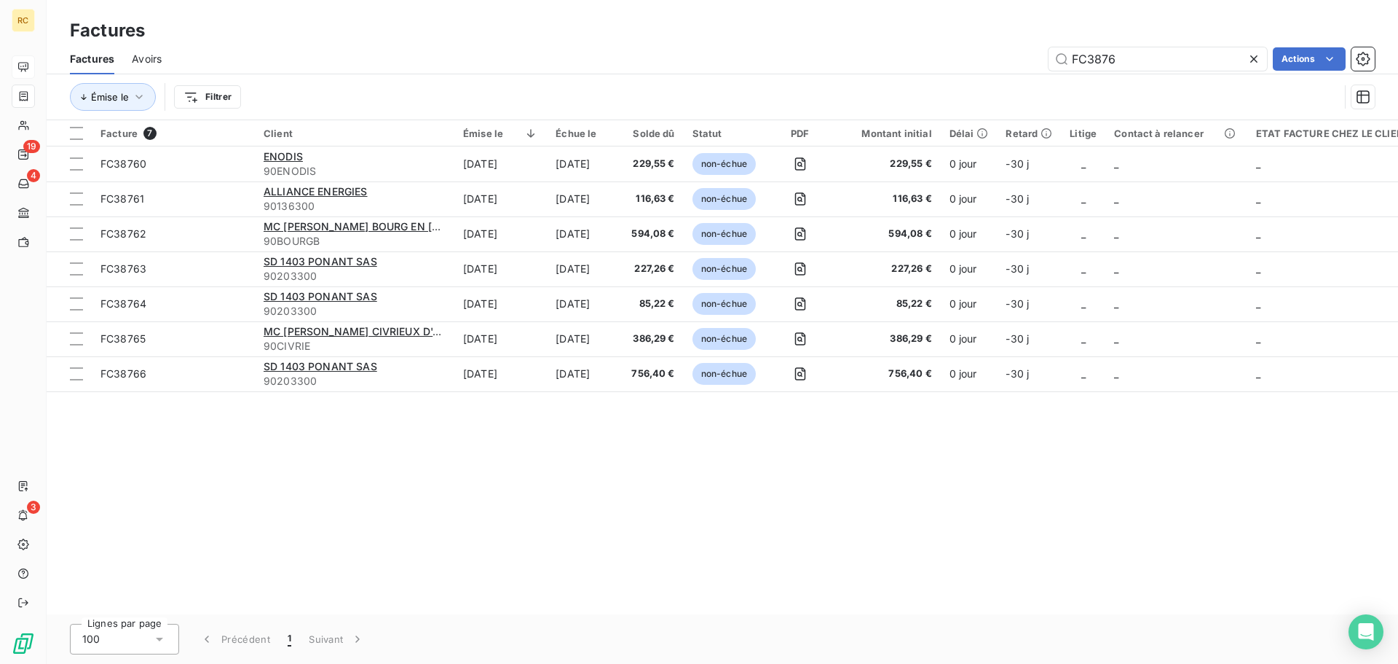
click at [1162, 40] on div "Factures" at bounding box center [723, 30] width 1352 height 26
click at [1161, 55] on input "FC3876" at bounding box center [1158, 58] width 219 height 23
paste input "6"
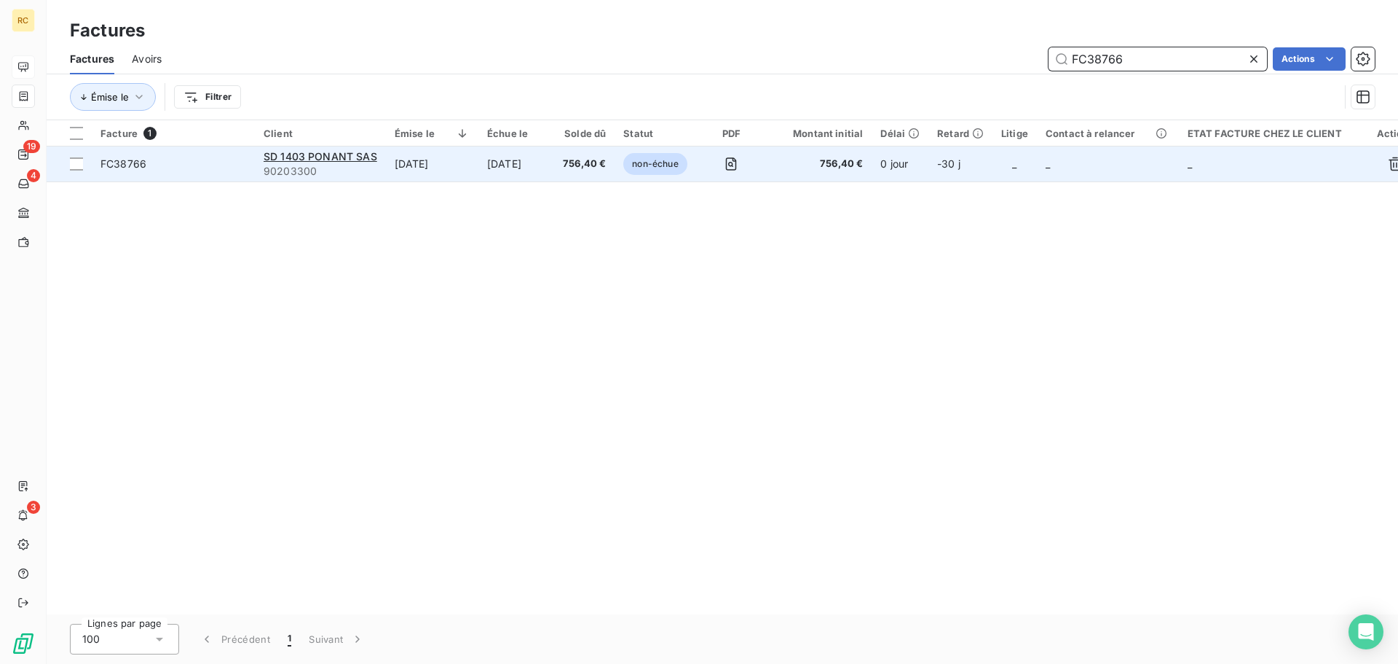
type input "FC38766"
click at [167, 165] on span "FC38766" at bounding box center [174, 164] width 146 height 15
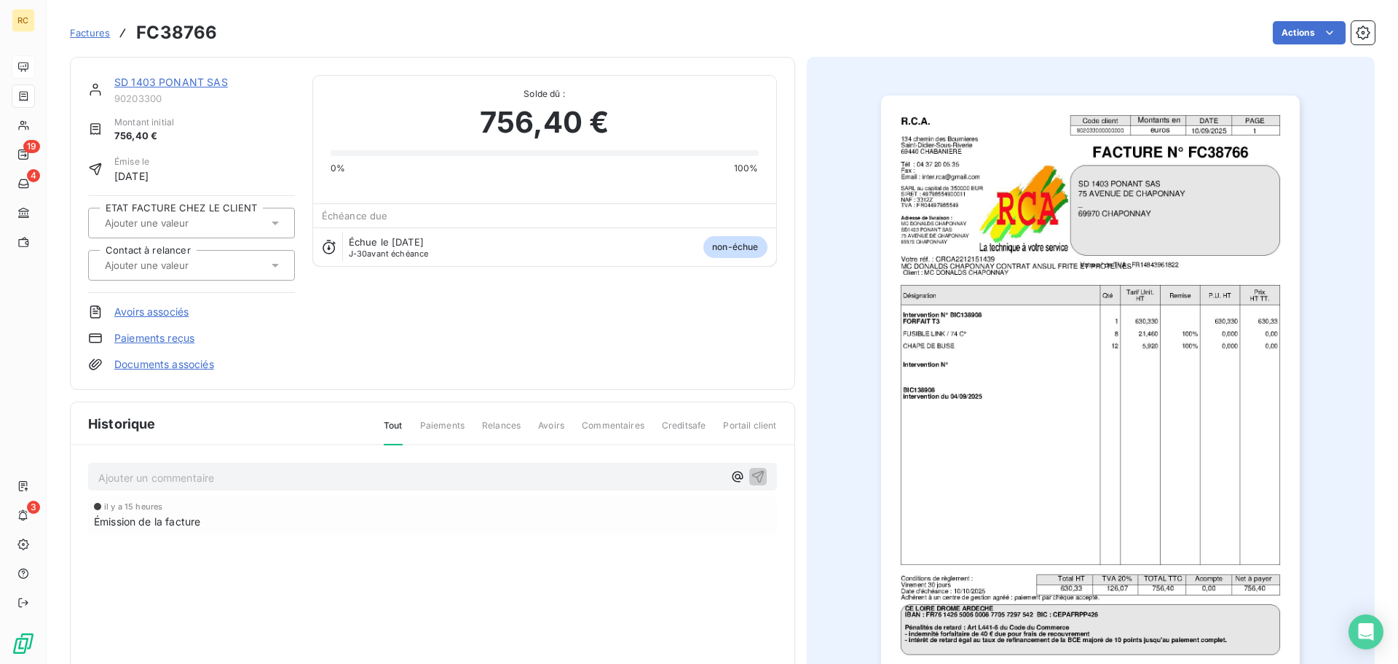
click at [155, 367] on link "Documents associés" at bounding box center [164, 364] width 100 height 15
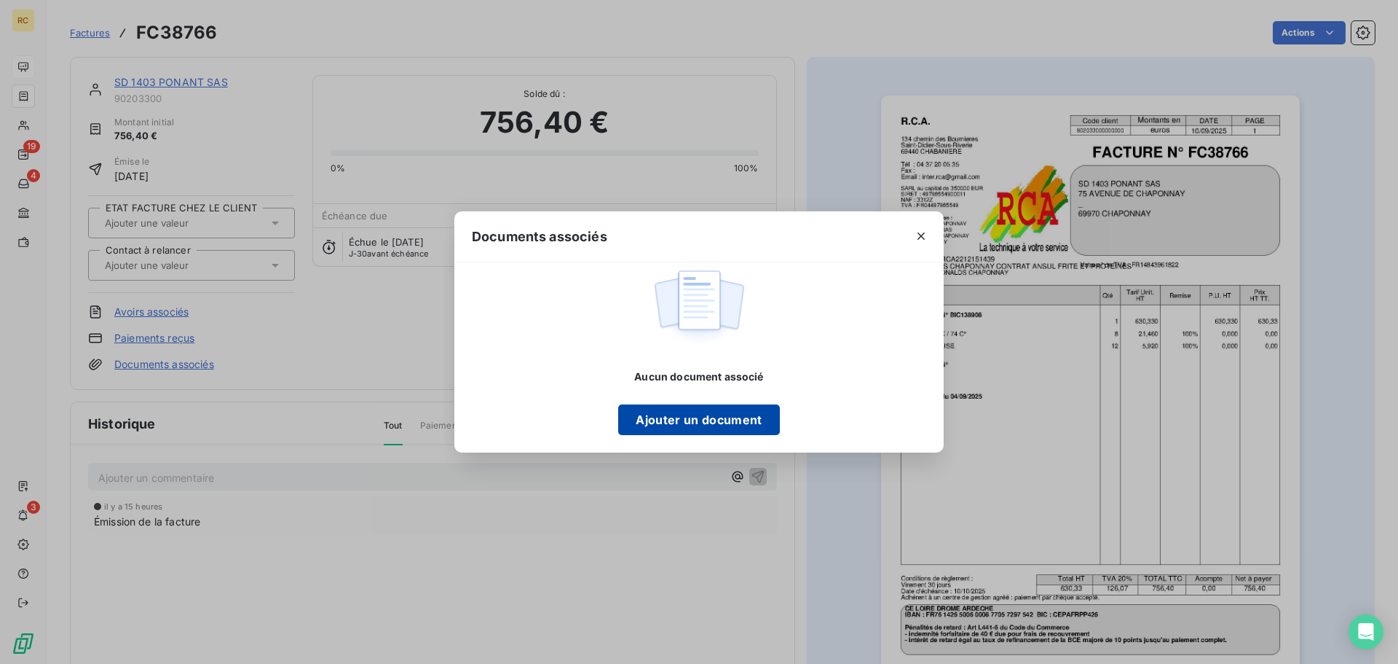
click at [693, 422] on button "Ajouter un document" at bounding box center [698, 419] width 161 height 31
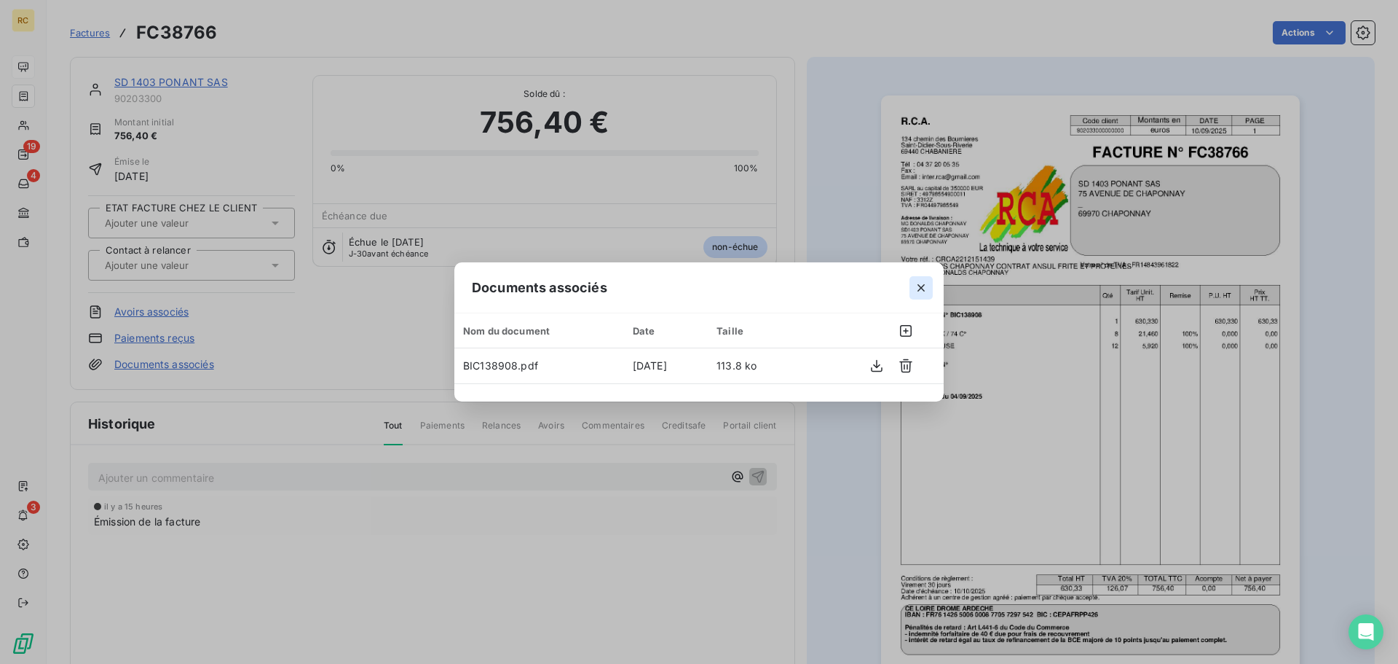
click at [926, 292] on icon "button" at bounding box center [921, 287] width 15 height 15
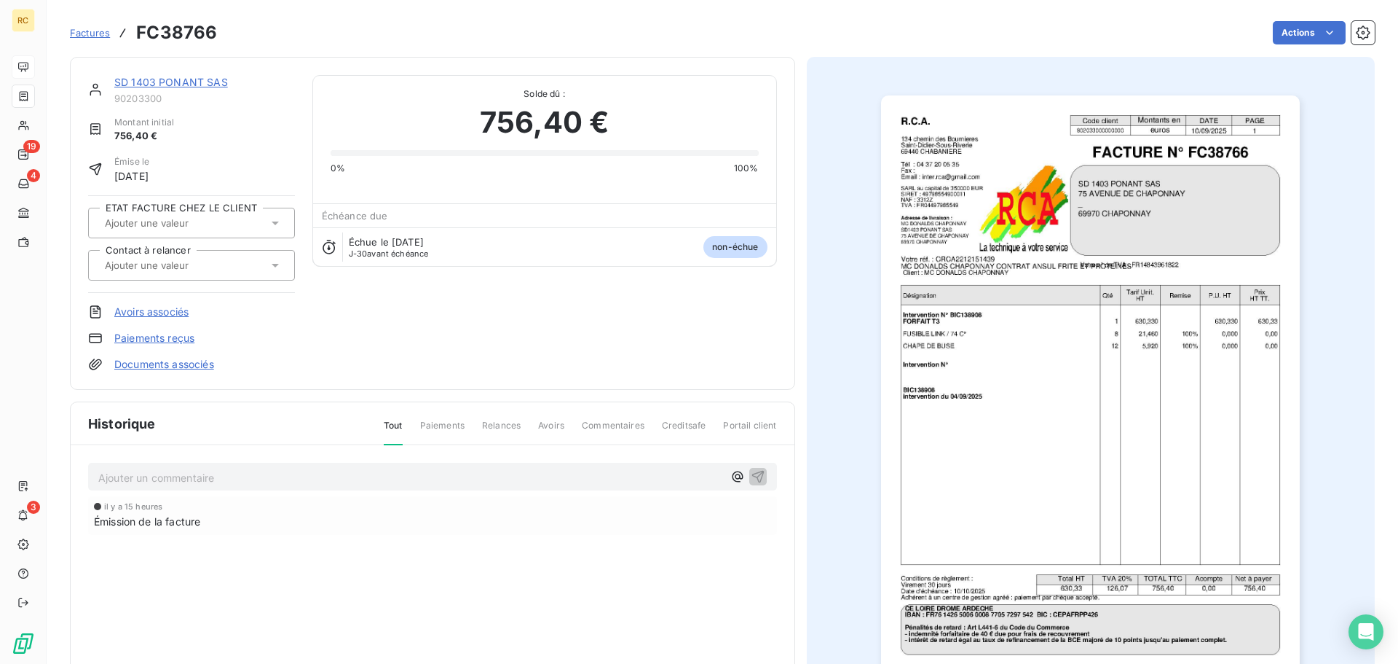
click at [641, 20] on div "Factures FC38766 Actions" at bounding box center [722, 32] width 1305 height 31
